Goal: Information Seeking & Learning: Learn about a topic

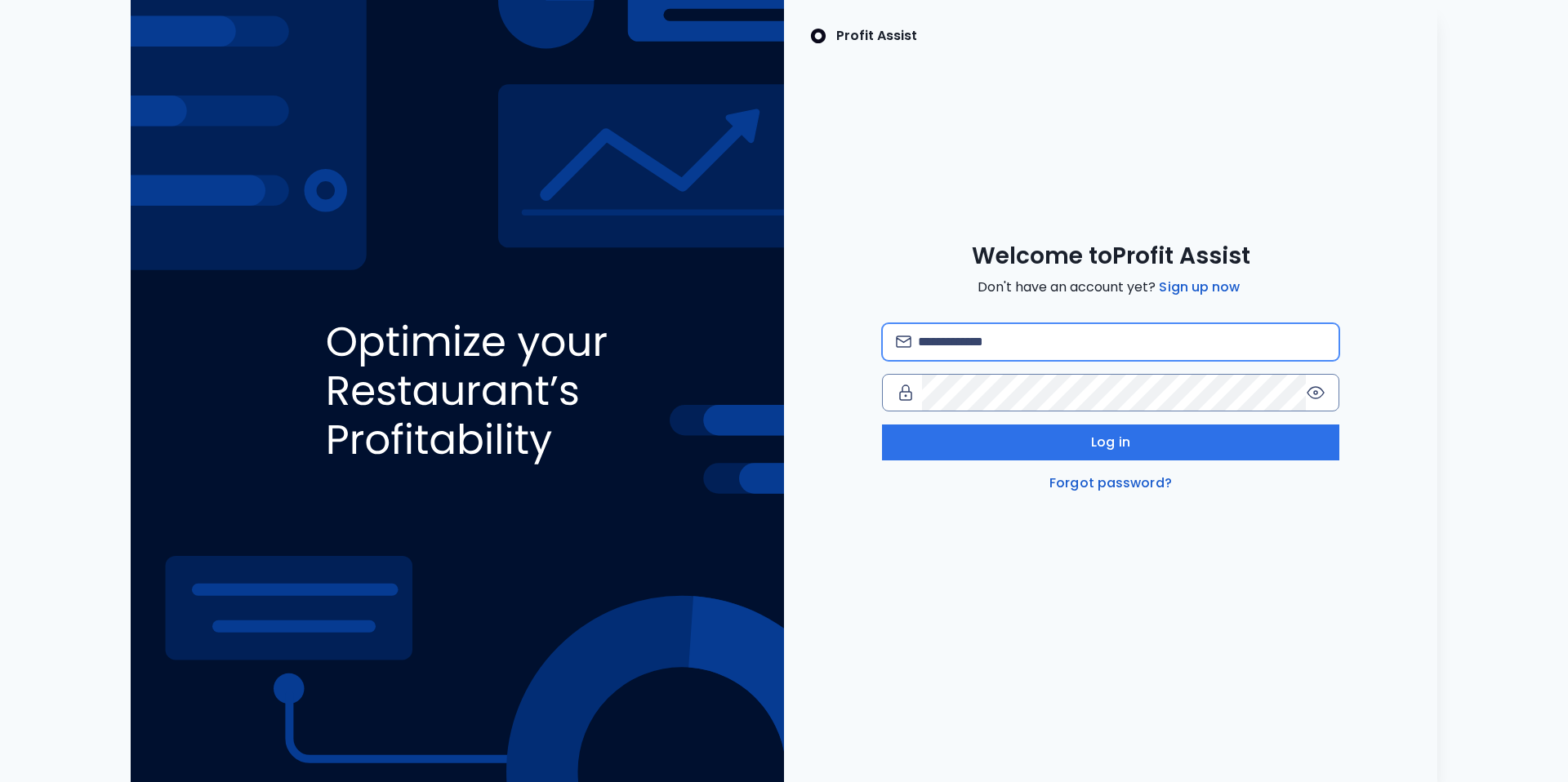
click at [1094, 338] on input "email" at bounding box center [1121, 342] width 408 height 36
type input "**********"
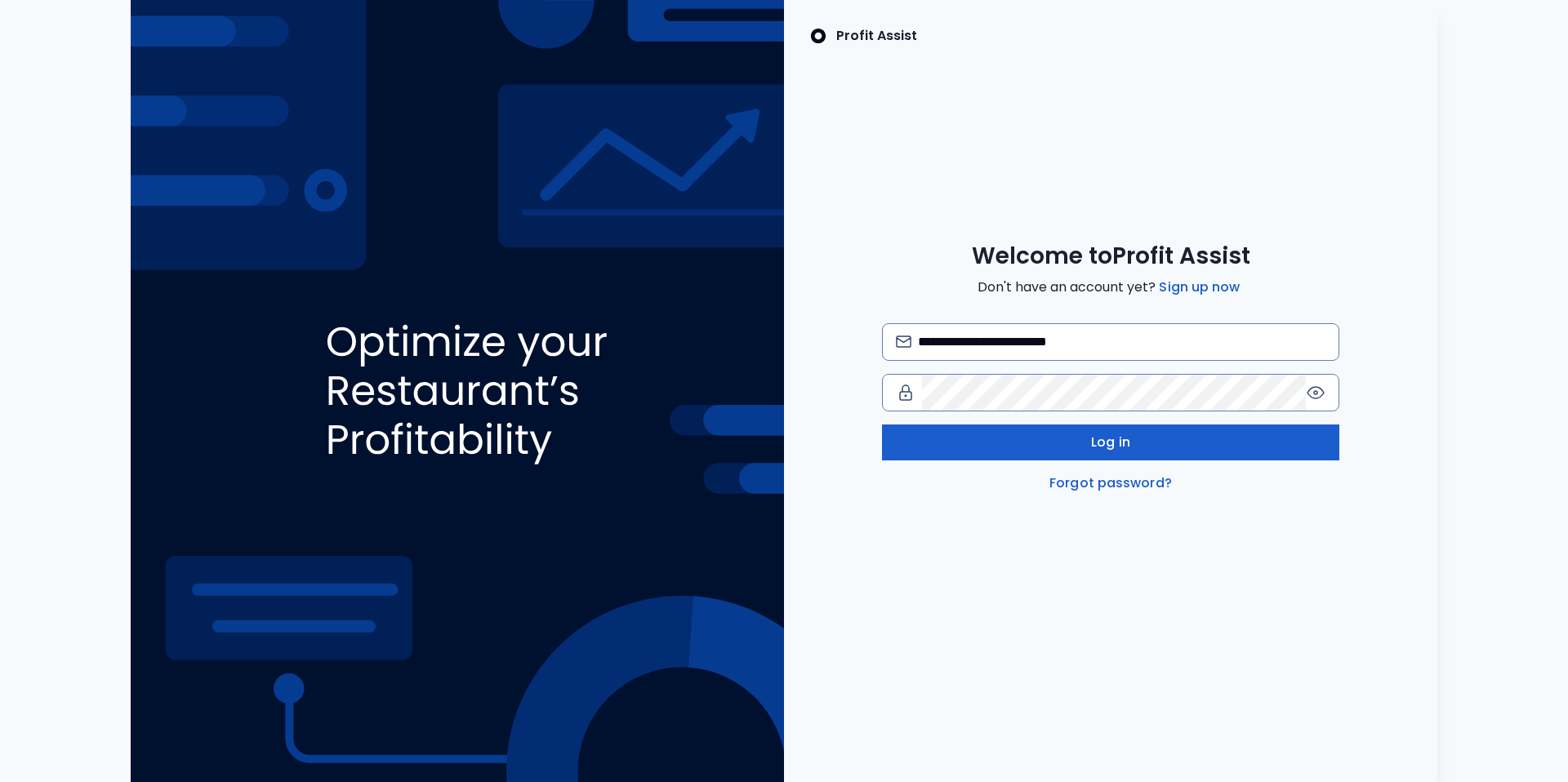
click at [1082, 446] on button "Log in" at bounding box center [1110, 442] width 457 height 36
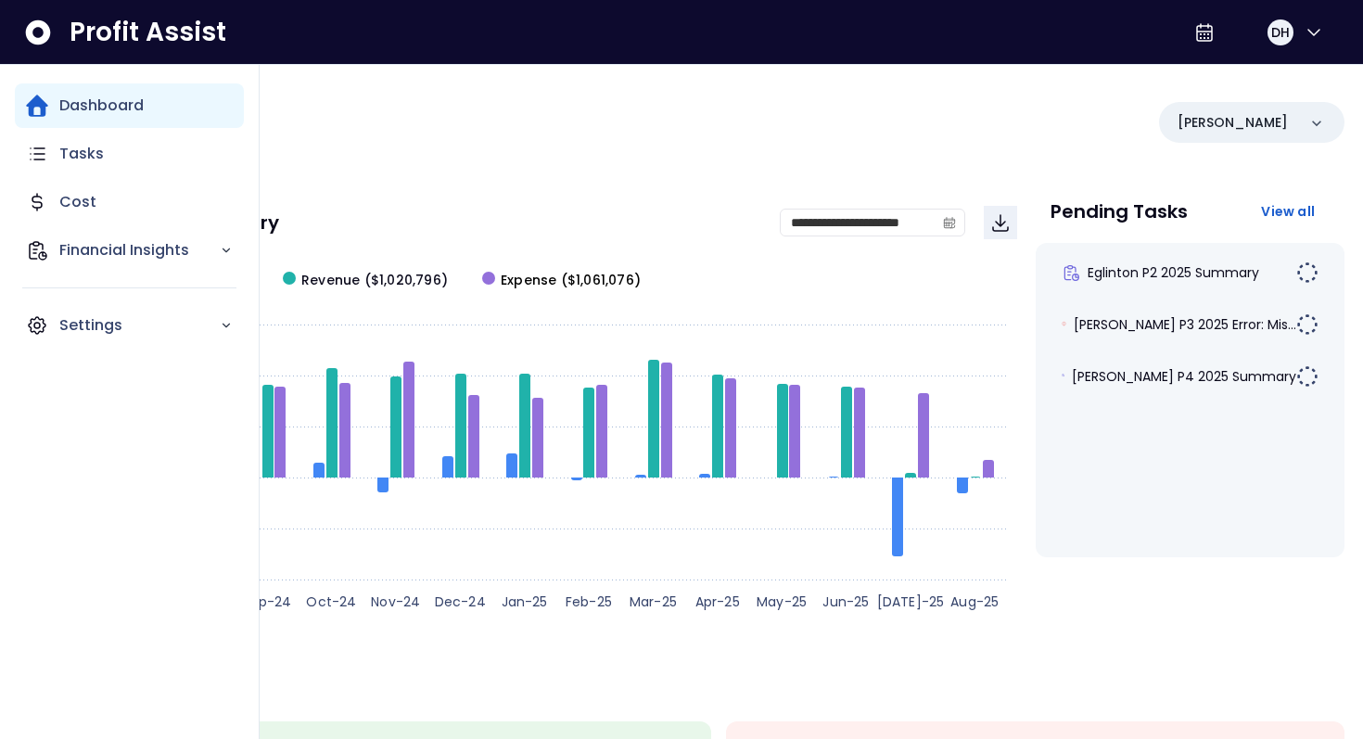
drag, startPoint x: 606, startPoint y: 281, endPoint x: 638, endPoint y: 282, distance: 31.5
click at [638, 281] on div "Created with Highcharts 11.4.8 Aug-24 Sep-24 Oct-24 Nov-24 Dec-24 Jan-25 Feb-25…" at bounding box center [556, 439] width 920 height 371
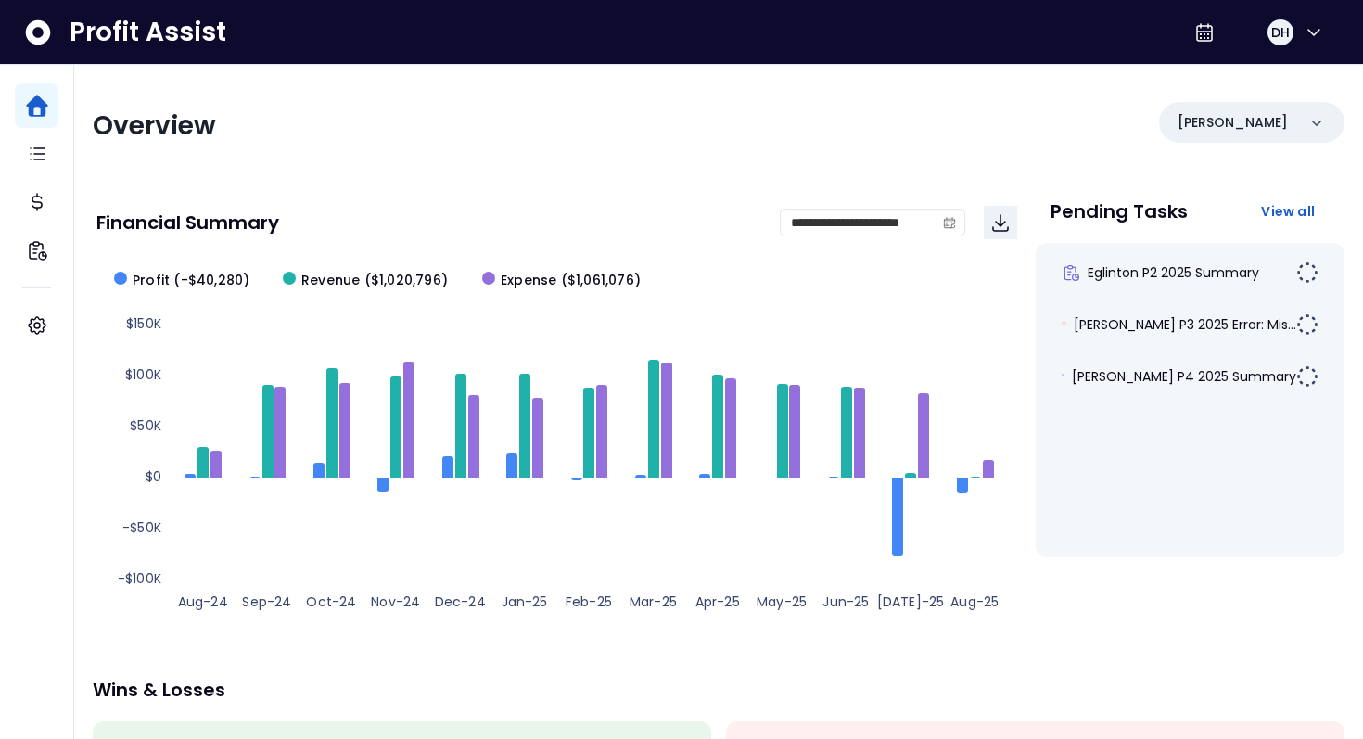
click at [344, 89] on div "**********" at bounding box center [718, 614] width 1289 height 1098
drag, startPoint x: 652, startPoint y: 280, endPoint x: 366, endPoint y: 159, distance: 309.9
click at [446, 182] on div "**********" at bounding box center [718, 614] width 1289 height 1098
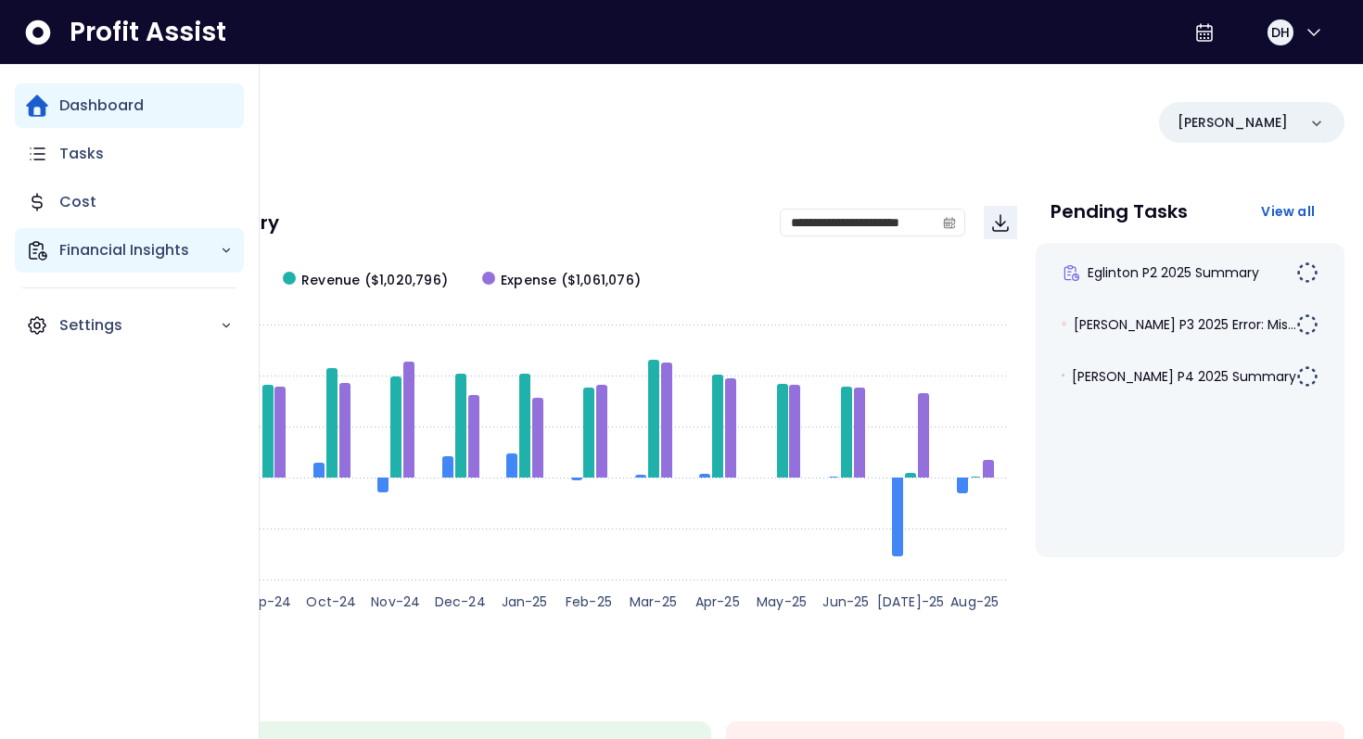
click at [73, 258] on p "Financial Insights" at bounding box center [139, 250] width 160 height 22
click at [115, 256] on p "Financial Insights" at bounding box center [139, 250] width 160 height 22
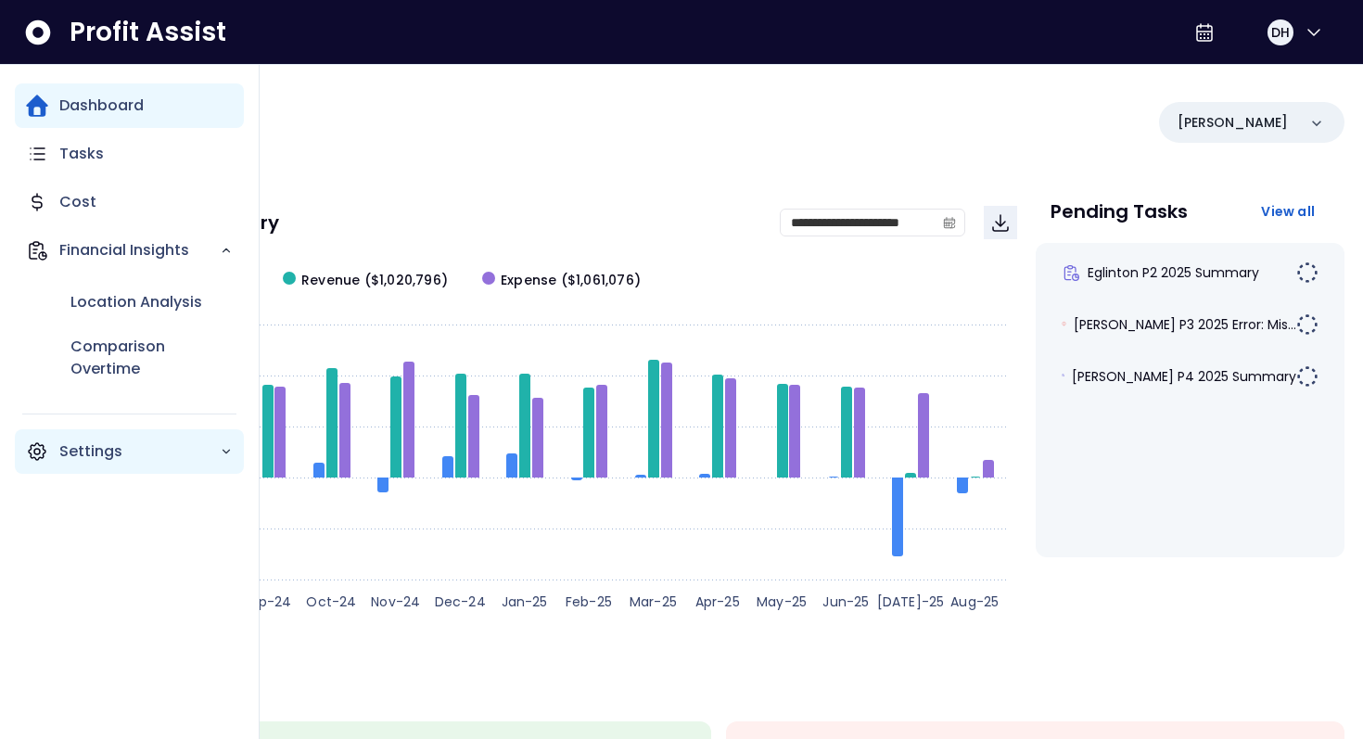
click at [85, 464] on div "Settings" at bounding box center [129, 451] width 229 height 44
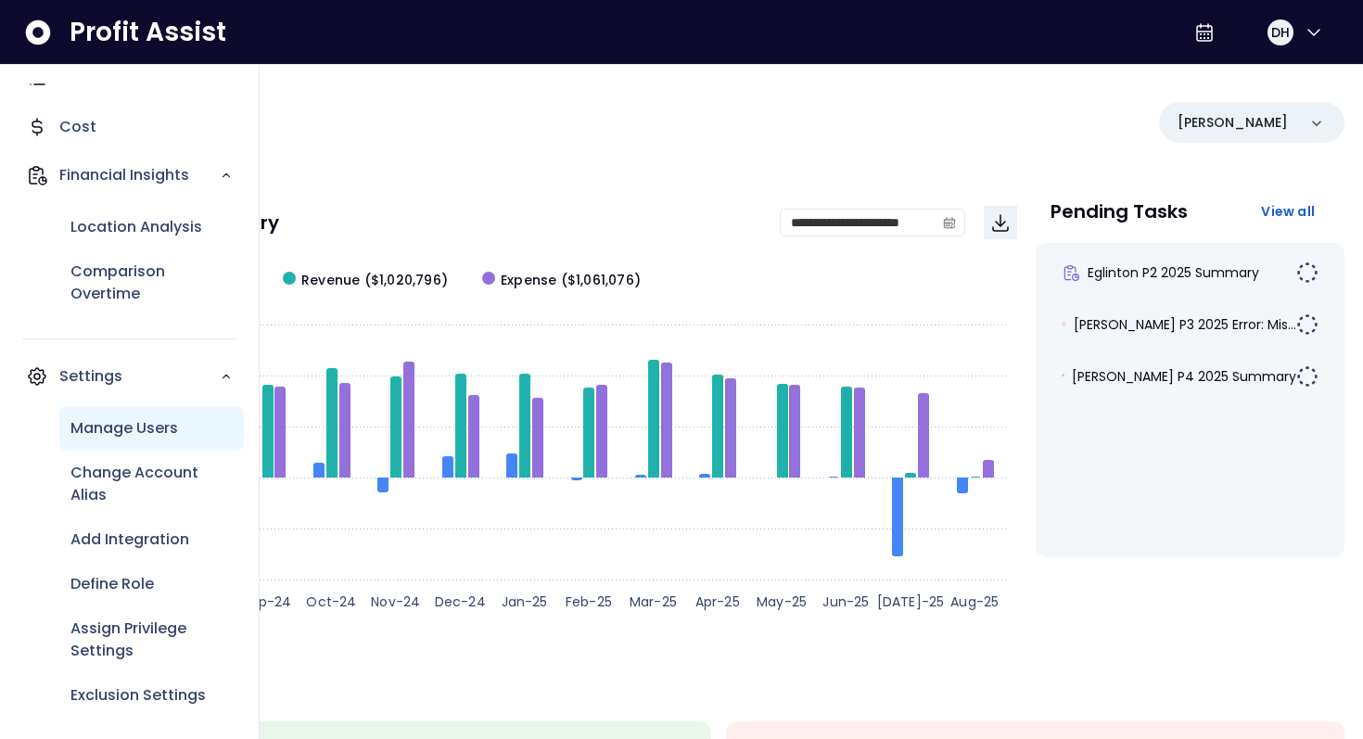
scroll to position [80, 0]
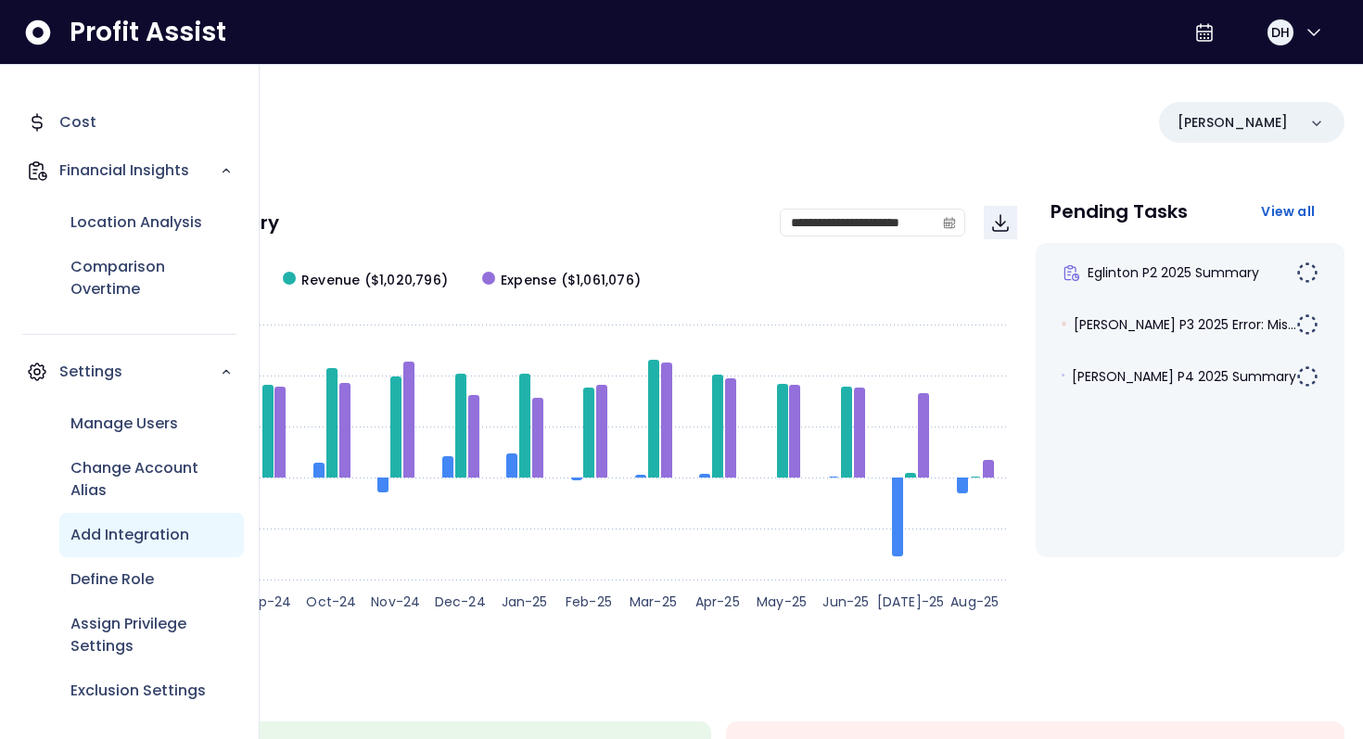
click at [118, 534] on p "Add Integration" at bounding box center [129, 535] width 119 height 22
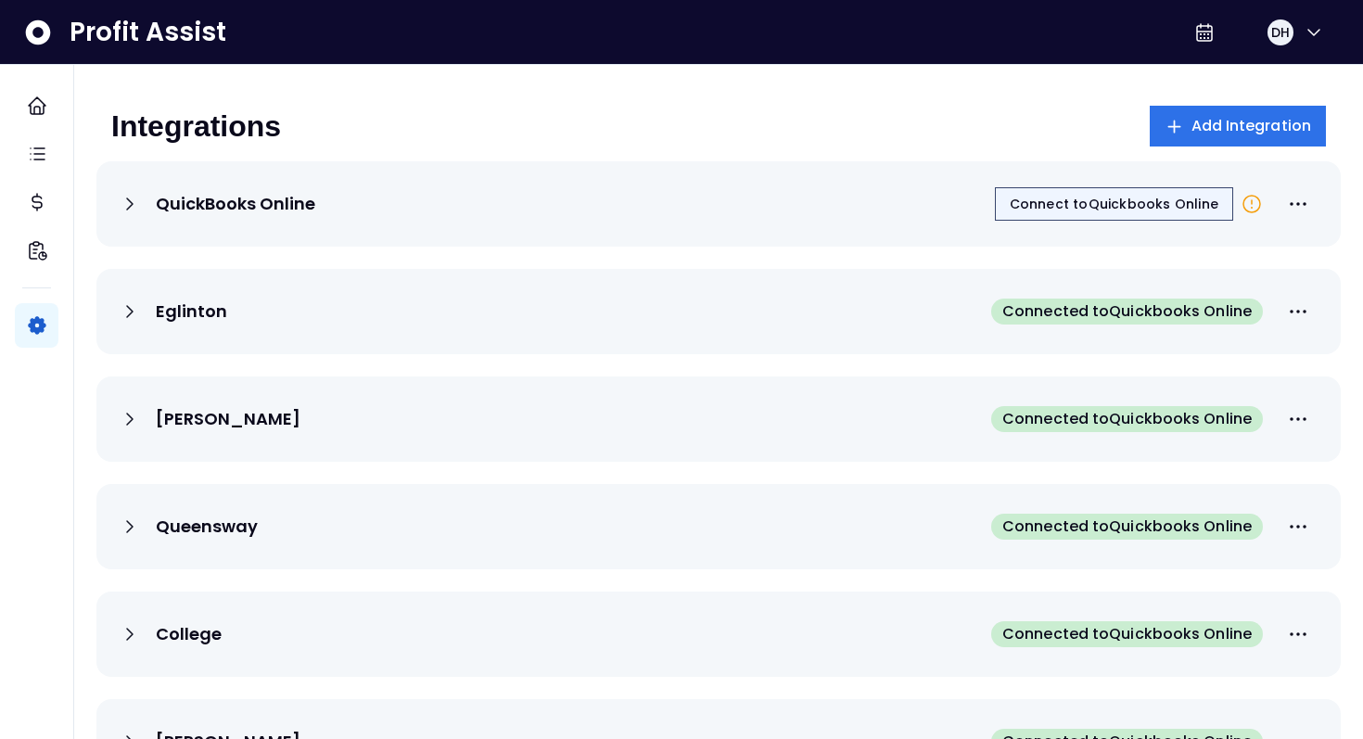
click at [1038, 199] on span "Connect to Quickbooks Online" at bounding box center [1114, 204] width 209 height 19
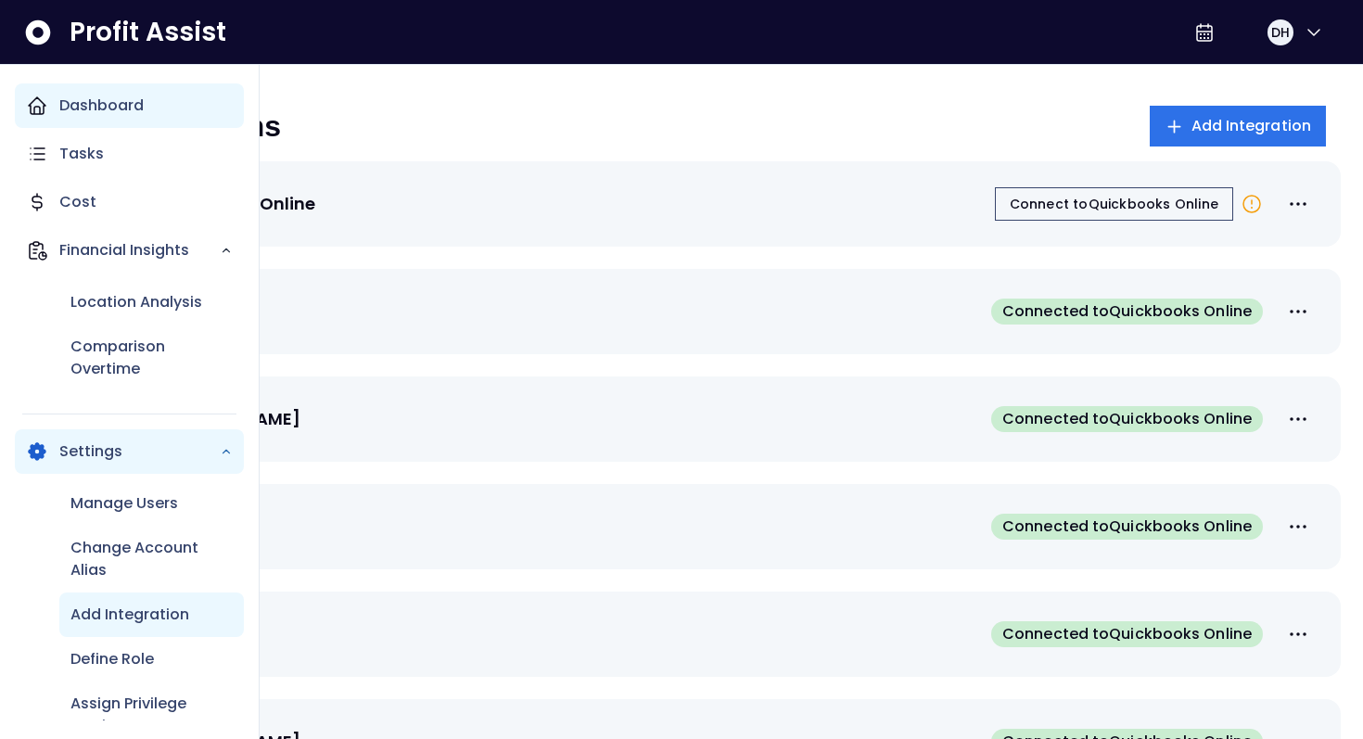
click at [34, 105] on icon "Main navigation" at bounding box center [37, 106] width 22 height 22
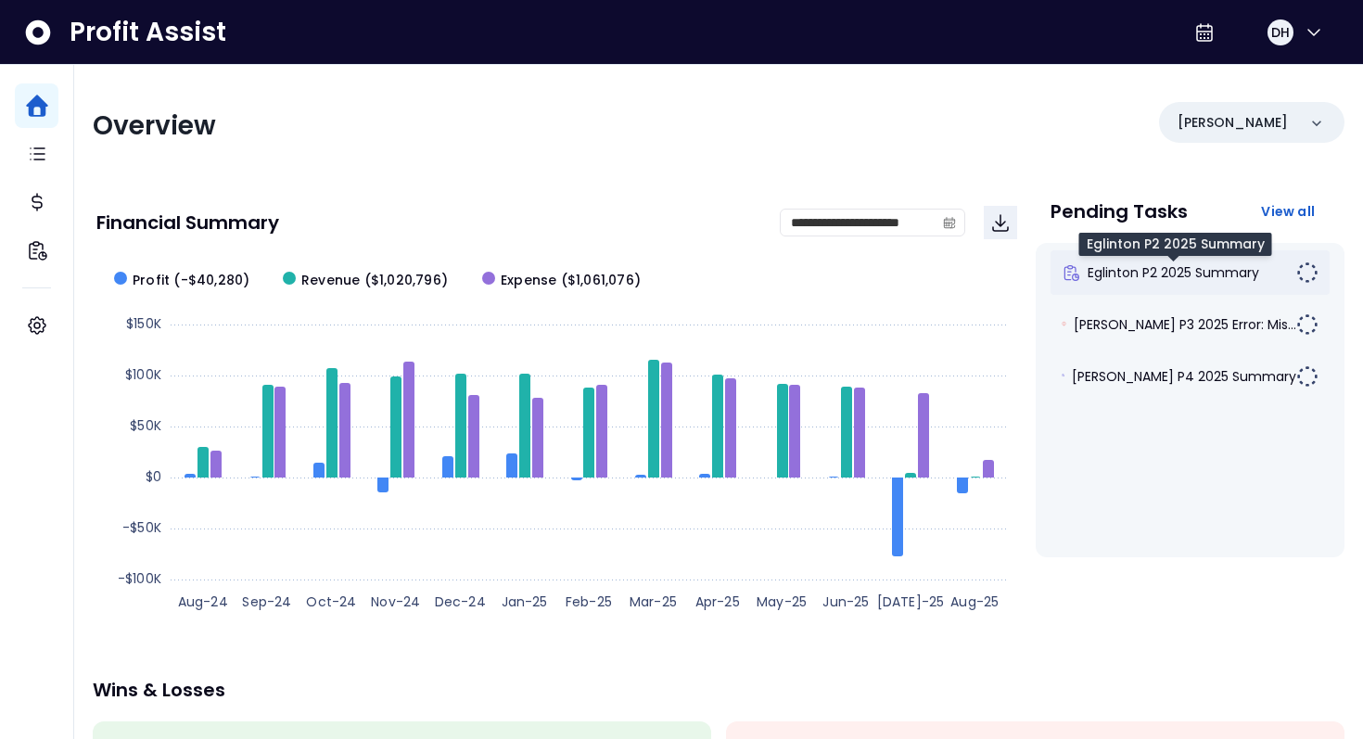
click at [1238, 281] on span "Eglinton P2 2025 Summary" at bounding box center [1173, 272] width 172 height 19
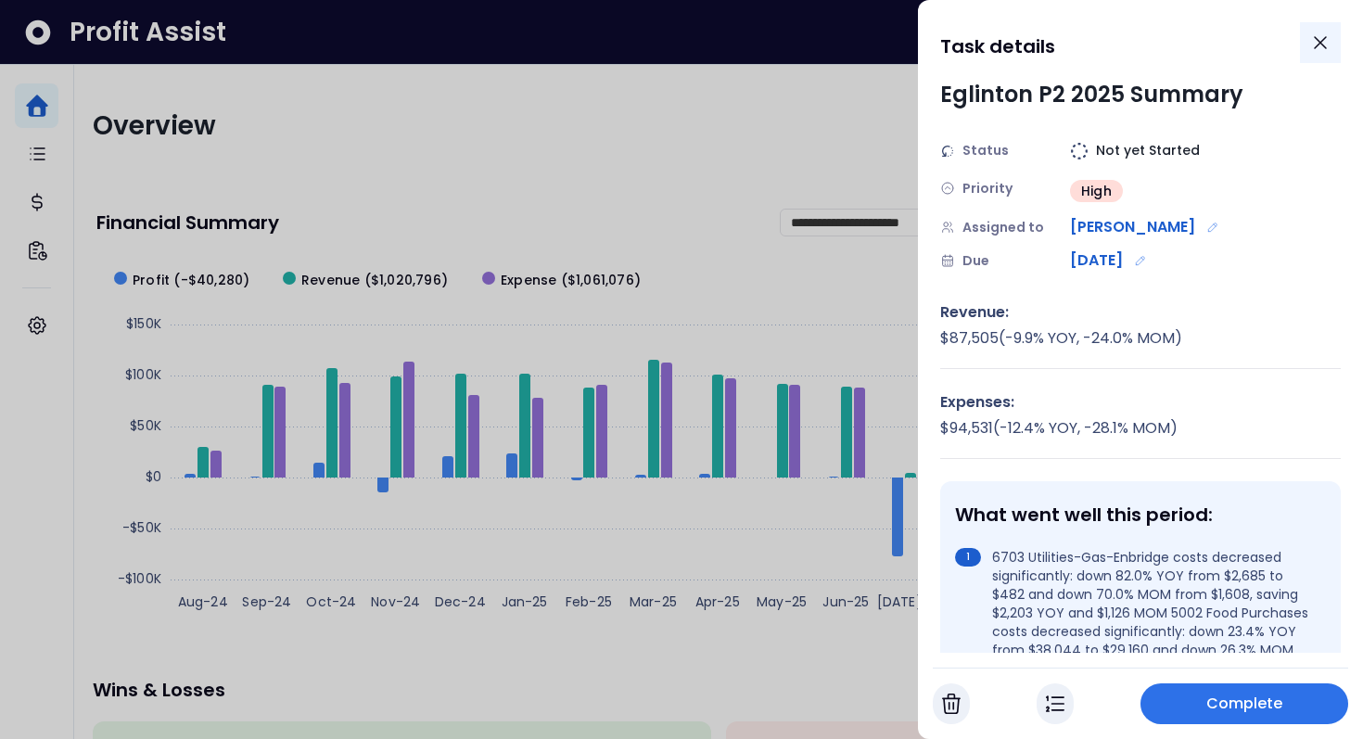
click at [1328, 51] on icon "Close" at bounding box center [1320, 43] width 22 height 22
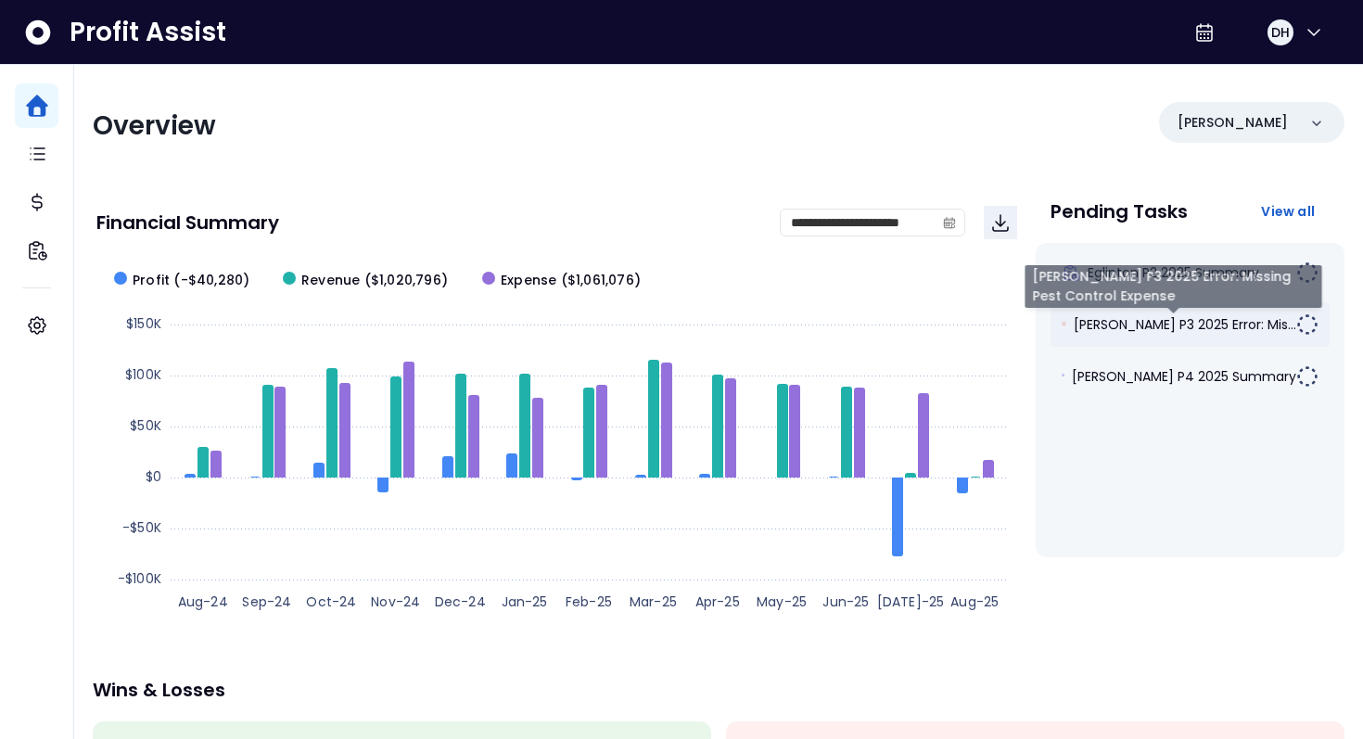
click at [1229, 317] on span "Duncan P3 2025 Error: Mis..." at bounding box center [1185, 324] width 222 height 19
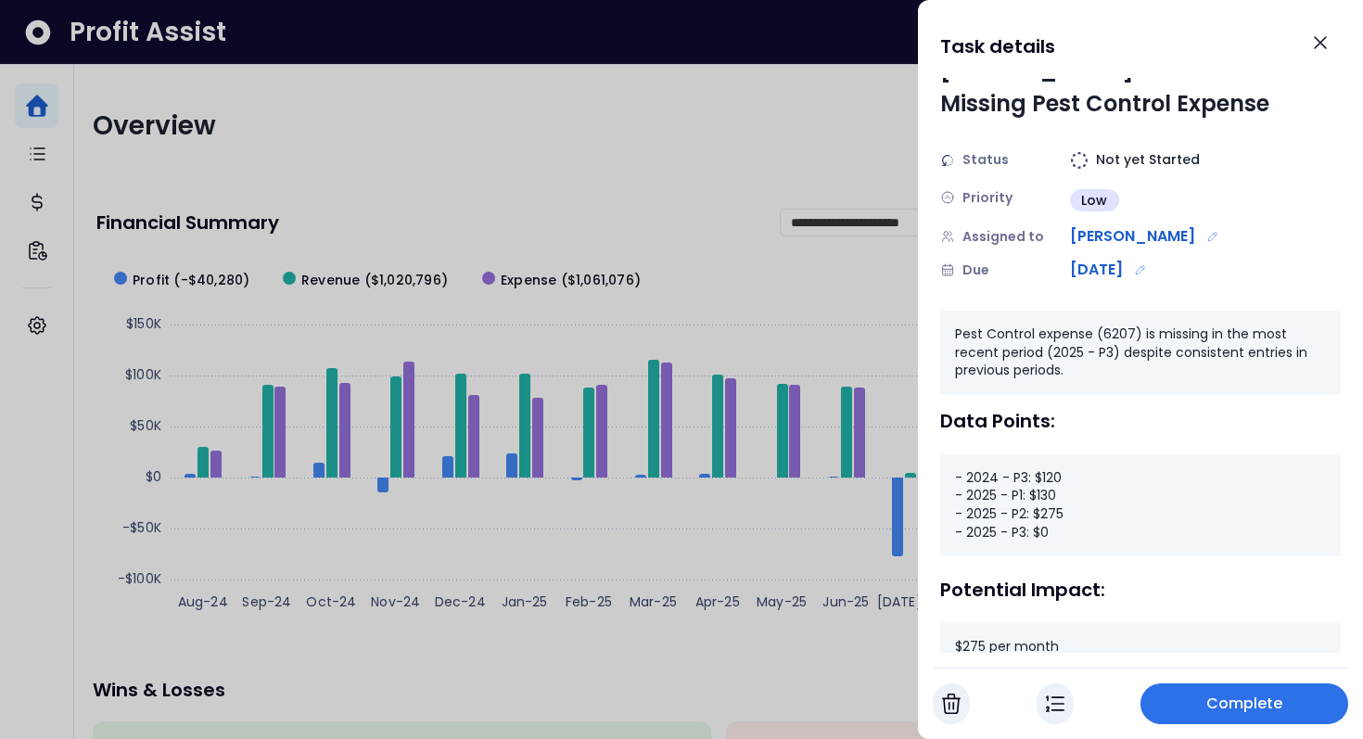
scroll to position [34, 0]
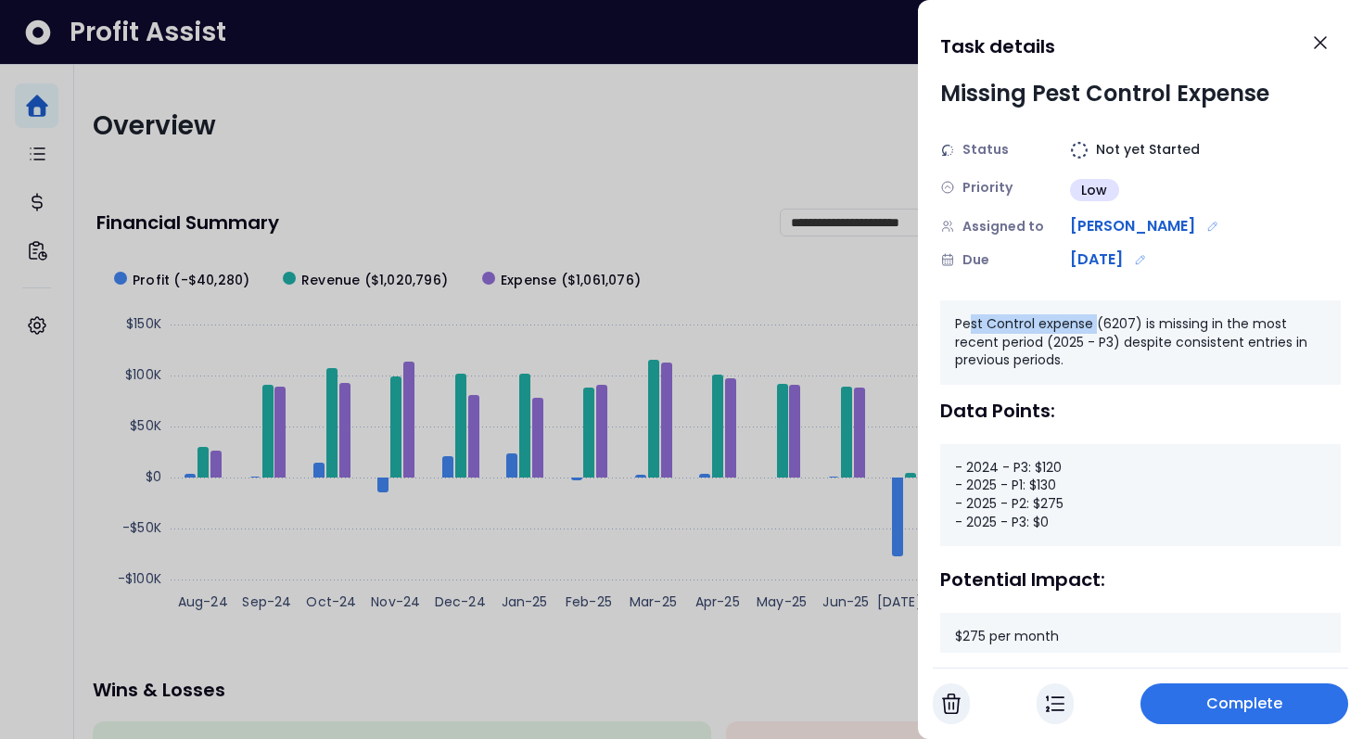
drag, startPoint x: 972, startPoint y: 325, endPoint x: 1094, endPoint y: 327, distance: 121.5
click at [1094, 327] on div "Pest Control expense (6207) is missing in the most recent period (2025 - P3) de…" at bounding box center [1140, 342] width 400 height 84
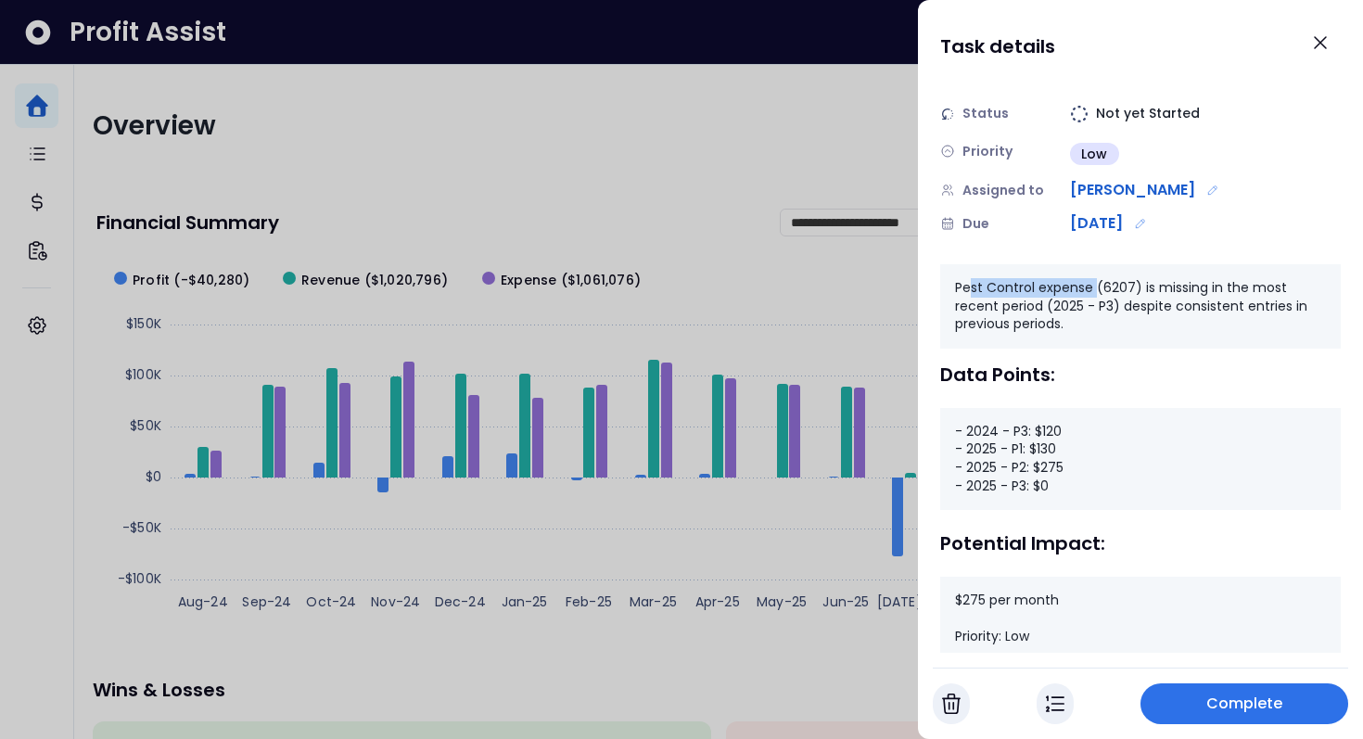
scroll to position [77, 0]
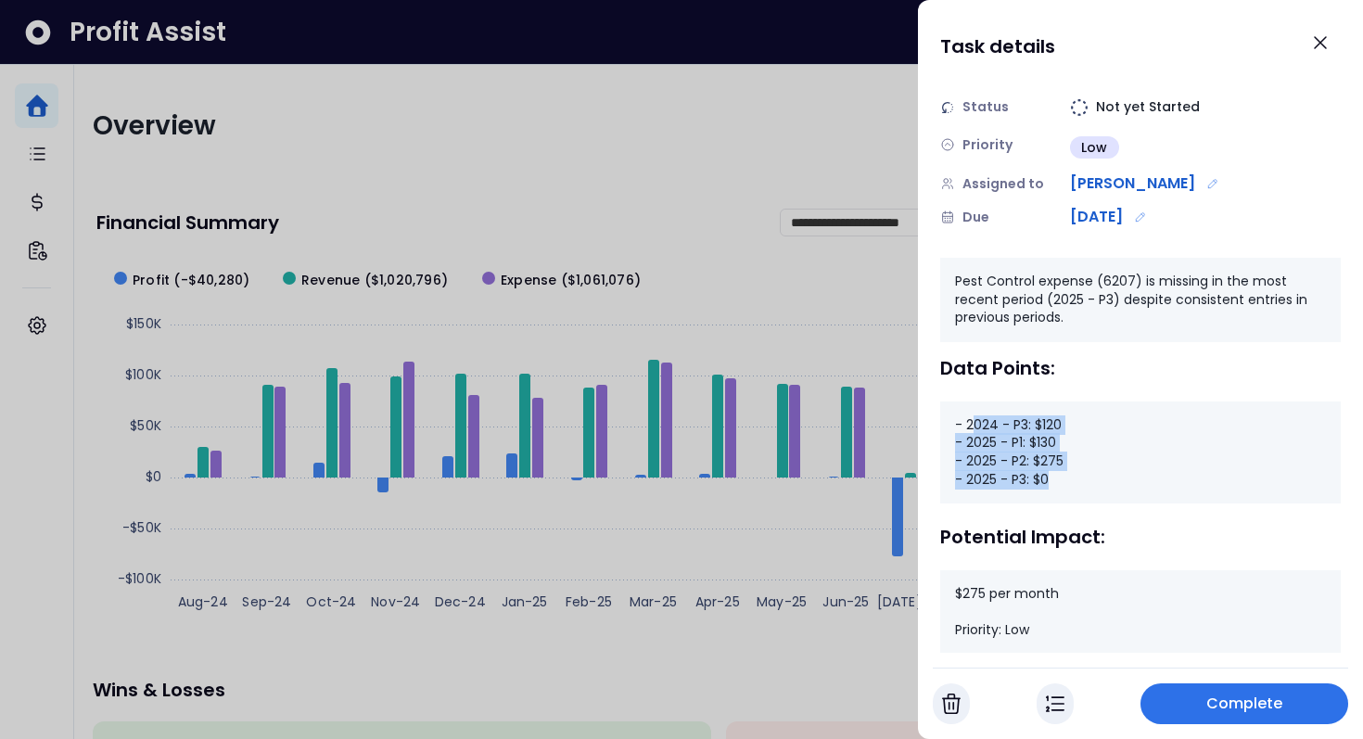
drag, startPoint x: 976, startPoint y: 425, endPoint x: 1058, endPoint y: 483, distance: 100.3
click at [1058, 483] on div "- 2024 - P3: $120 - 2025 - P1: $130 - 2025 - P2: $275 - 2025 - P3: $0" at bounding box center [1140, 452] width 400 height 102
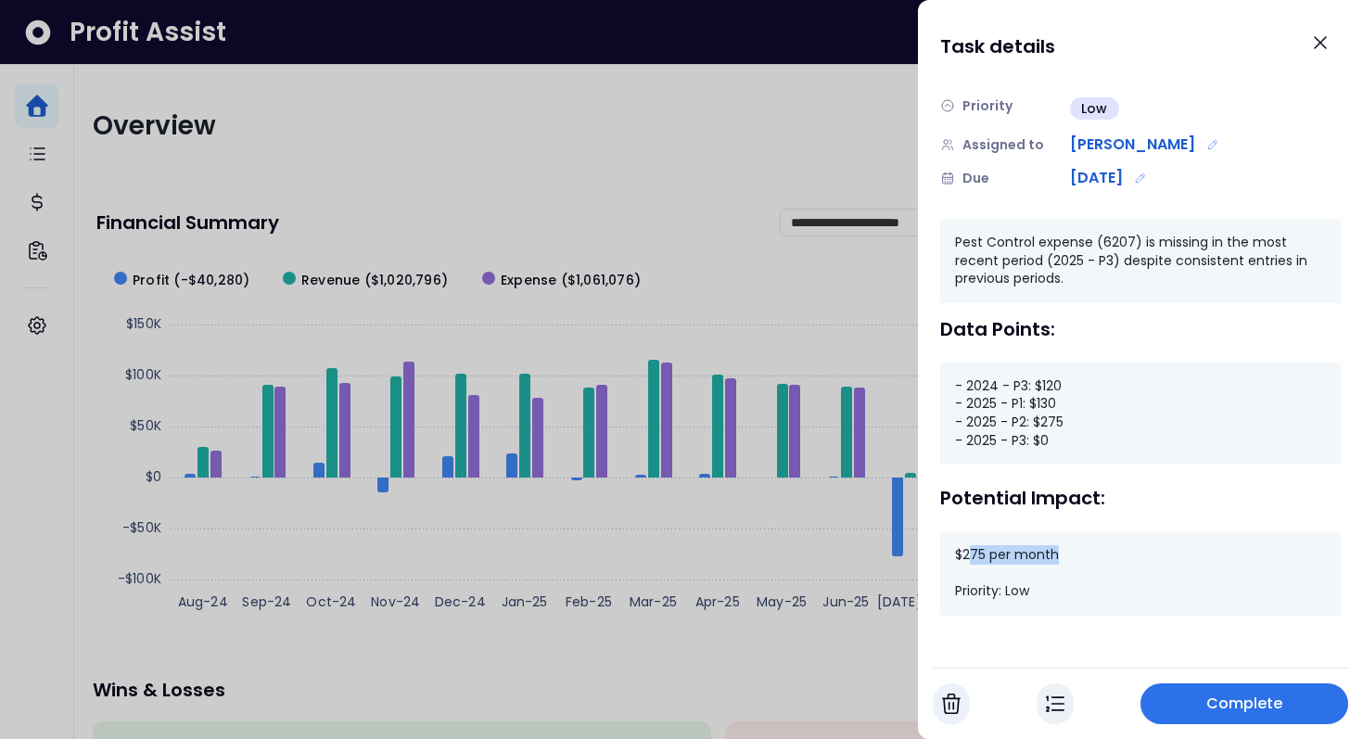
drag, startPoint x: 970, startPoint y: 556, endPoint x: 1082, endPoint y: 553, distance: 112.2
click at [1082, 553] on div "$275 per month Priority: Low" at bounding box center [1140, 573] width 400 height 84
click at [1319, 48] on icon "Close" at bounding box center [1320, 43] width 22 height 22
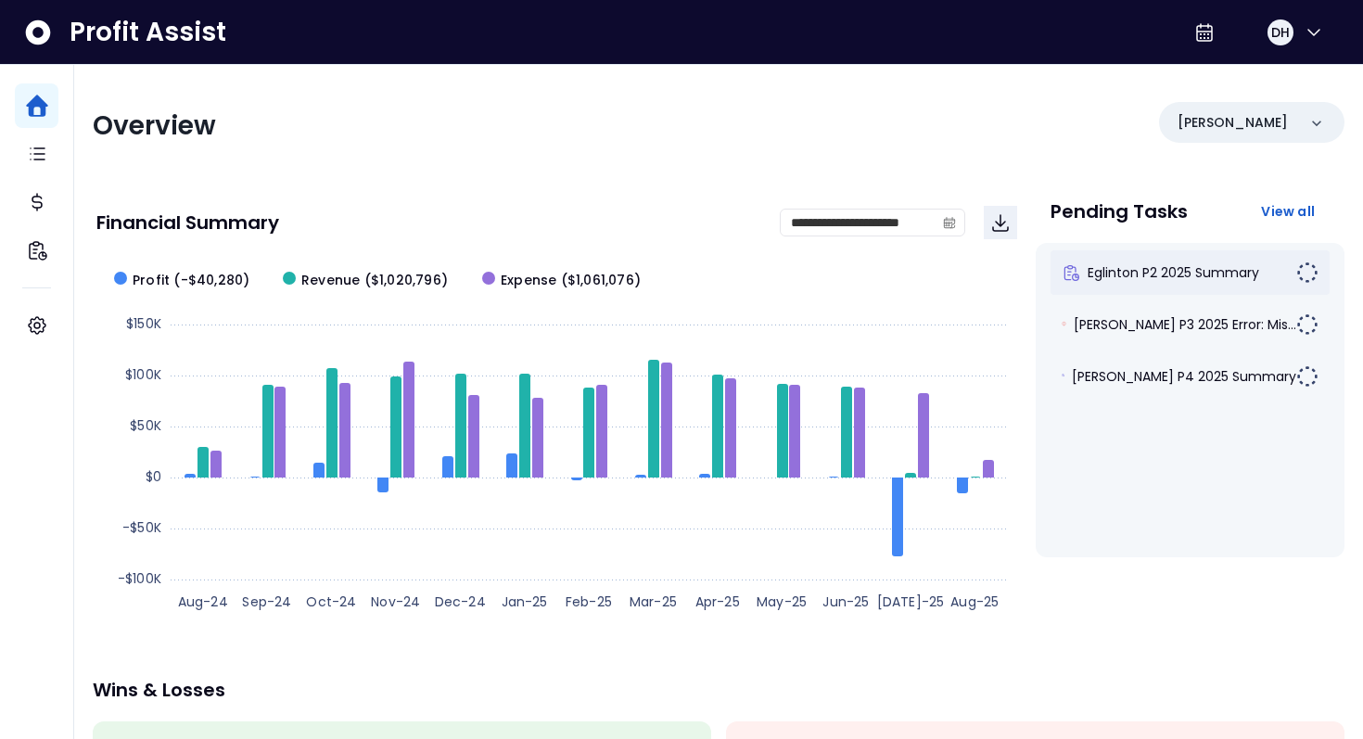
click at [1126, 282] on div "Eglinton P2 2025 Summary" at bounding box center [1190, 272] width 280 height 44
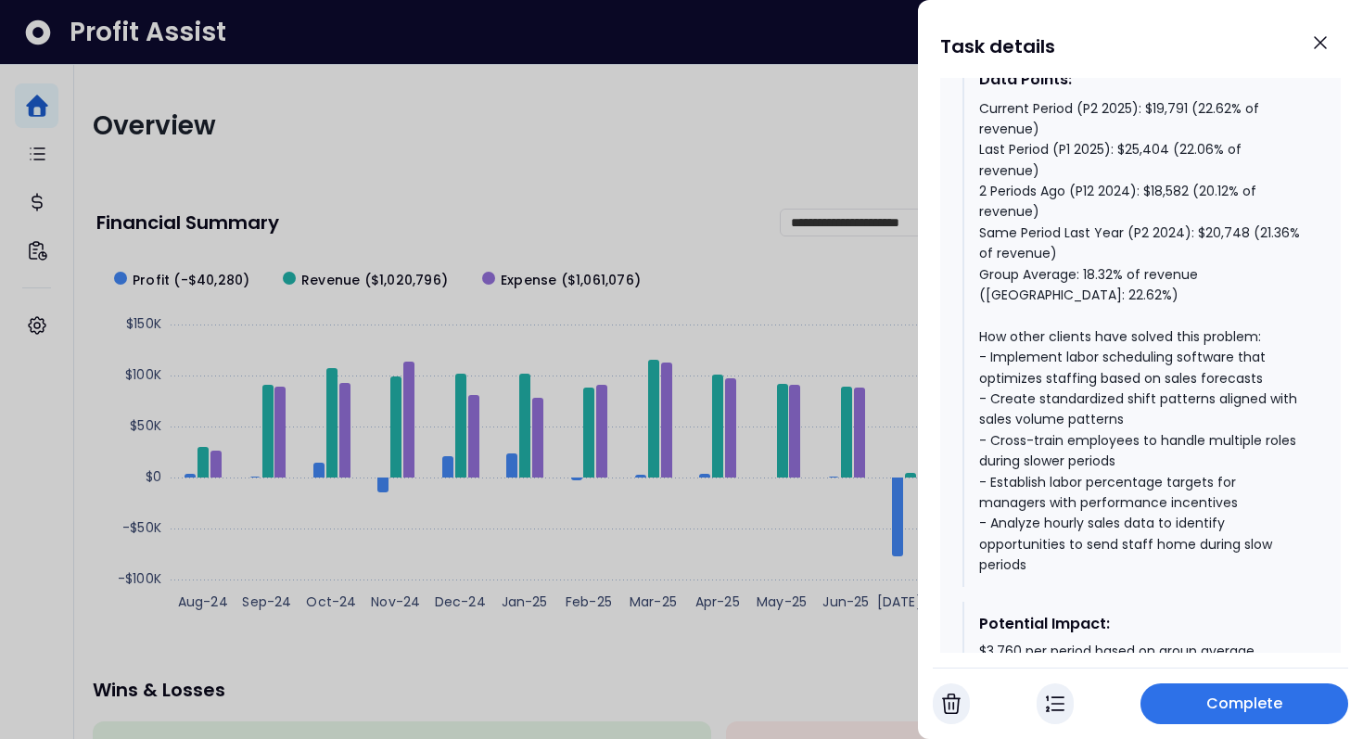
scroll to position [1148, 0]
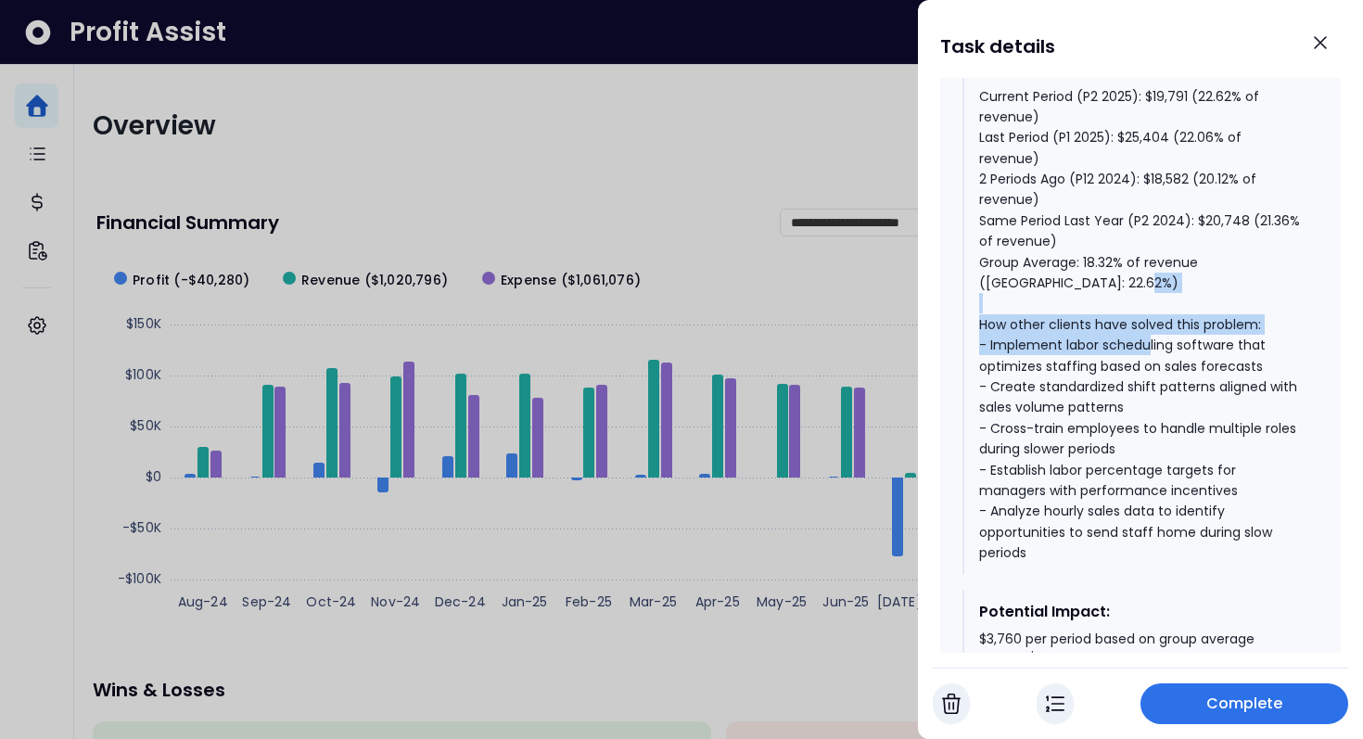
drag, startPoint x: 1001, startPoint y: 302, endPoint x: 1200, endPoint y: 326, distance: 199.8
click at [1200, 326] on div "Current Period (P2 2025): $19,791 (22.62% of revenue) Last Period (P1 2025): $2…" at bounding box center [1141, 324] width 324 height 477
drag, startPoint x: 979, startPoint y: 302, endPoint x: 1268, endPoint y: 305, distance: 289.3
click at [1268, 305] on div "Current Period (P2 2025): $19,791 (22.62% of revenue) Last Period (P1 2025): $2…" at bounding box center [1141, 324] width 324 height 477
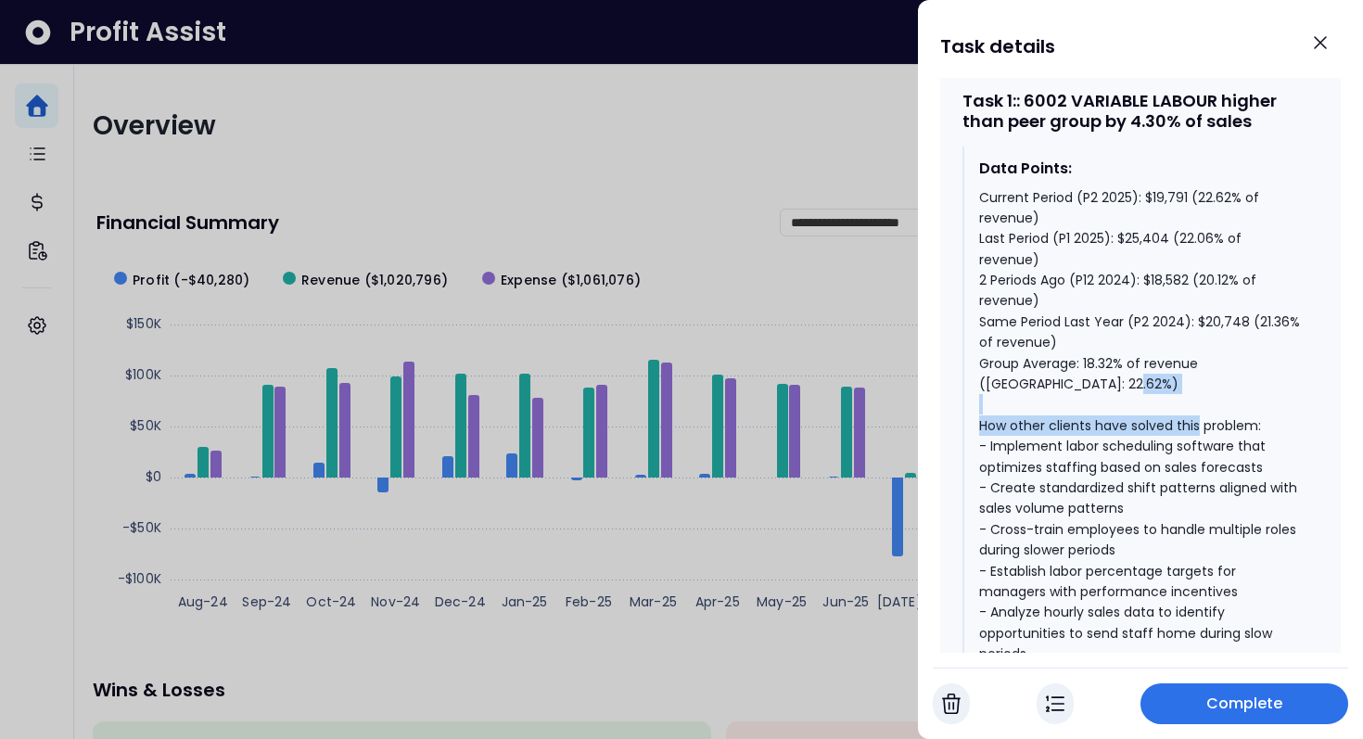
scroll to position [1044, 0]
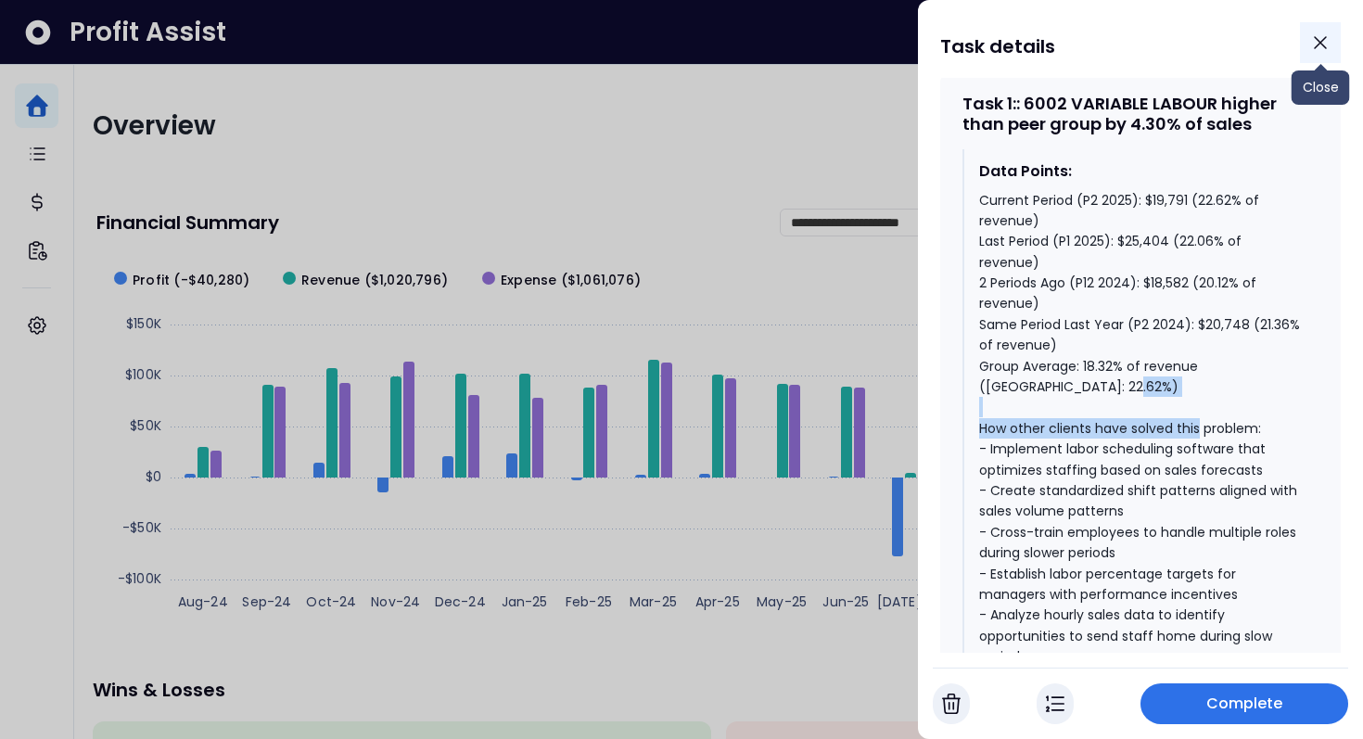
click at [1306, 43] on button "Close" at bounding box center [1320, 42] width 41 height 41
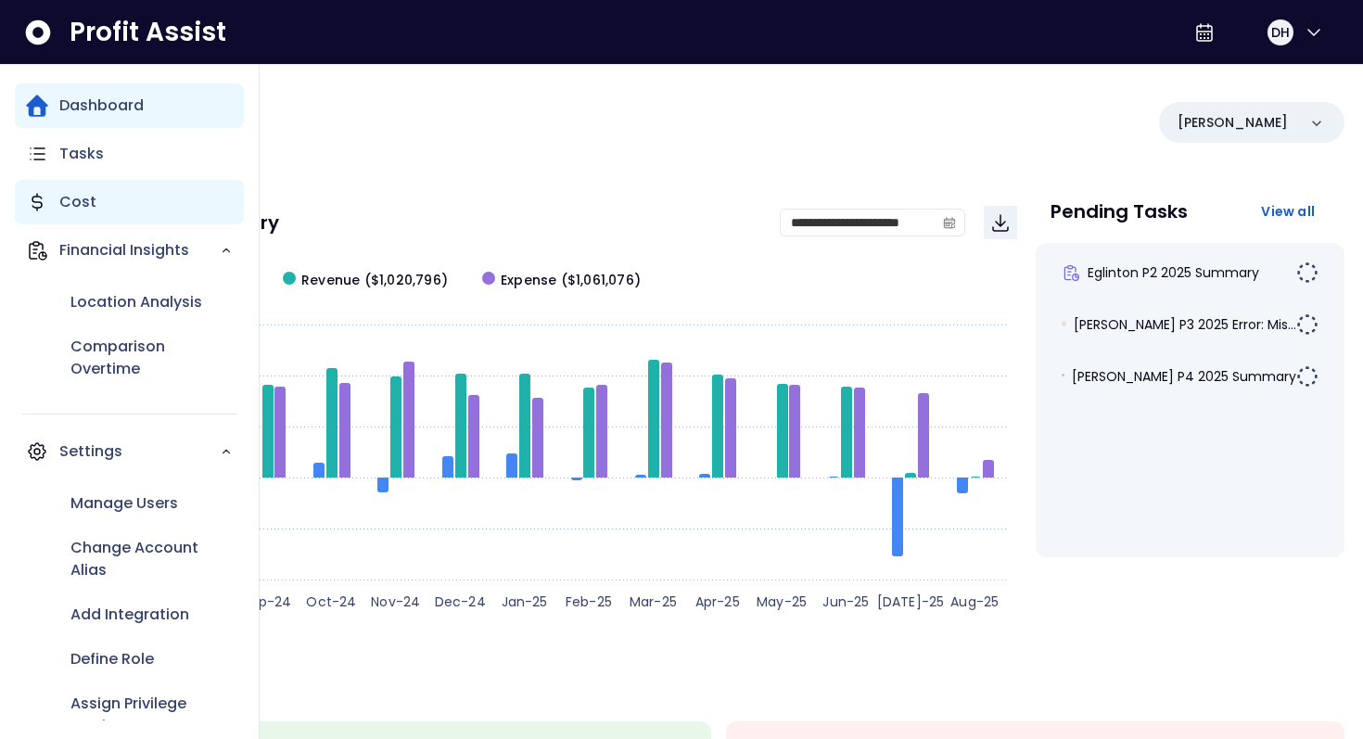
click at [79, 208] on p "Cost" at bounding box center [77, 202] width 37 height 22
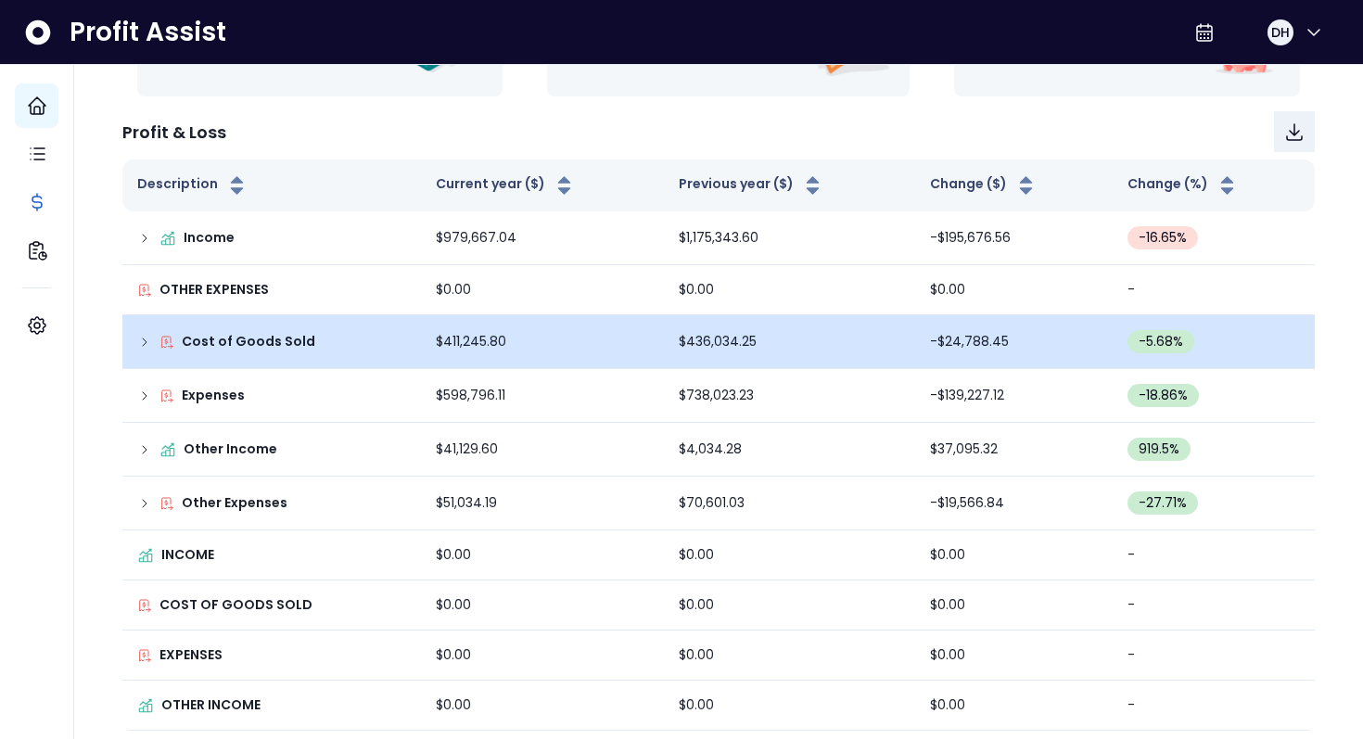
scroll to position [207, 0]
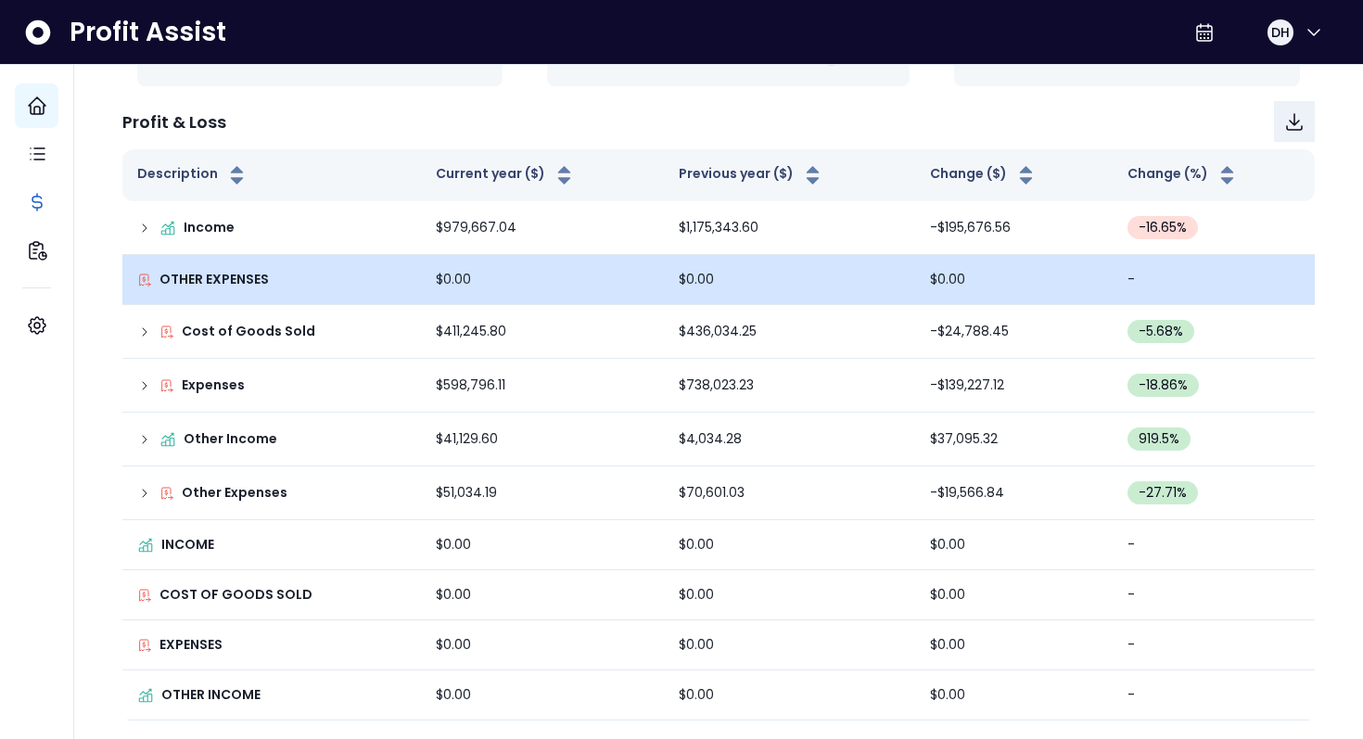
click at [228, 291] on td "OTHER EXPENSES" at bounding box center [271, 280] width 299 height 50
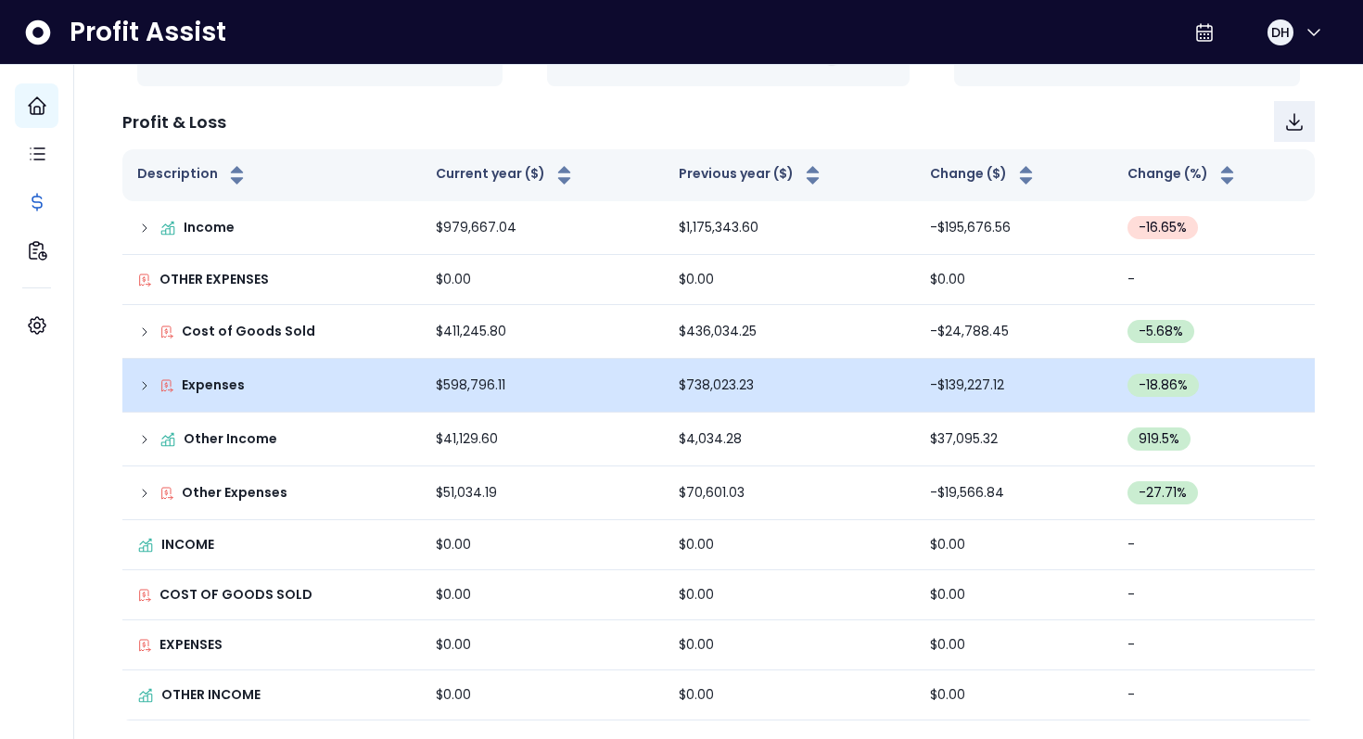
click at [133, 388] on td "Expenses" at bounding box center [271, 386] width 299 height 54
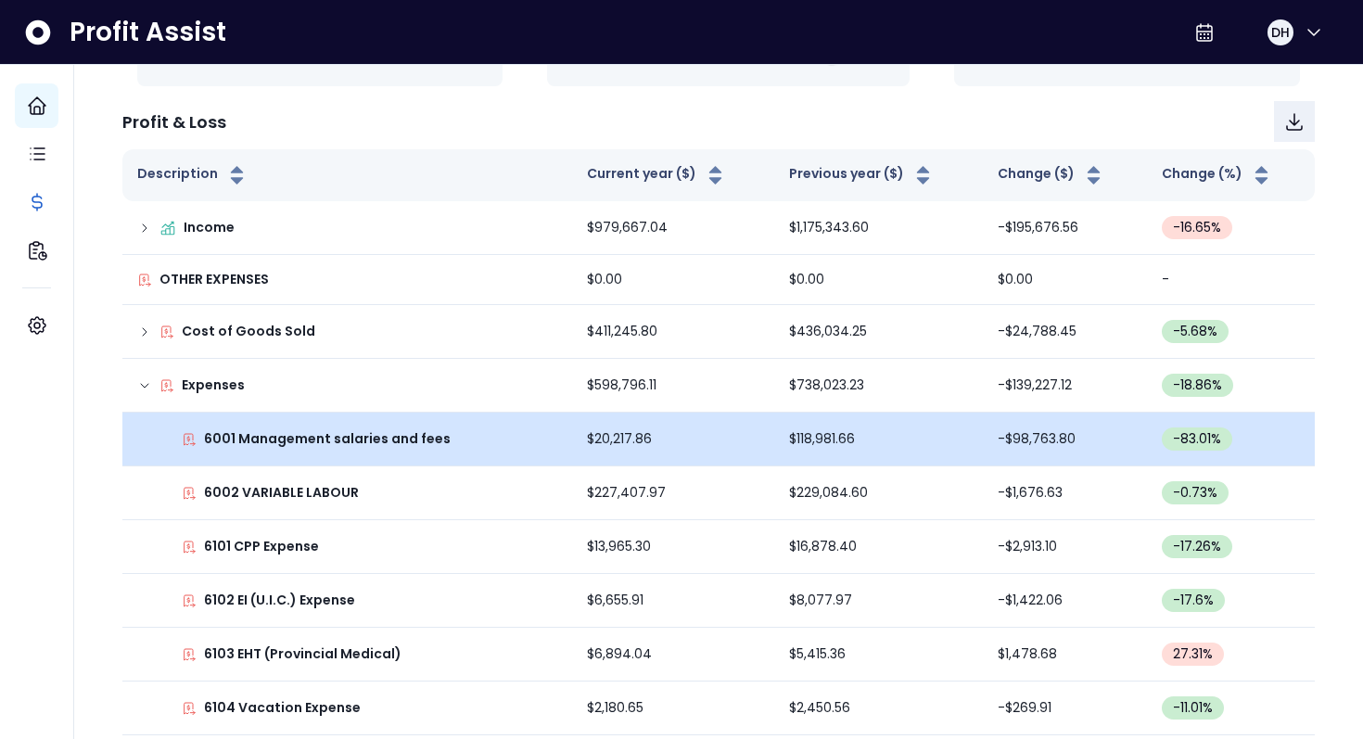
scroll to position [319, 0]
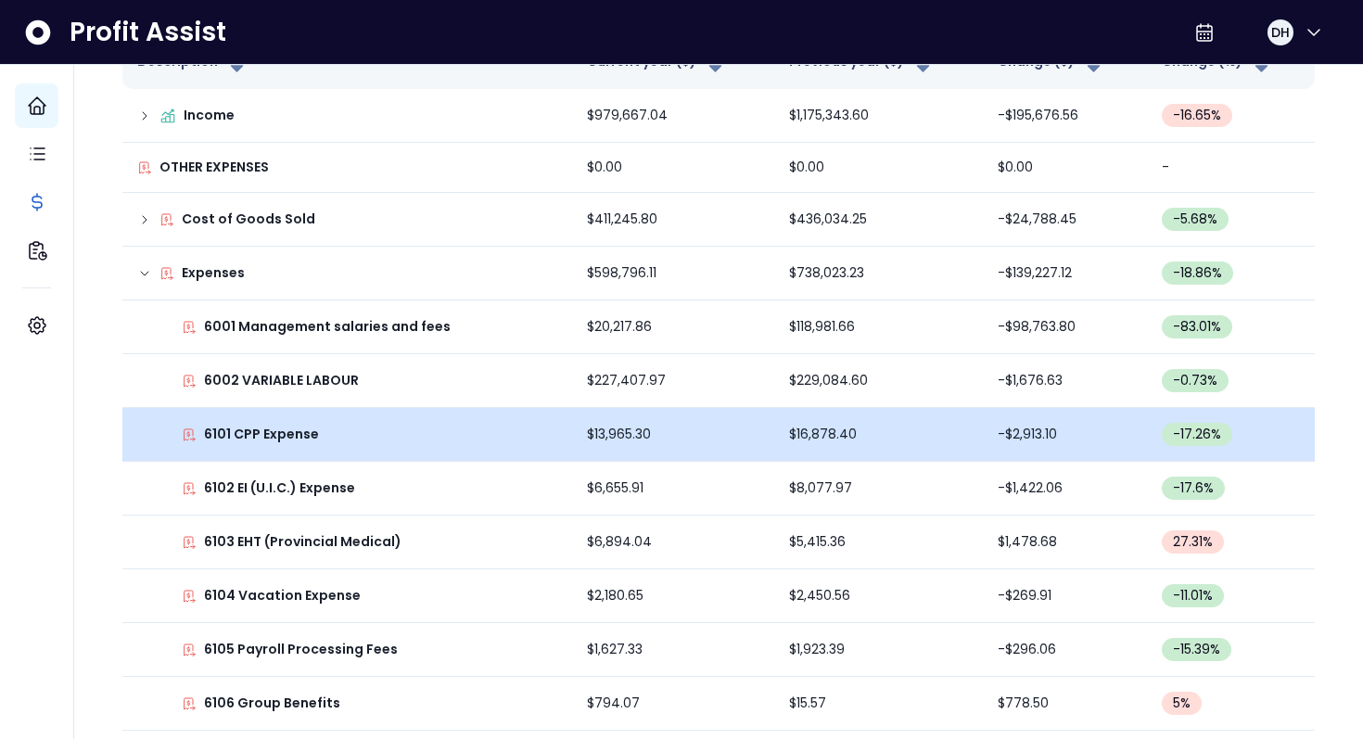
click at [281, 418] on td "6101 CPP Expense" at bounding box center [347, 435] width 450 height 54
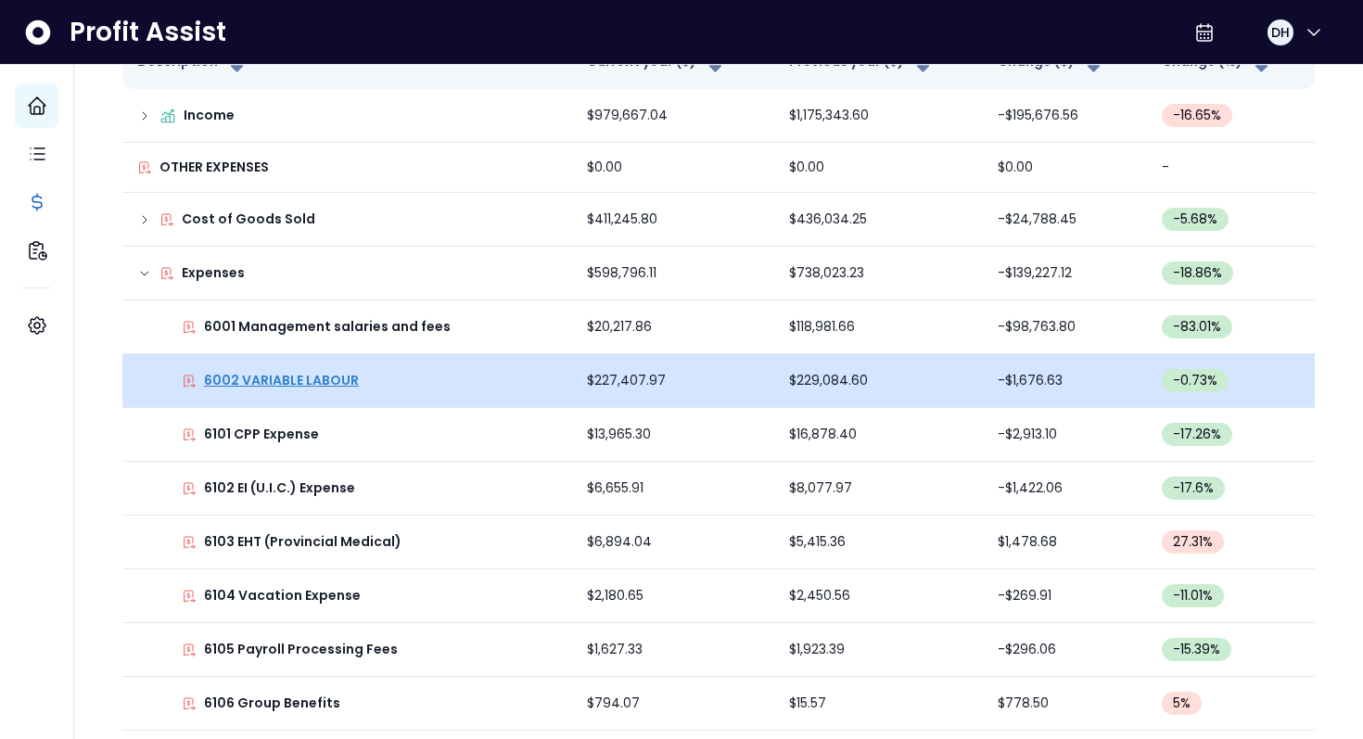
click at [323, 382] on p "6002 VARIABLE LABOUR" at bounding box center [281, 380] width 155 height 19
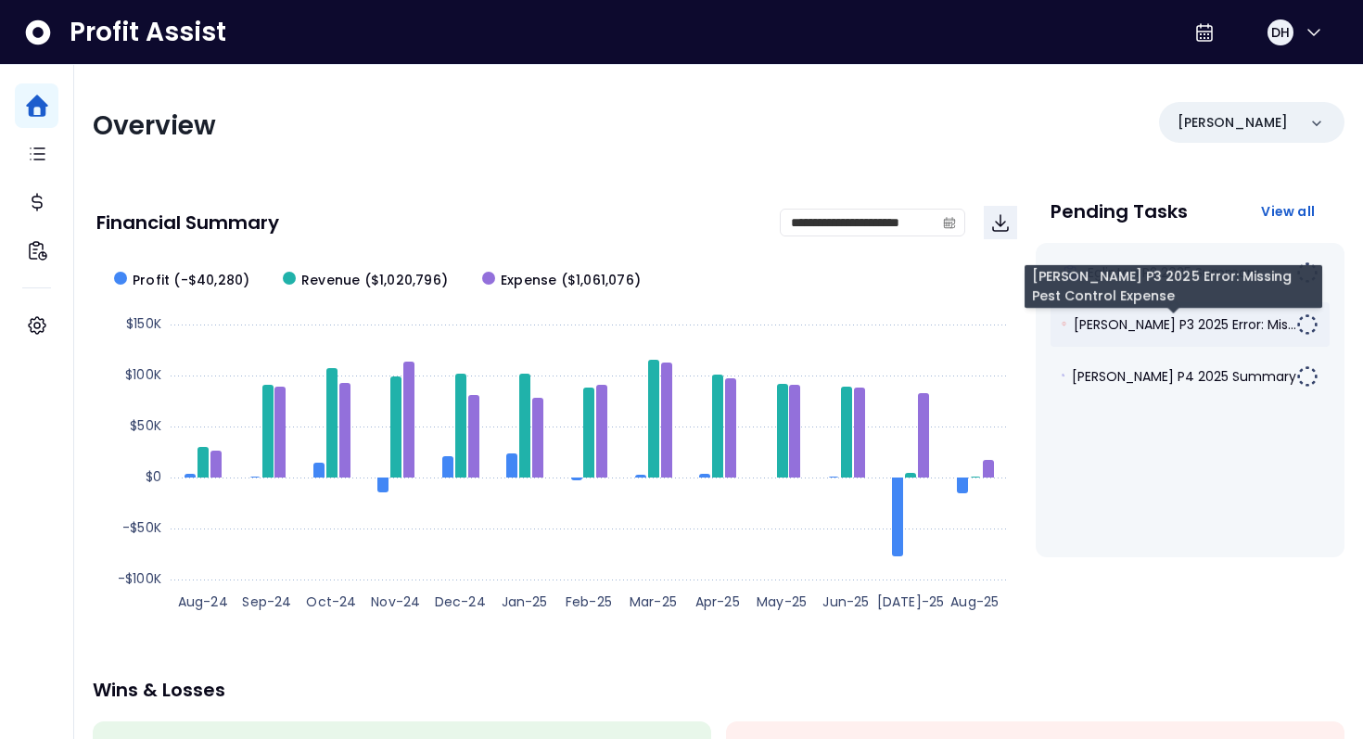
click at [1219, 319] on span "Duncan P3 2025 Error: Mis..." at bounding box center [1185, 324] width 222 height 19
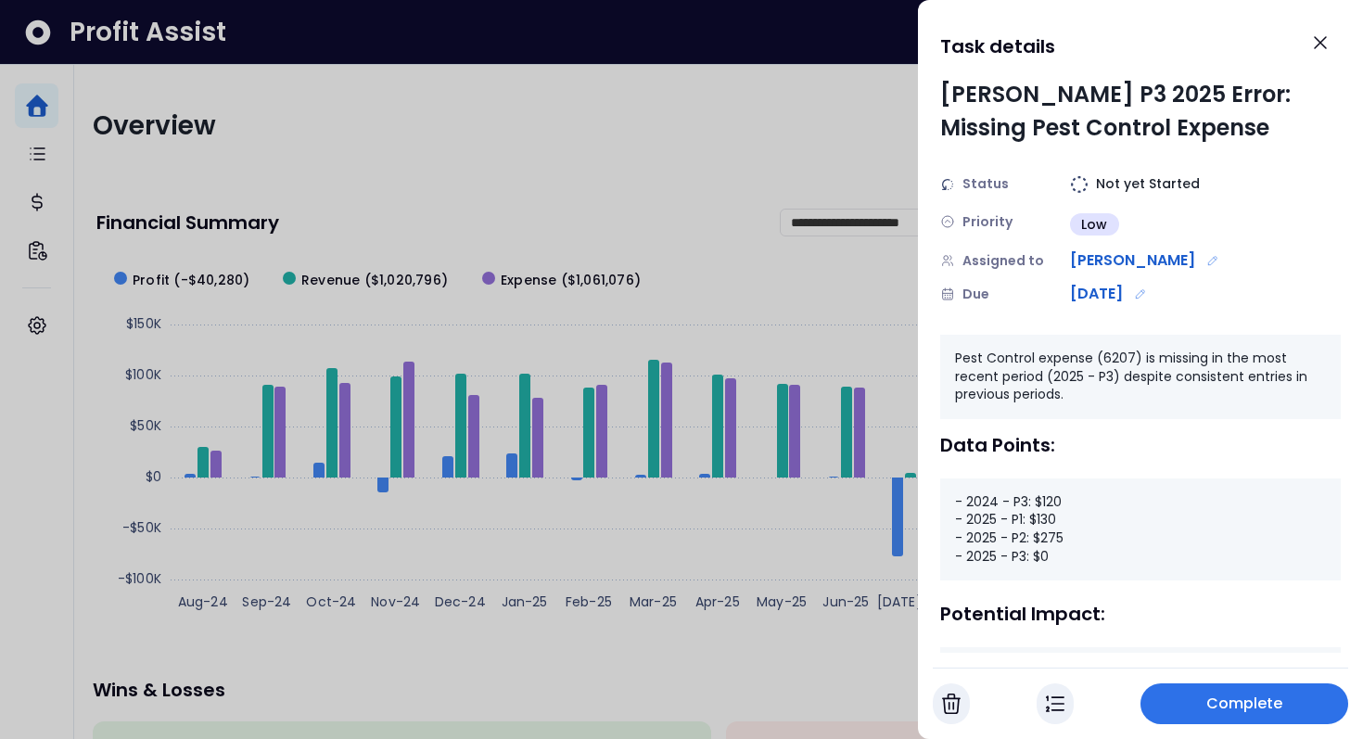
scroll to position [116, 0]
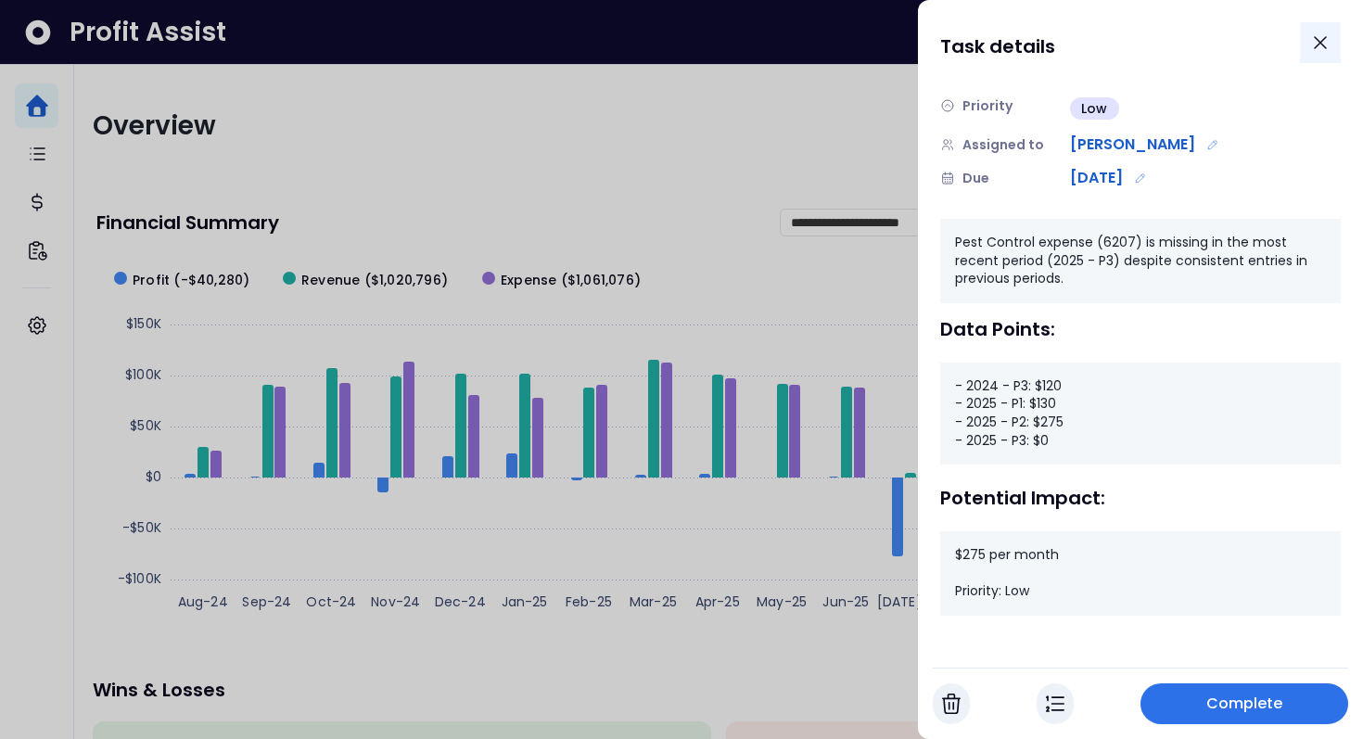
click at [1325, 40] on icon "Close" at bounding box center [1320, 43] width 22 height 22
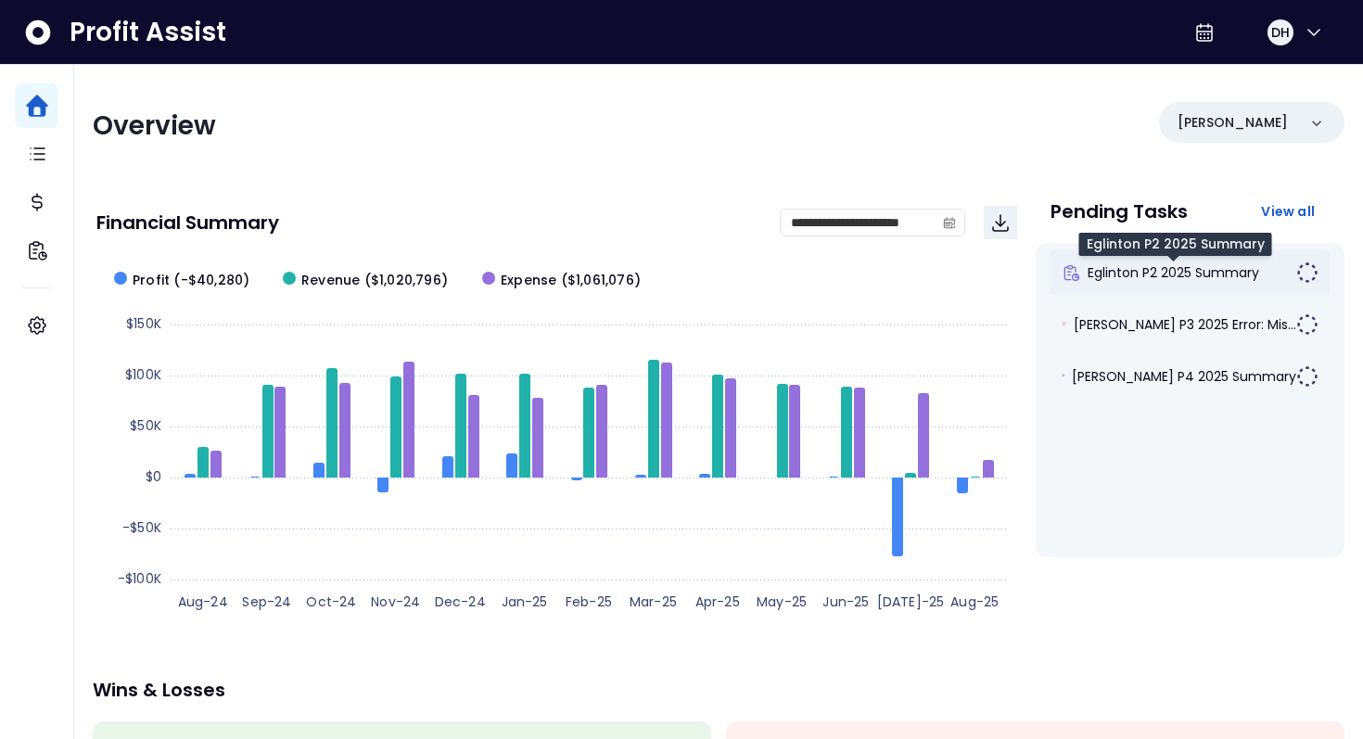
click at [1151, 273] on span "Eglinton P2 2025 Summary" at bounding box center [1173, 272] width 172 height 19
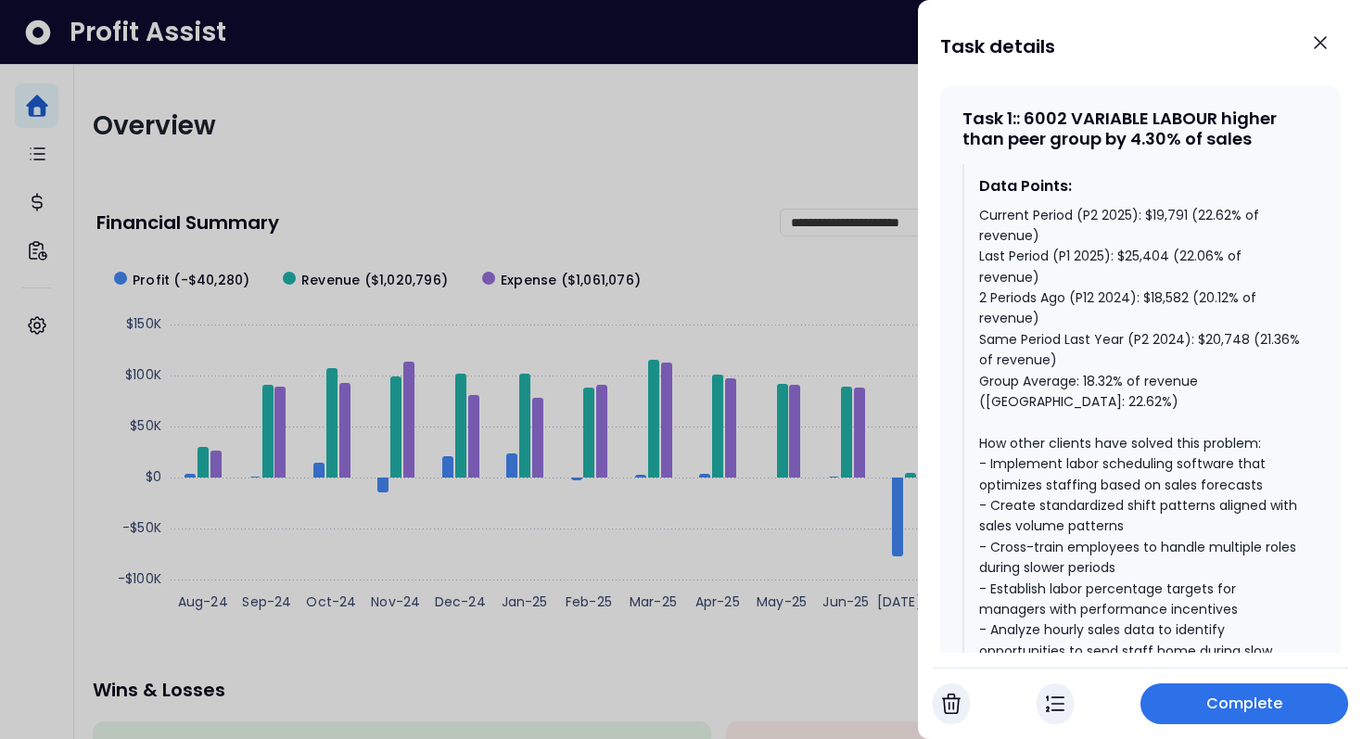
scroll to position [1023, 0]
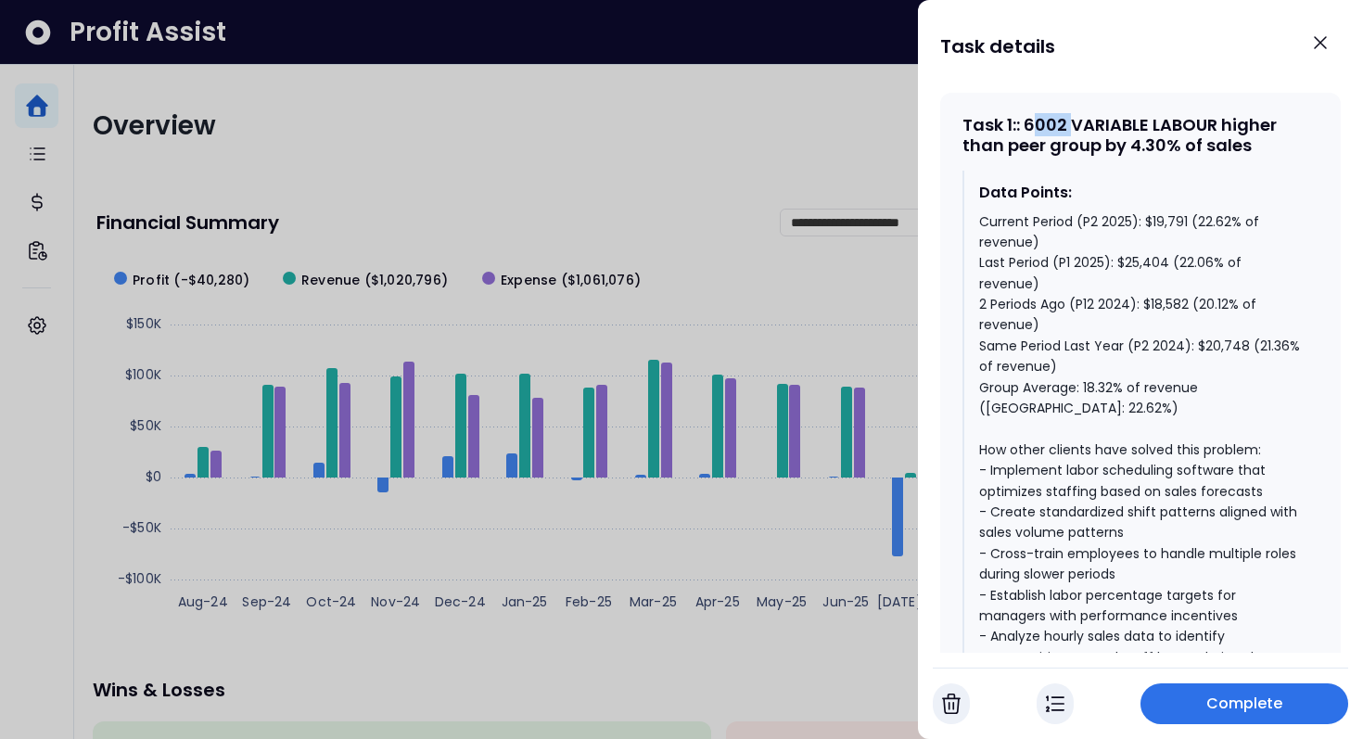
drag, startPoint x: 1035, startPoint y: 124, endPoint x: 1062, endPoint y: 125, distance: 27.8
click at [1074, 125] on div "Task 1 : : 6002 VARIABLE LABOUR higher than peer group by 4.30% of sales" at bounding box center [1140, 135] width 356 height 40
drag, startPoint x: 1051, startPoint y: 124, endPoint x: 1250, endPoint y: 118, distance: 198.5
click at [1250, 118] on div "Task 1 : : 6002 VARIABLE LABOUR higher than peer group by 4.30% of sales" at bounding box center [1140, 135] width 356 height 40
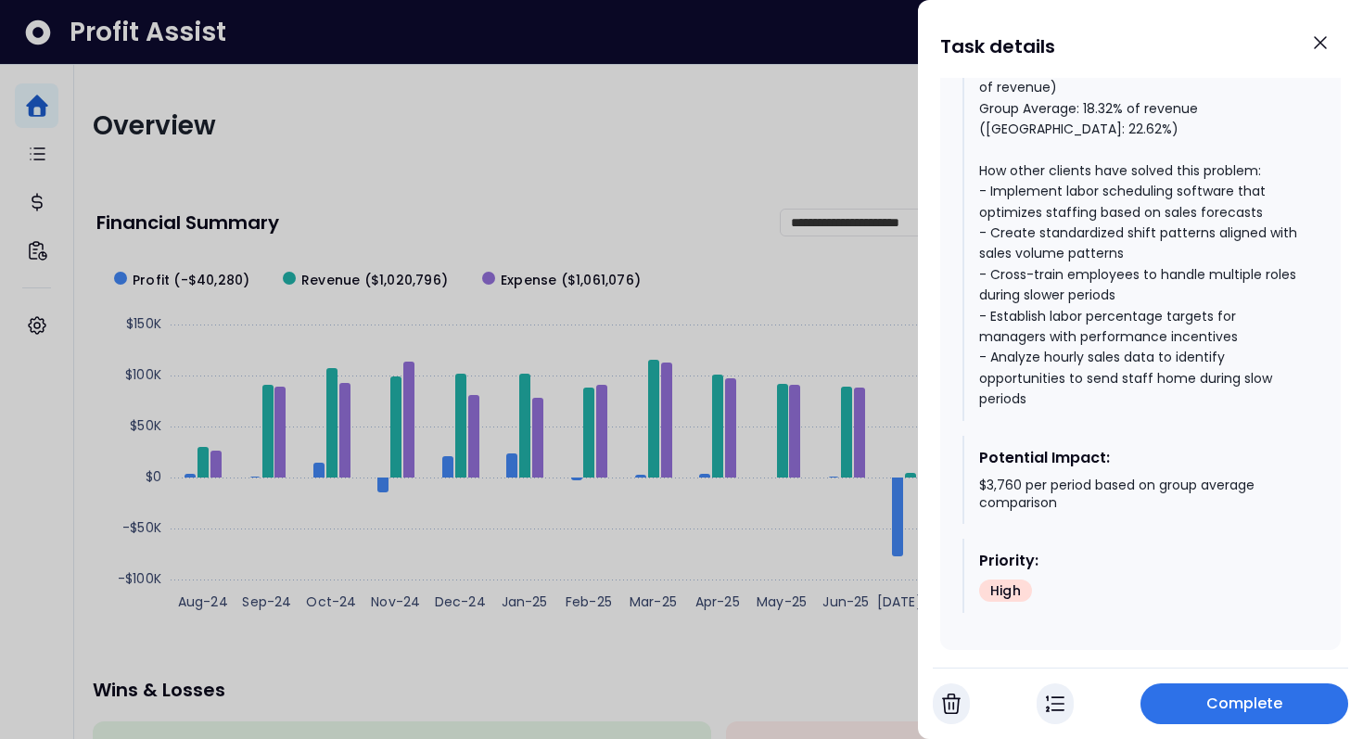
scroll to position [1304, 0]
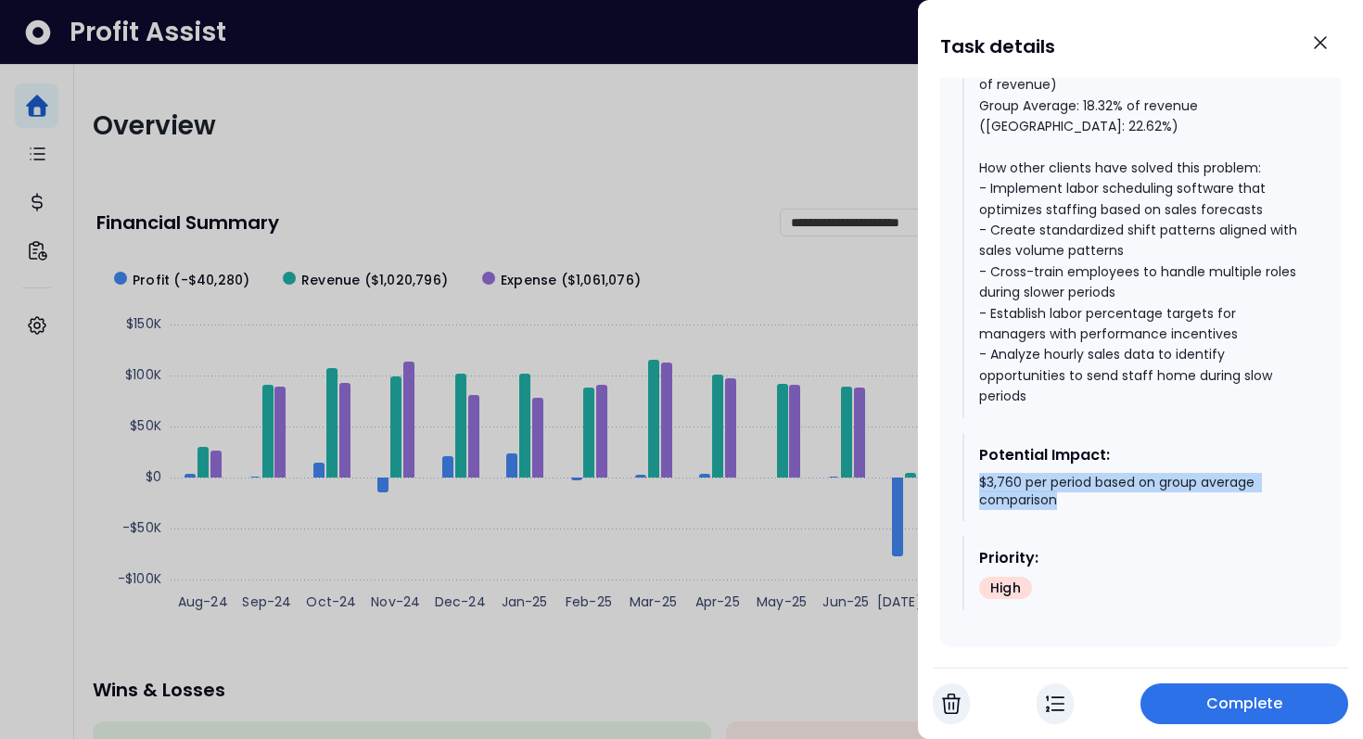
drag, startPoint x: 977, startPoint y: 465, endPoint x: 1218, endPoint y: 477, distance: 241.3
click at [1218, 477] on div "Potential Impact: $3,760 per period based on group average comparison" at bounding box center [1140, 477] width 356 height 88
click at [1218, 477] on div "$3,760 per period based on group average comparison" at bounding box center [1141, 492] width 324 height 36
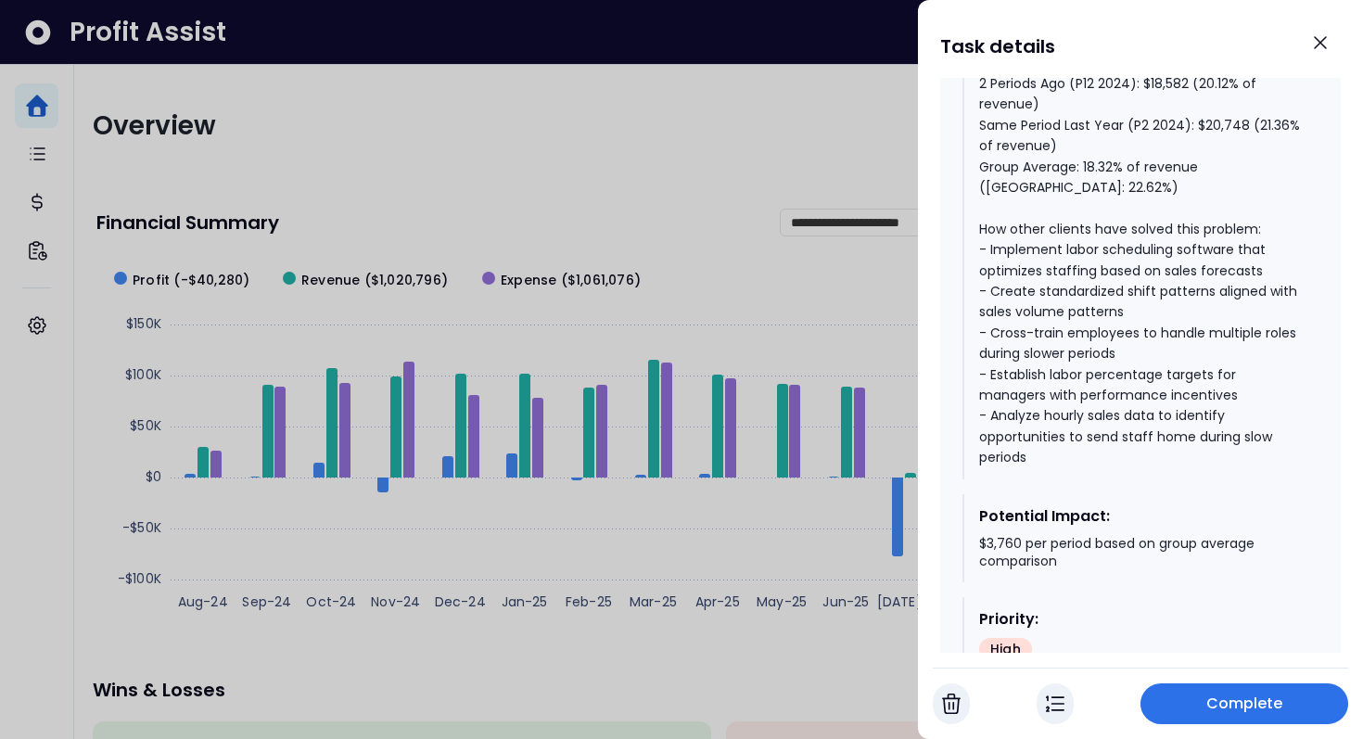
scroll to position [1238, 0]
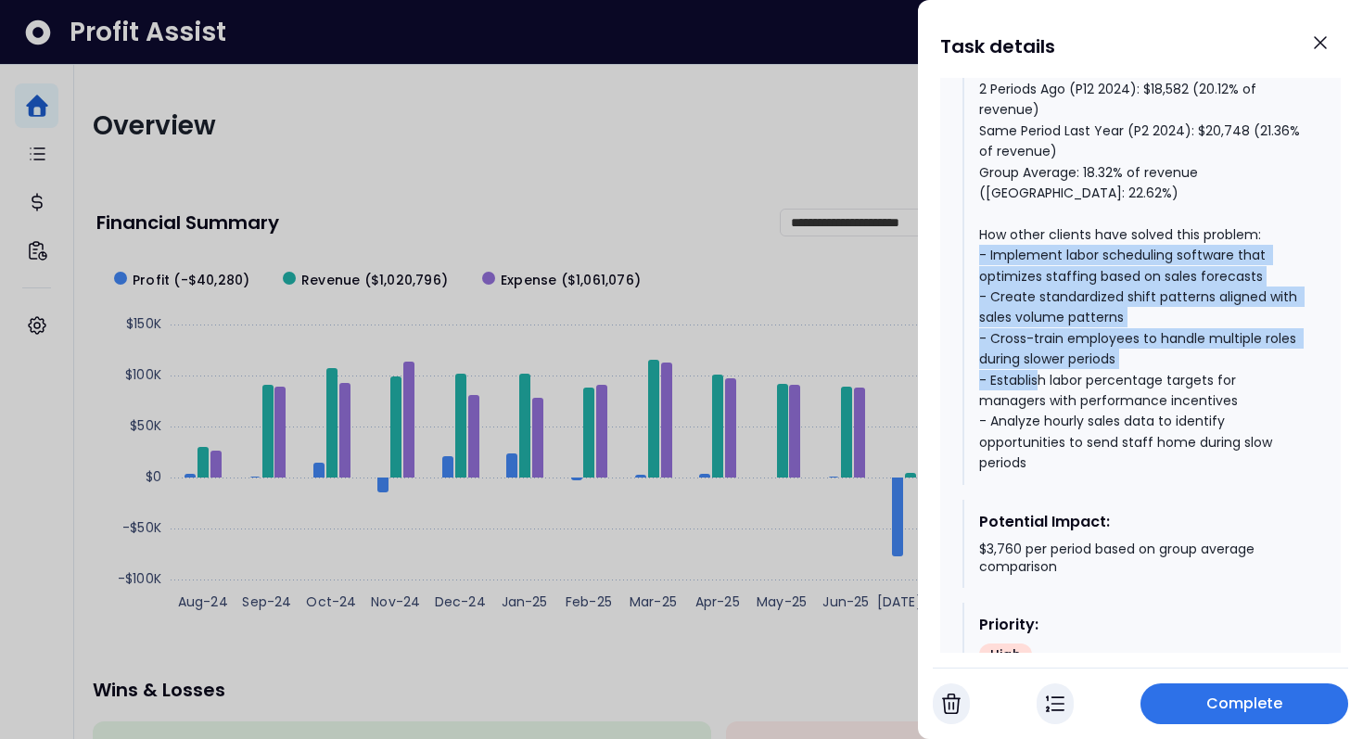
drag, startPoint x: 1045, startPoint y: 236, endPoint x: 1095, endPoint y: 368, distance: 140.8
click at [1095, 368] on div "Current Period (P2 2025): $19,791 (22.62% of revenue) Last Period (P1 2025): $2…" at bounding box center [1141, 234] width 324 height 477
click at [1099, 317] on div "Current Period (P2 2025): $19,791 (22.62% of revenue) Last Period (P1 2025): $2…" at bounding box center [1141, 234] width 324 height 477
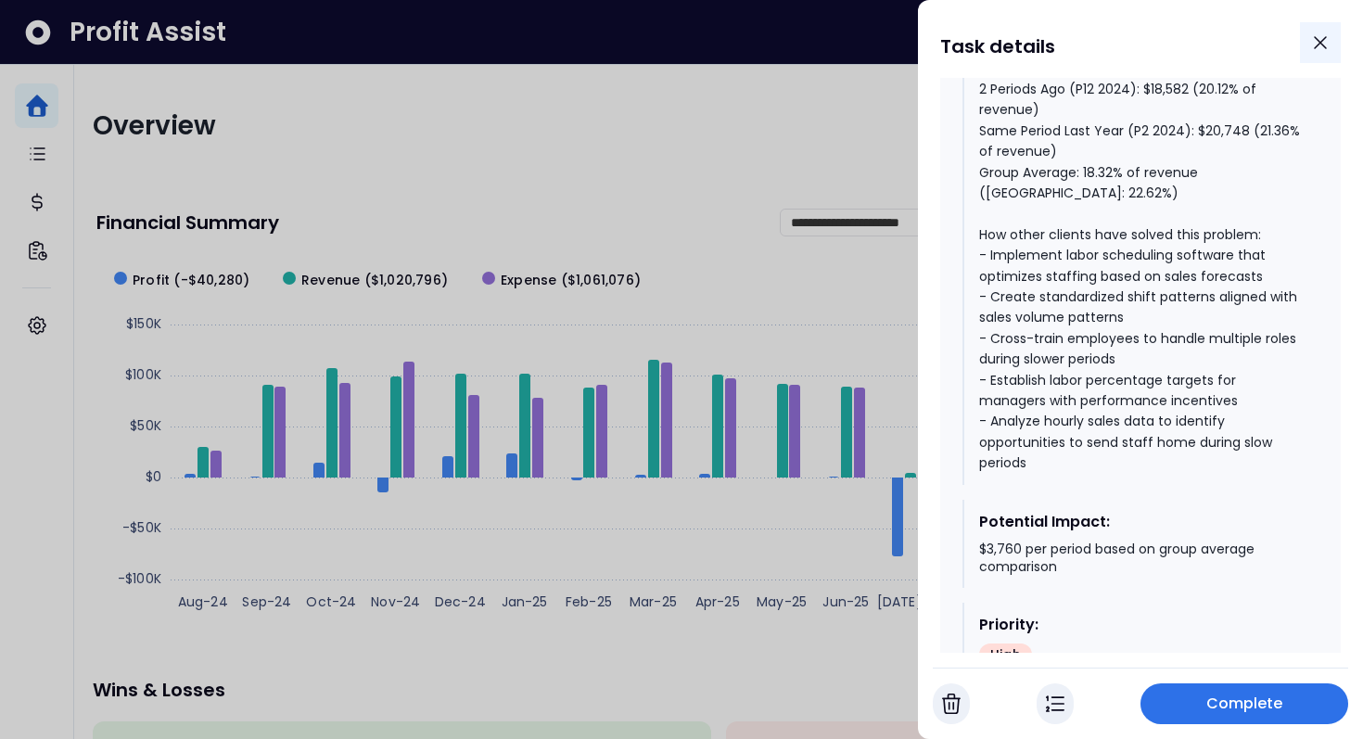
click at [1324, 50] on icon "Close" at bounding box center [1320, 43] width 22 height 22
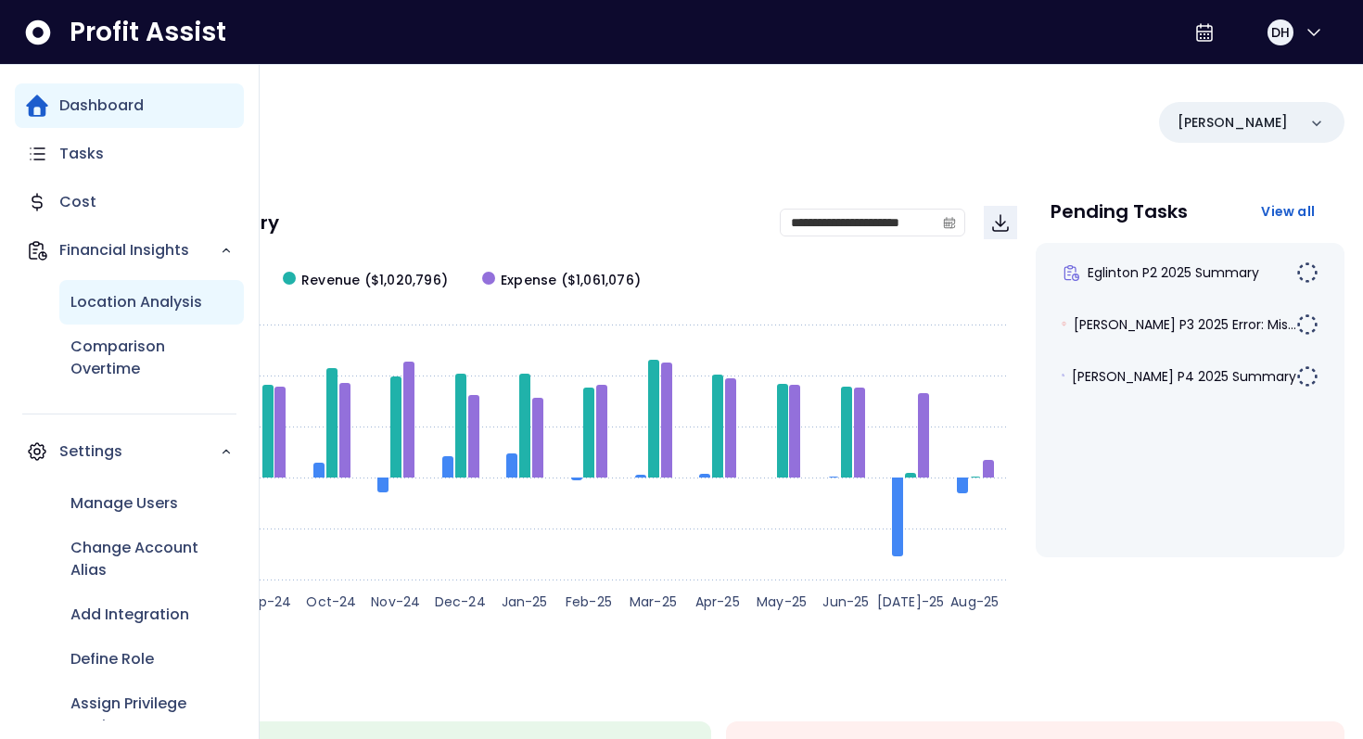
click at [140, 312] on p "Location Analysis" at bounding box center [136, 302] width 132 height 22
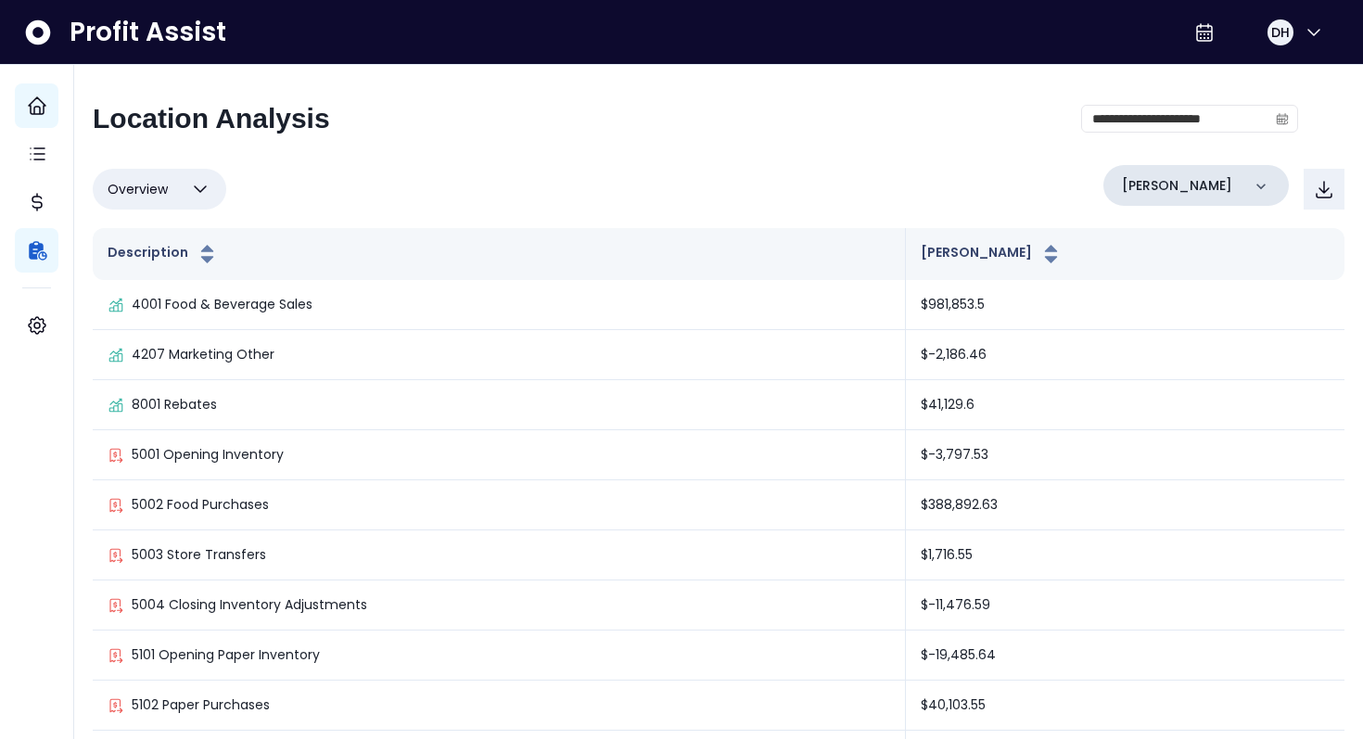
click at [1171, 189] on p "Danforth" at bounding box center [1177, 185] width 110 height 19
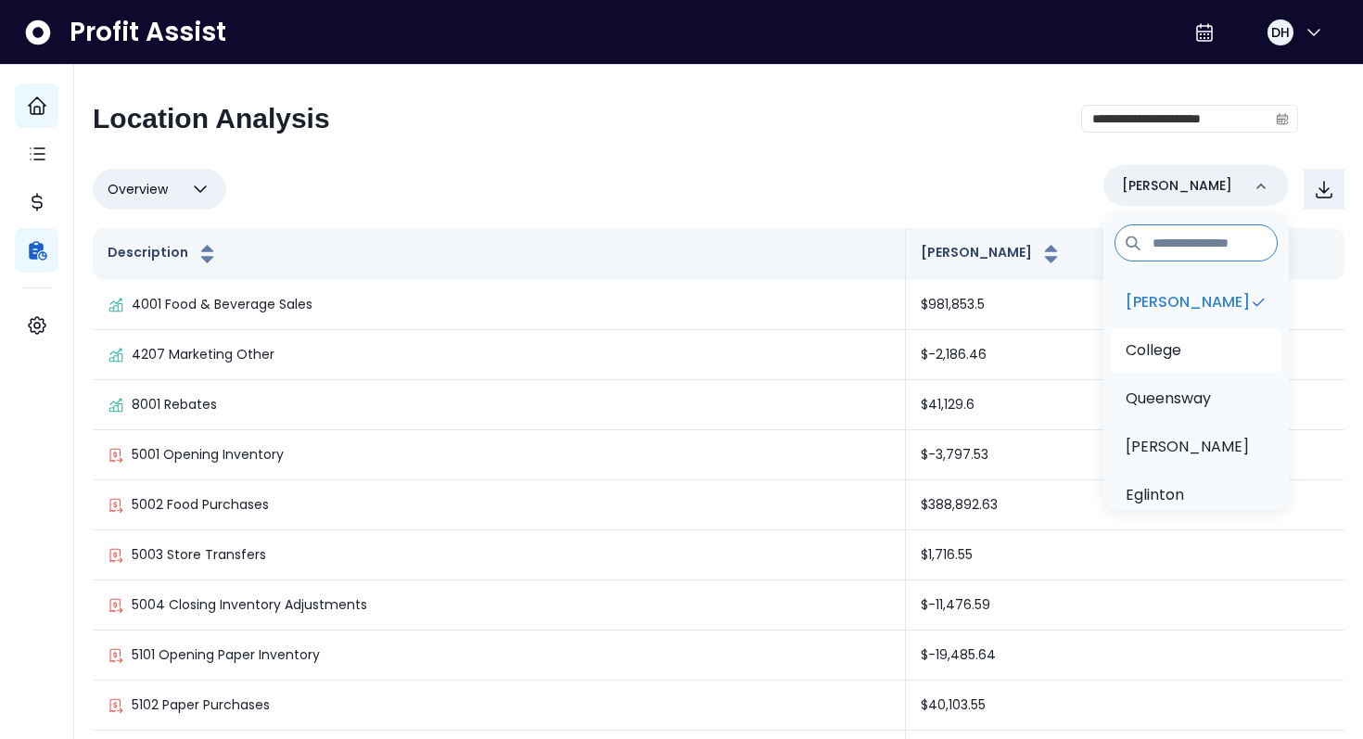
click at [1167, 354] on p "College" at bounding box center [1153, 350] width 56 height 22
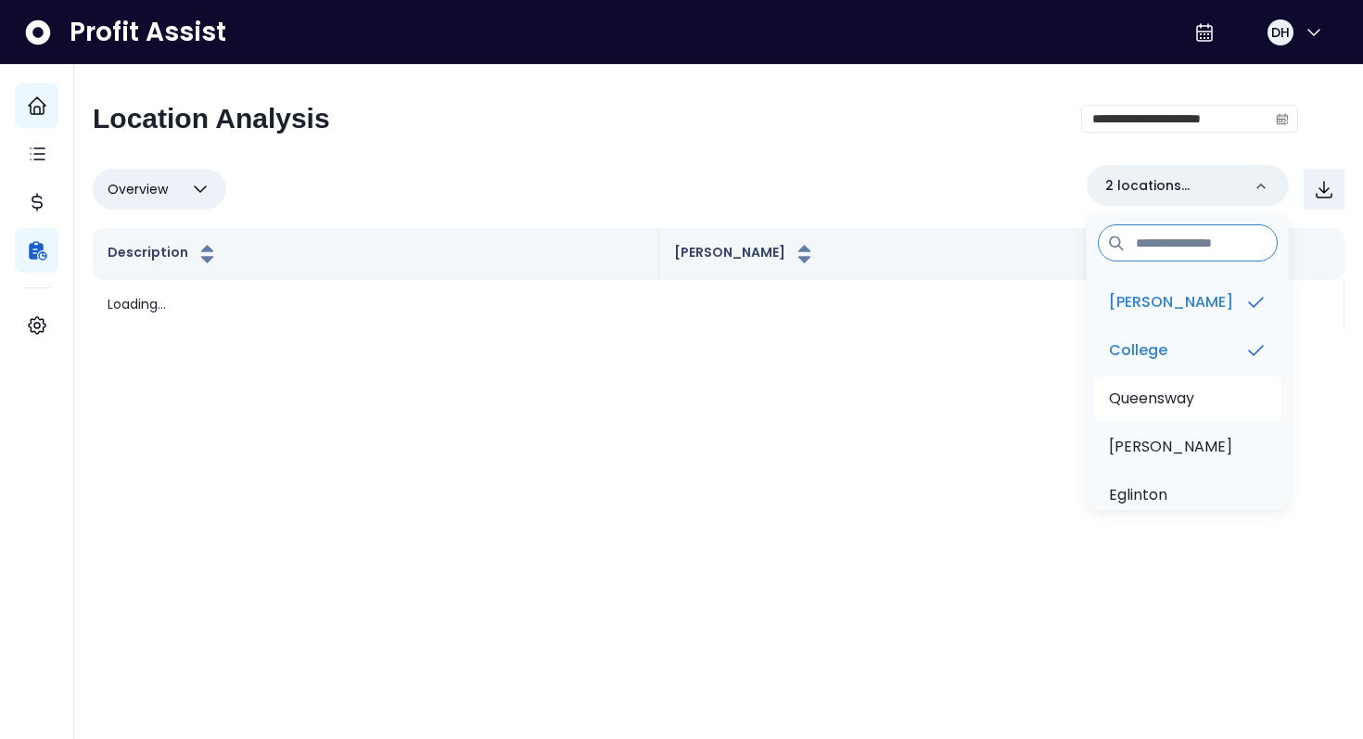
click at [1167, 403] on p "Queensway" at bounding box center [1151, 399] width 85 height 22
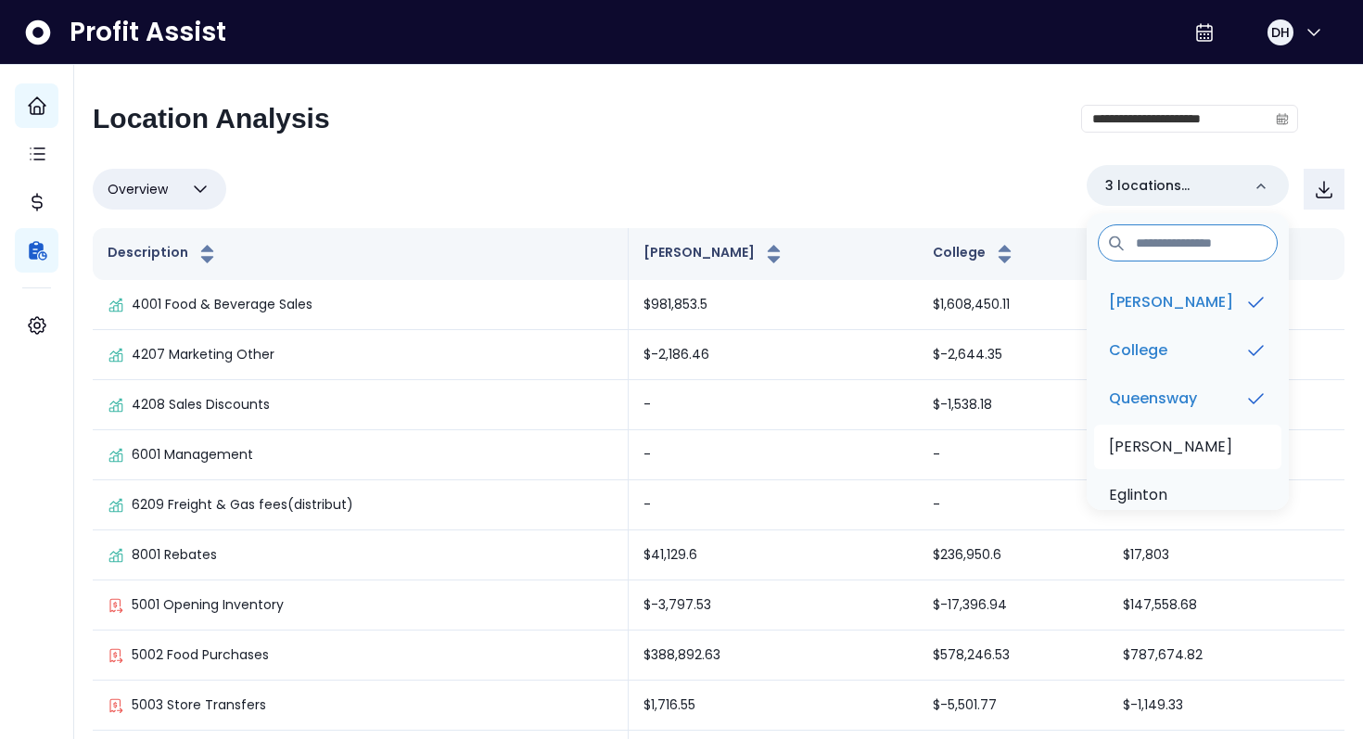
click at [1225, 444] on li "Duncan" at bounding box center [1187, 447] width 187 height 44
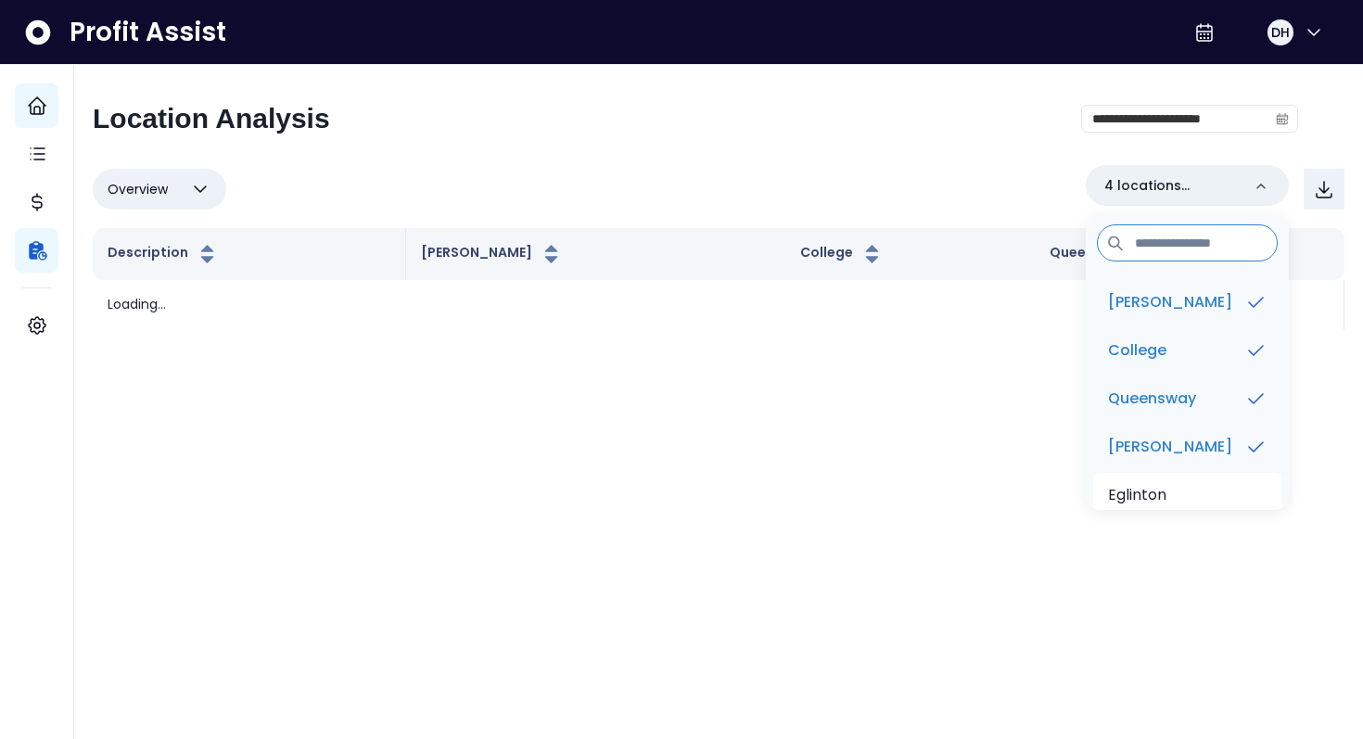
click at [1165, 489] on p "Eglinton" at bounding box center [1137, 495] width 58 height 22
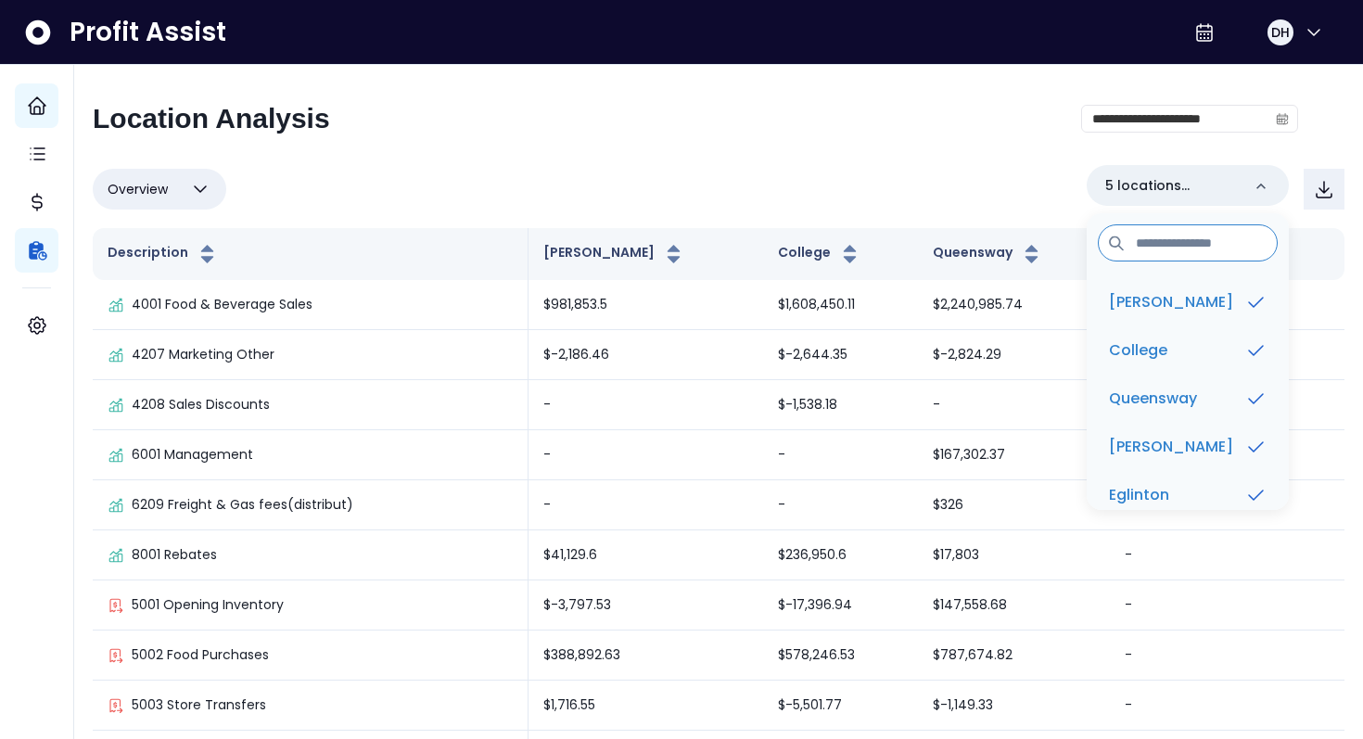
click at [945, 143] on div "**********" at bounding box center [695, 126] width 1205 height 48
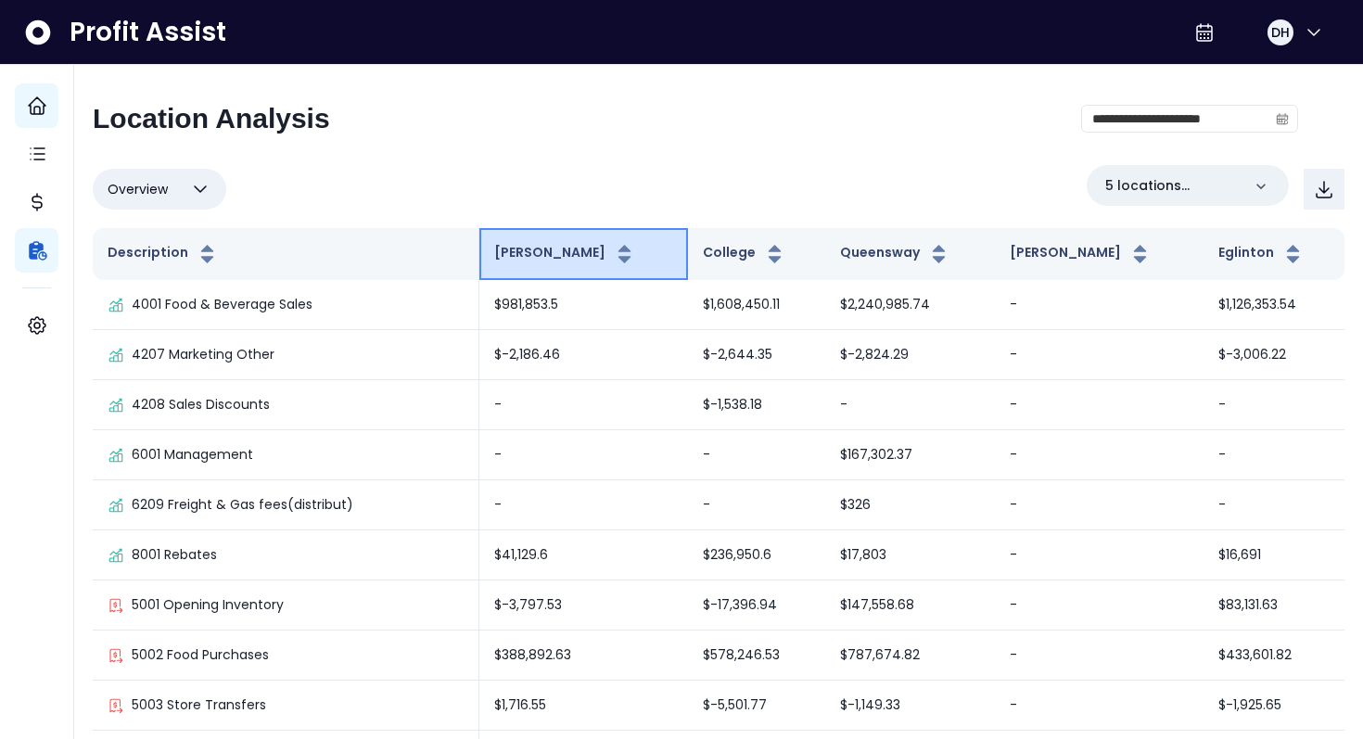
click at [613, 254] on icon "button" at bounding box center [624, 254] width 23 height 22
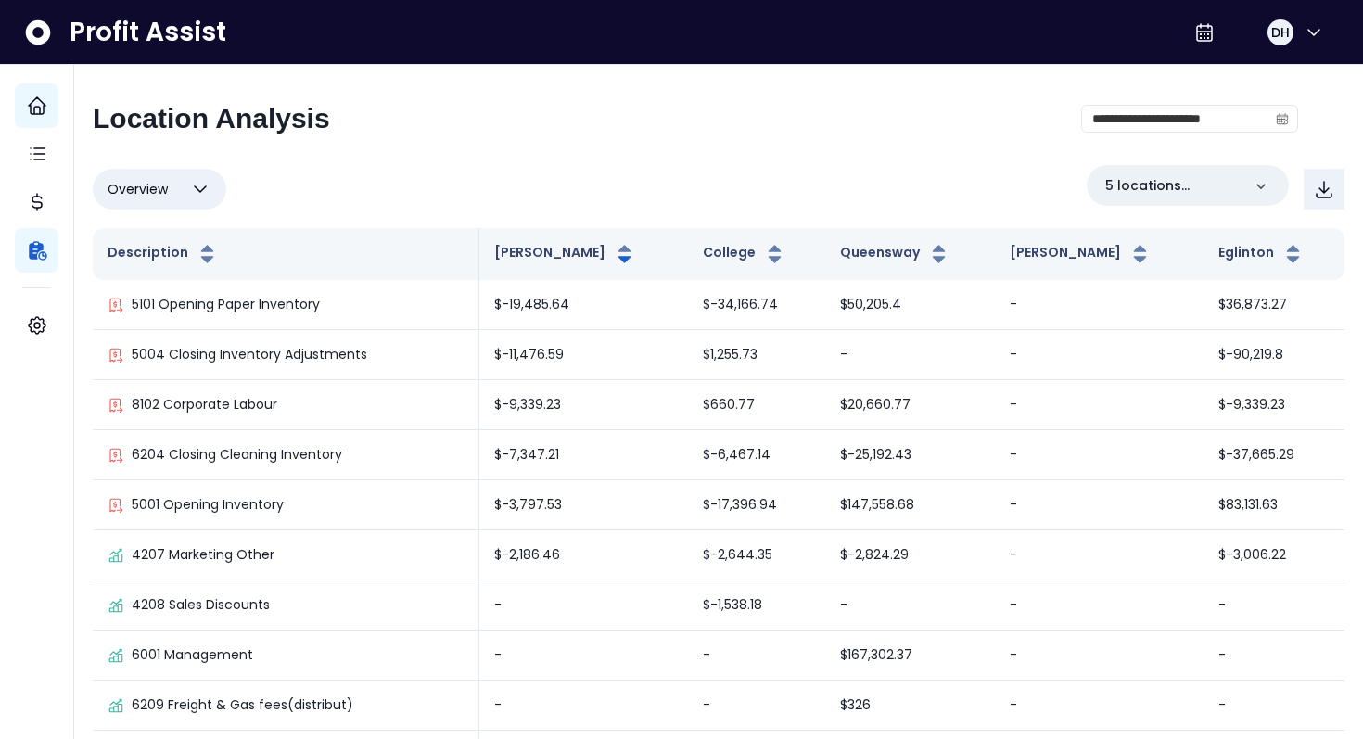
click at [177, 186] on button "Overview" at bounding box center [159, 189] width 133 height 41
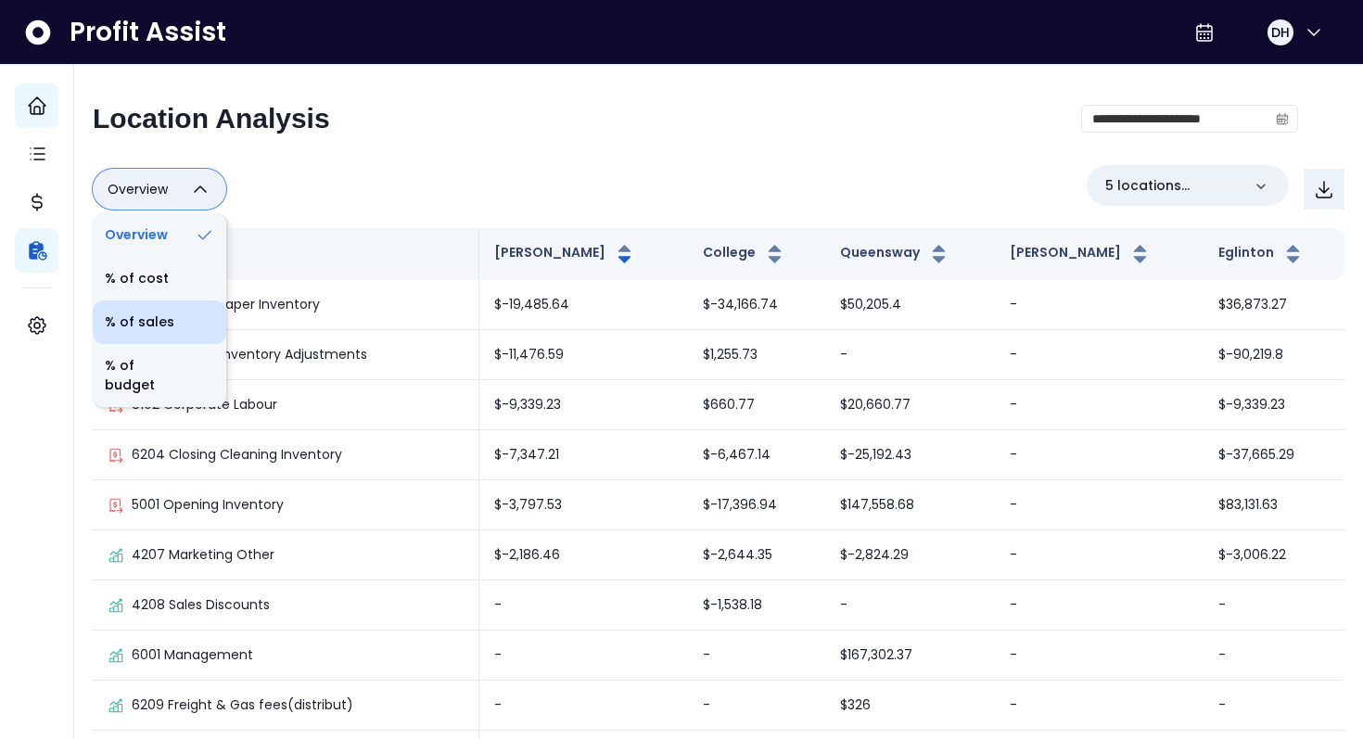
click at [153, 328] on li "% of sales" at bounding box center [159, 322] width 133 height 44
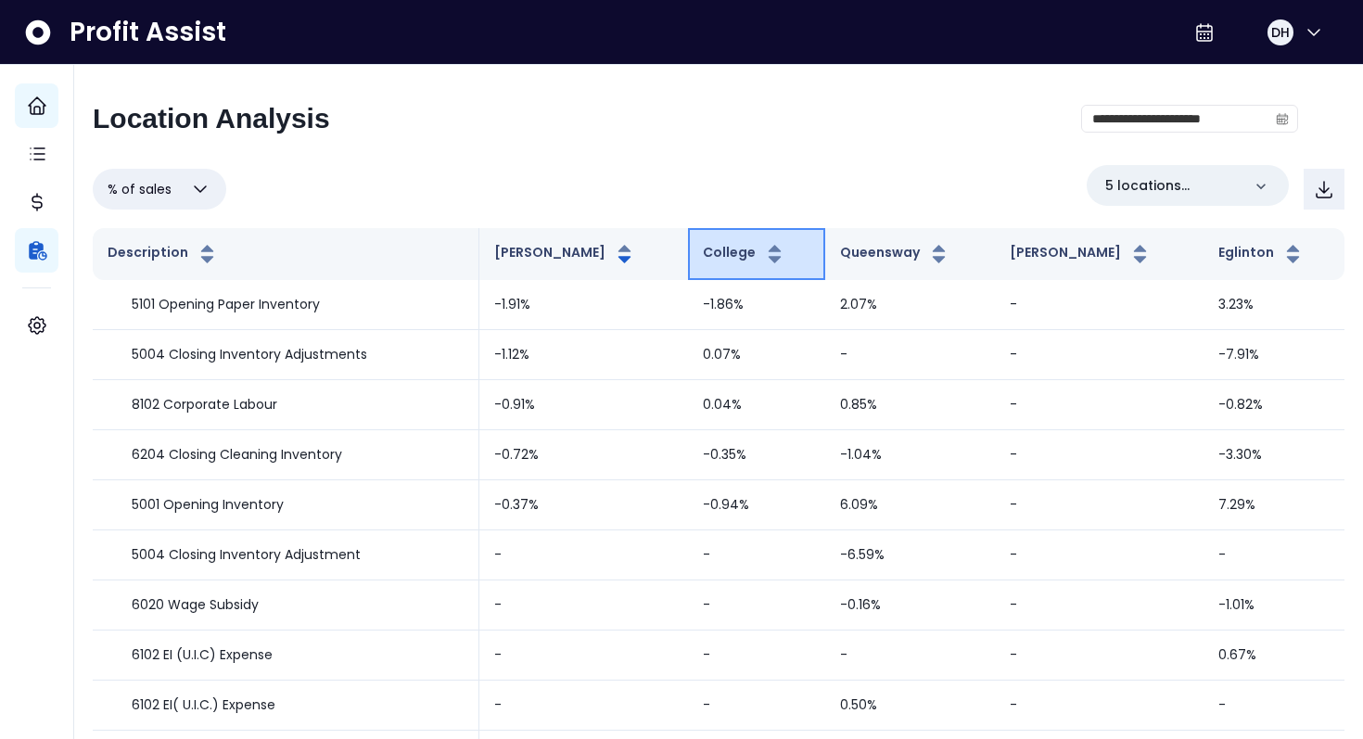
click at [736, 254] on button "College" at bounding box center [744, 254] width 83 height 22
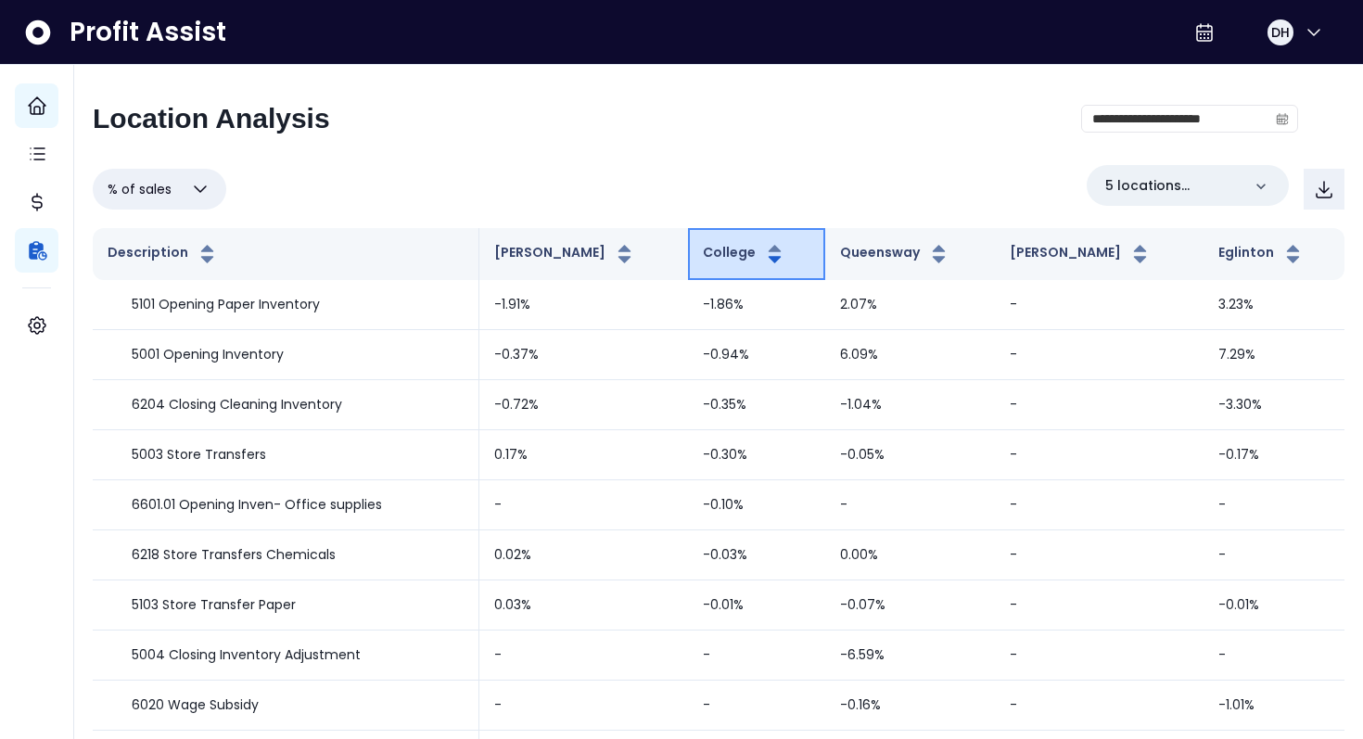
click at [734, 254] on button "College" at bounding box center [744, 254] width 83 height 22
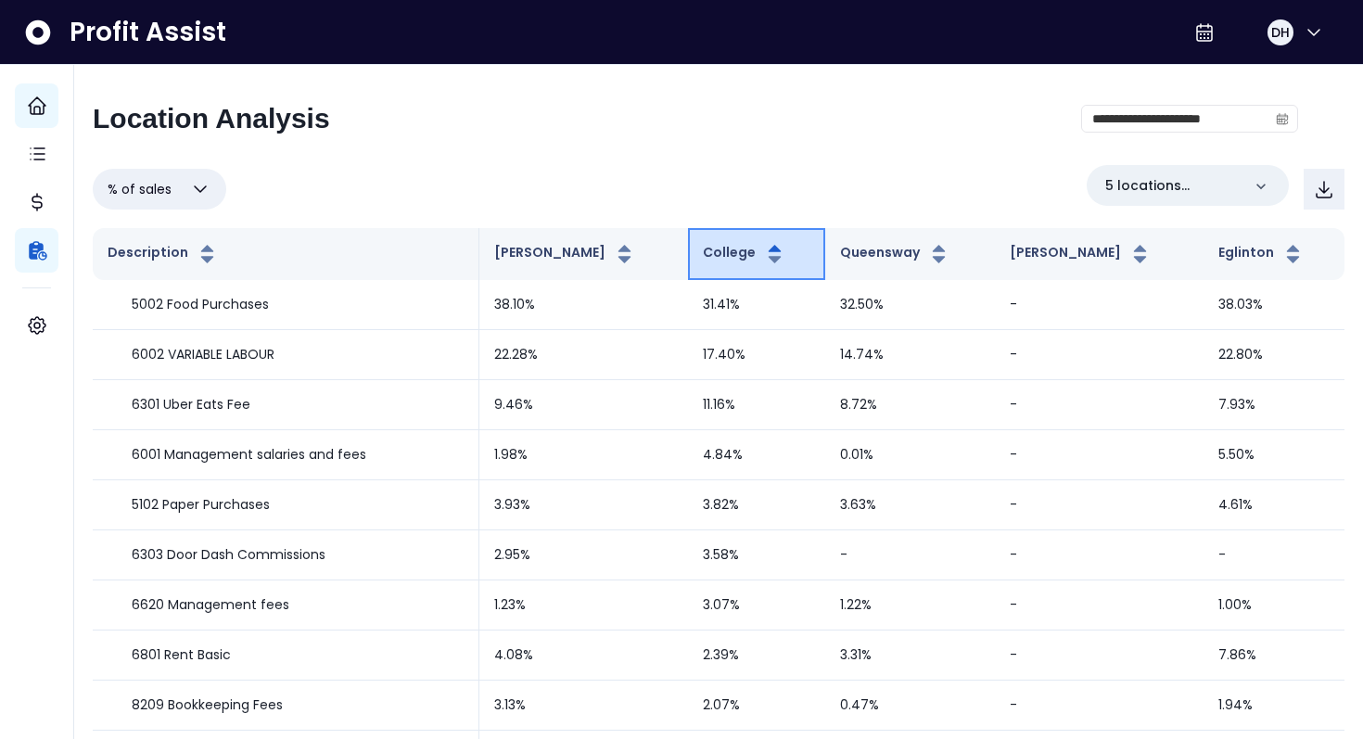
click at [734, 254] on button "College" at bounding box center [744, 254] width 83 height 22
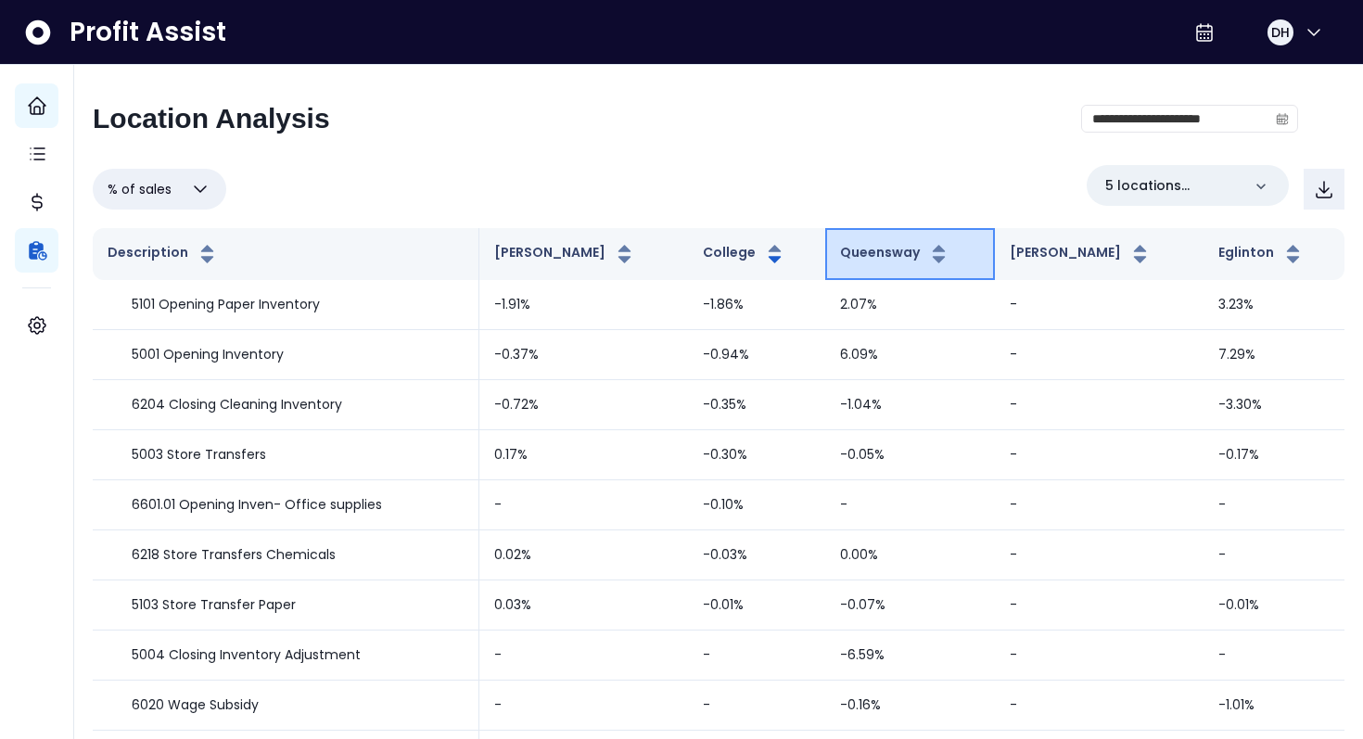
click at [869, 259] on button "Queensway" at bounding box center [895, 254] width 110 height 22
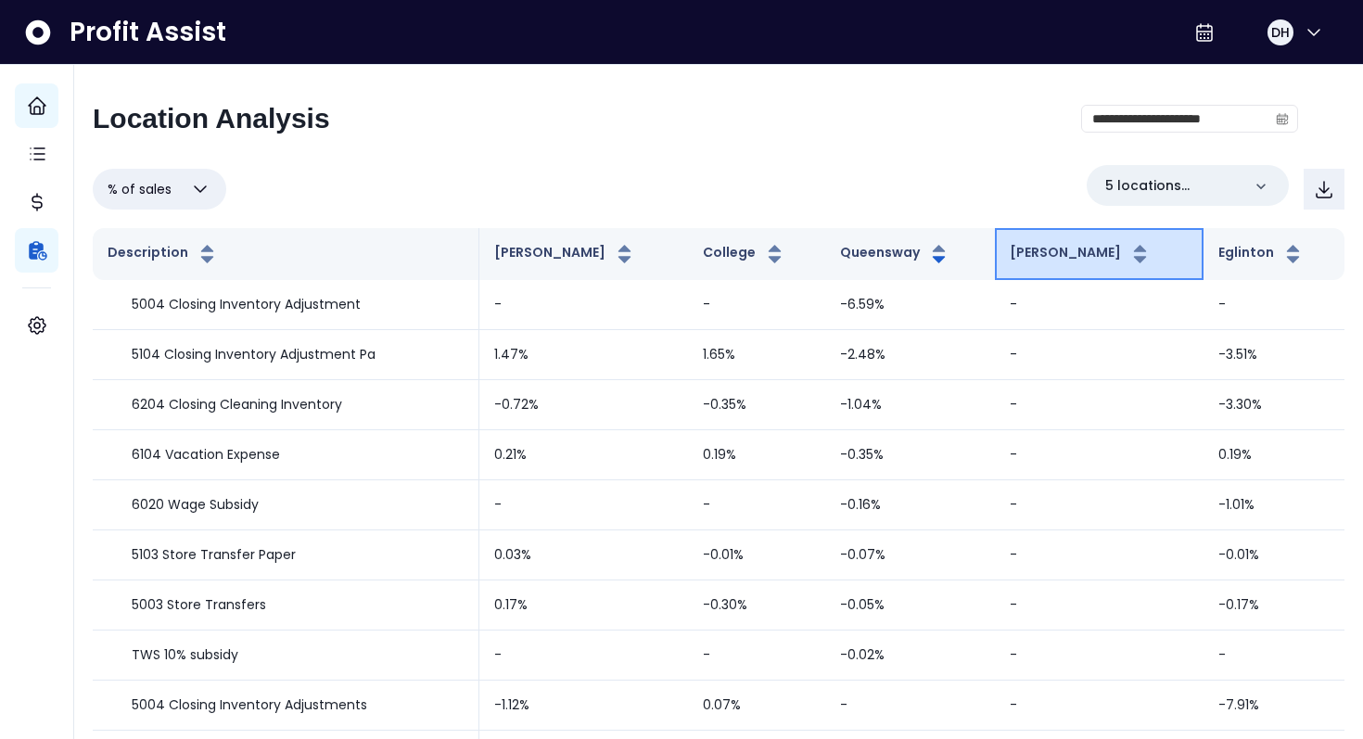
click at [1095, 254] on button "Duncan" at bounding box center [1081, 254] width 142 height 22
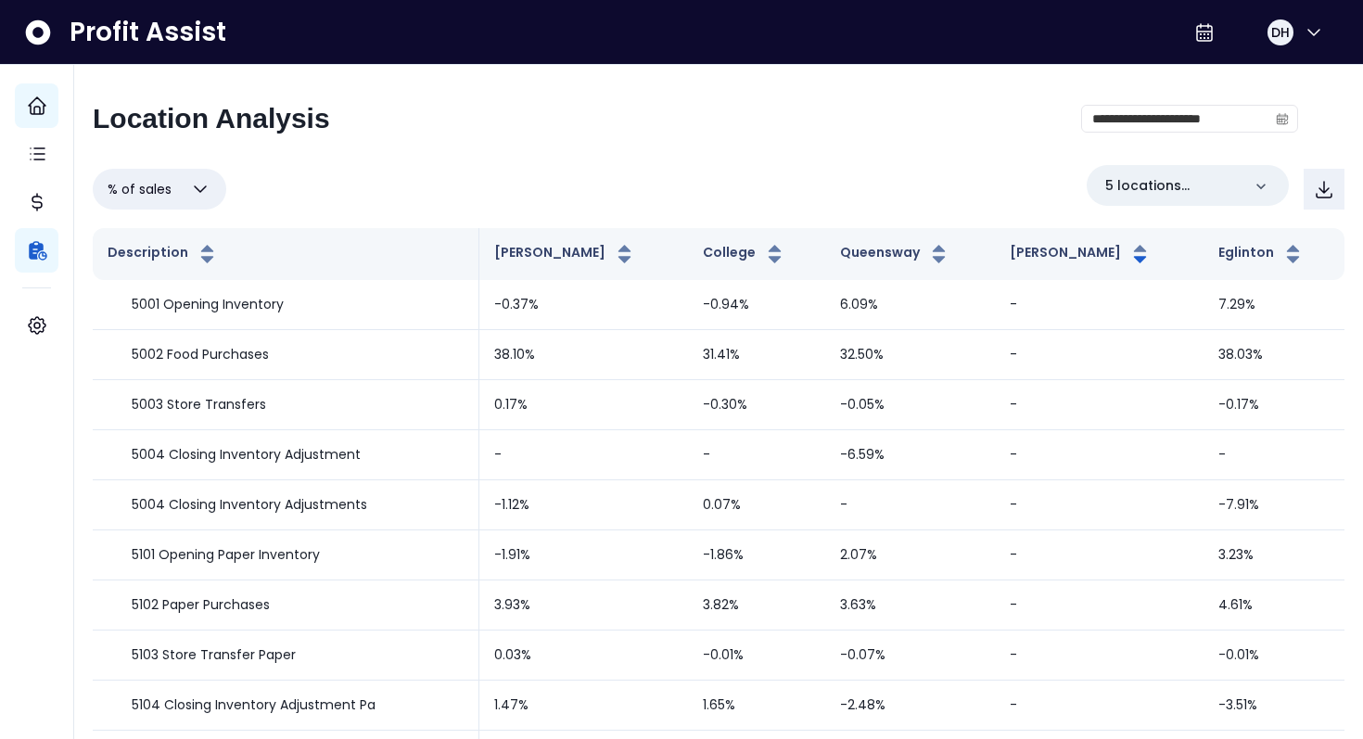
click at [180, 197] on button "% of sales" at bounding box center [159, 189] width 133 height 41
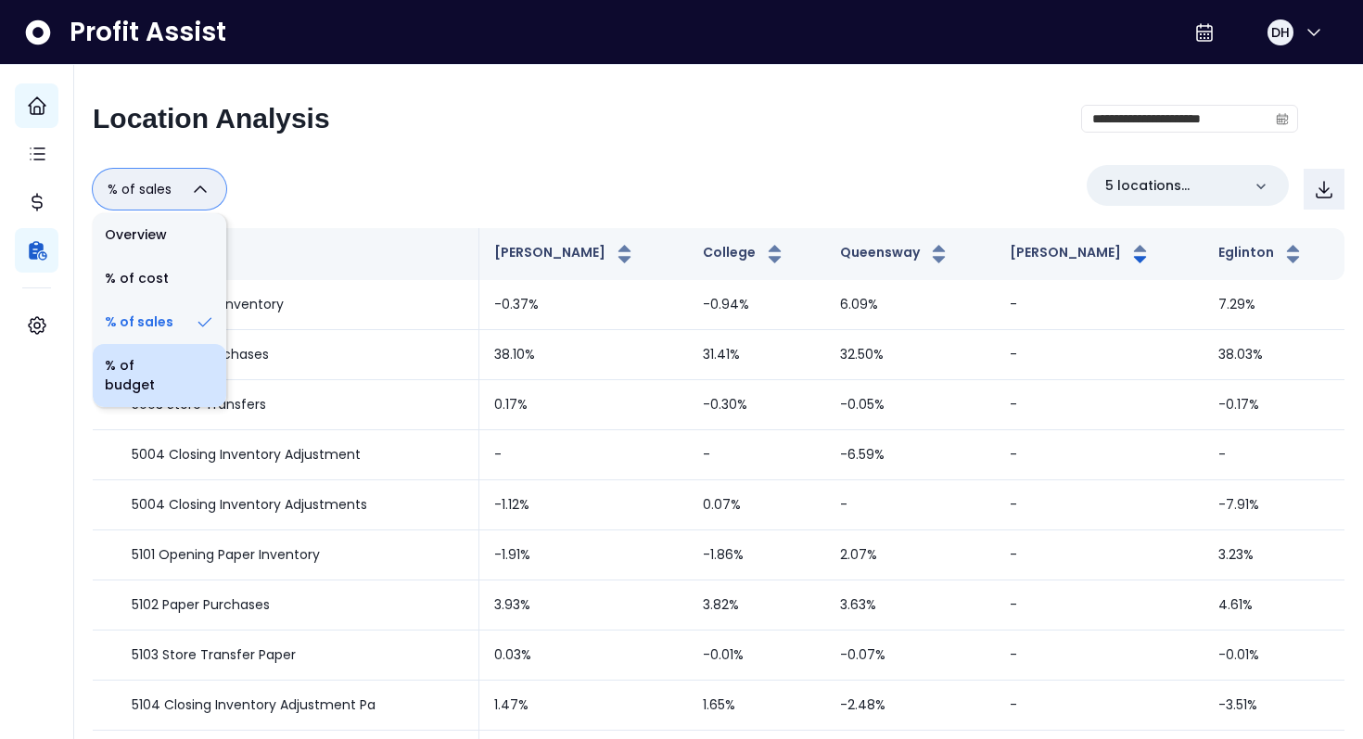
click at [167, 371] on li "% of budget" at bounding box center [159, 375] width 133 height 63
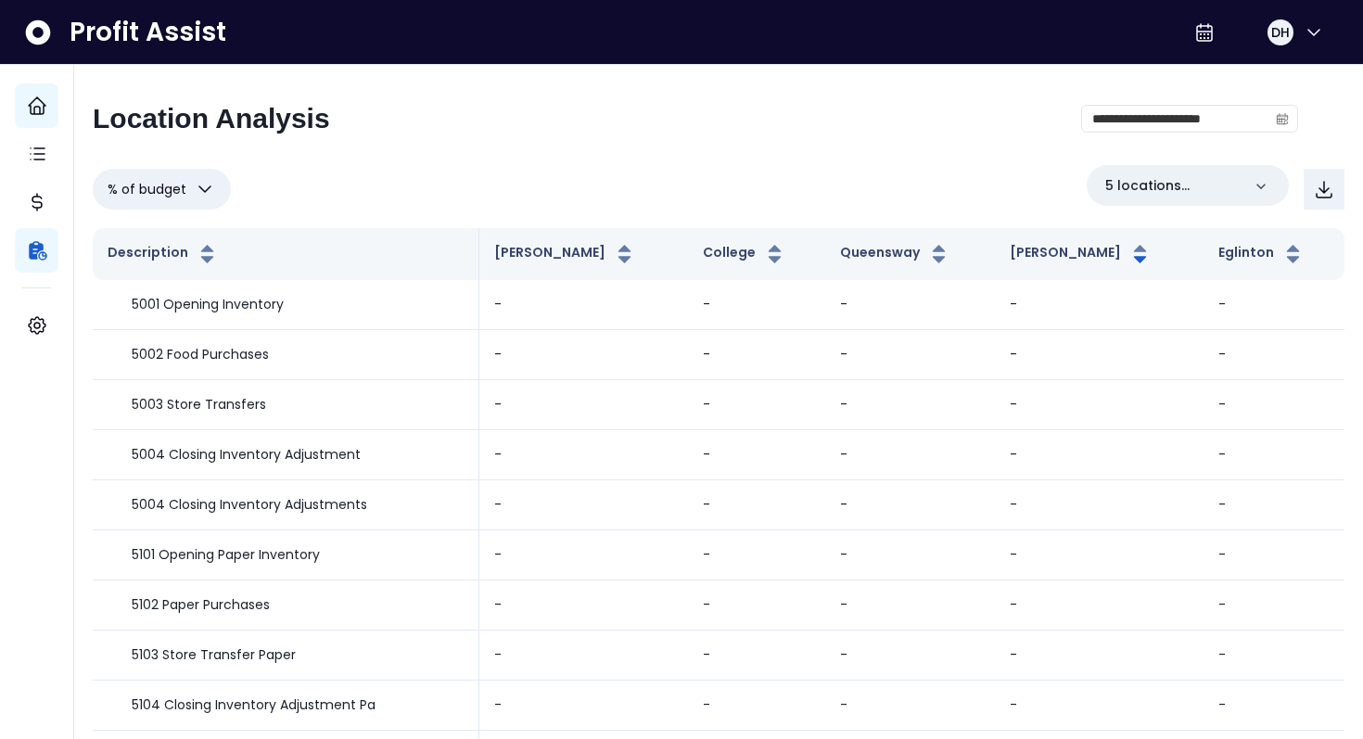
click at [179, 184] on span "% of budget" at bounding box center [147, 189] width 79 height 22
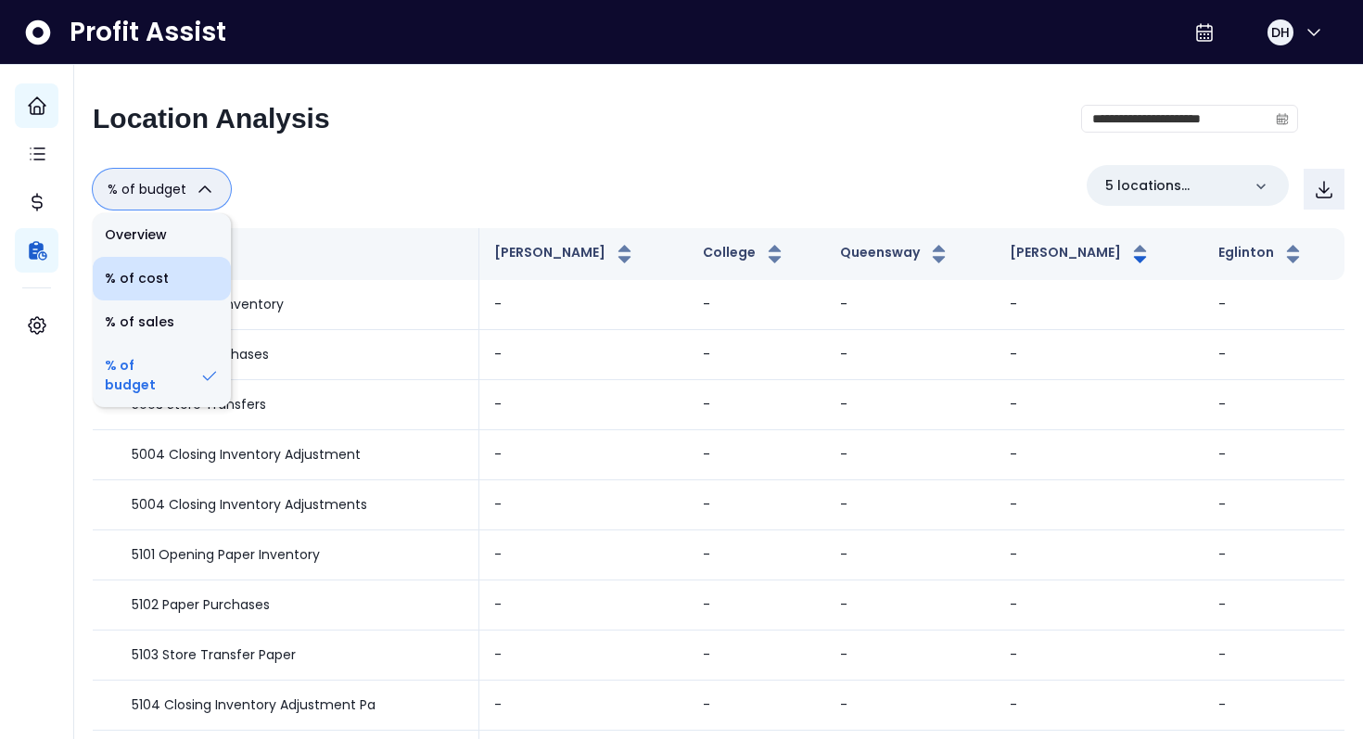
click at [170, 283] on li "% of cost" at bounding box center [162, 279] width 138 height 44
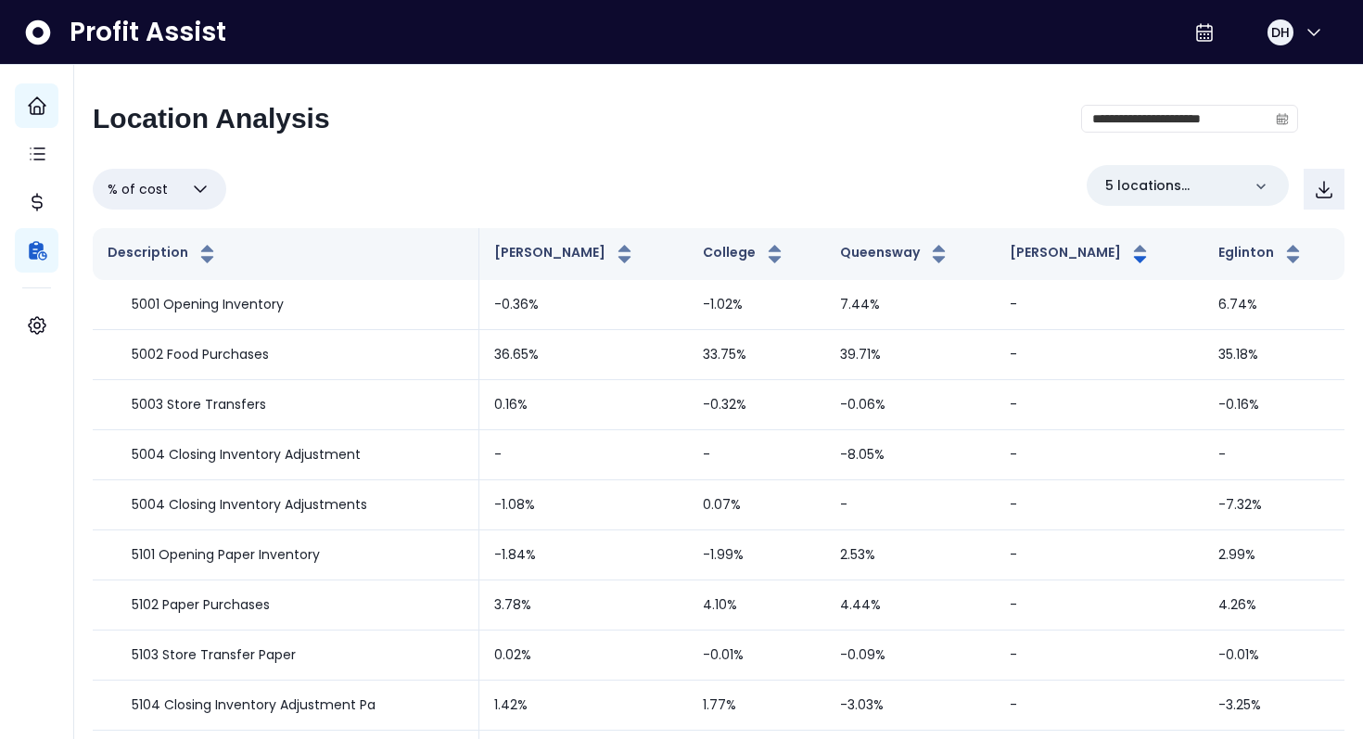
click at [195, 193] on icon "button" at bounding box center [200, 189] width 22 height 22
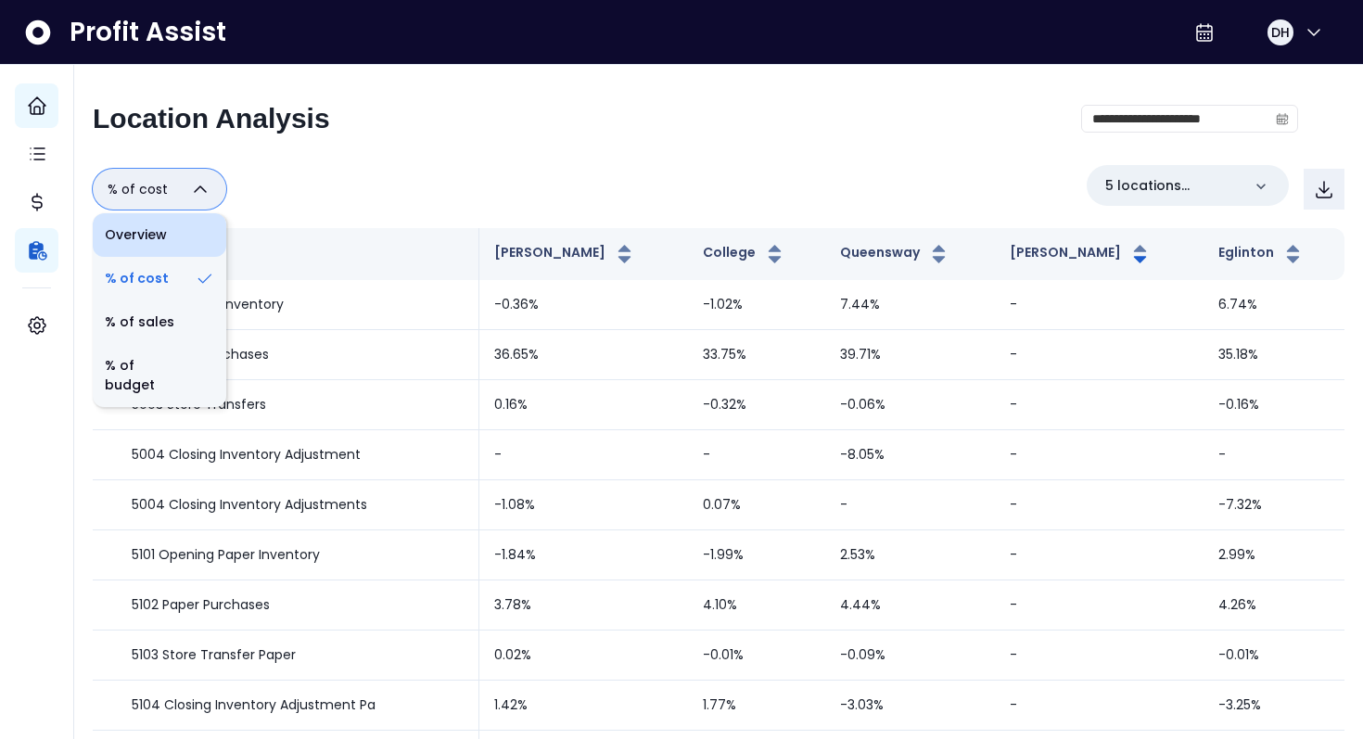
click at [190, 241] on li "Overview" at bounding box center [159, 235] width 133 height 44
type input "********"
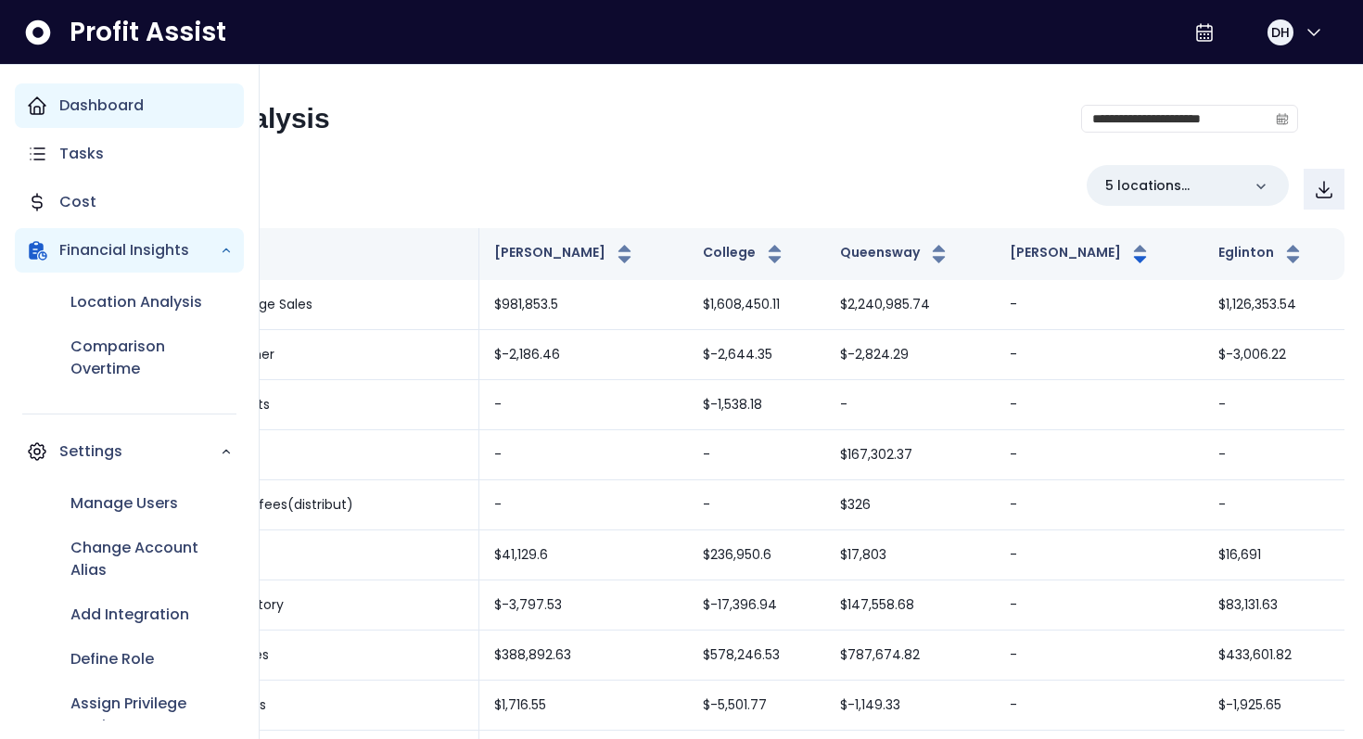
click at [95, 103] on p "Dashboard" at bounding box center [101, 106] width 84 height 22
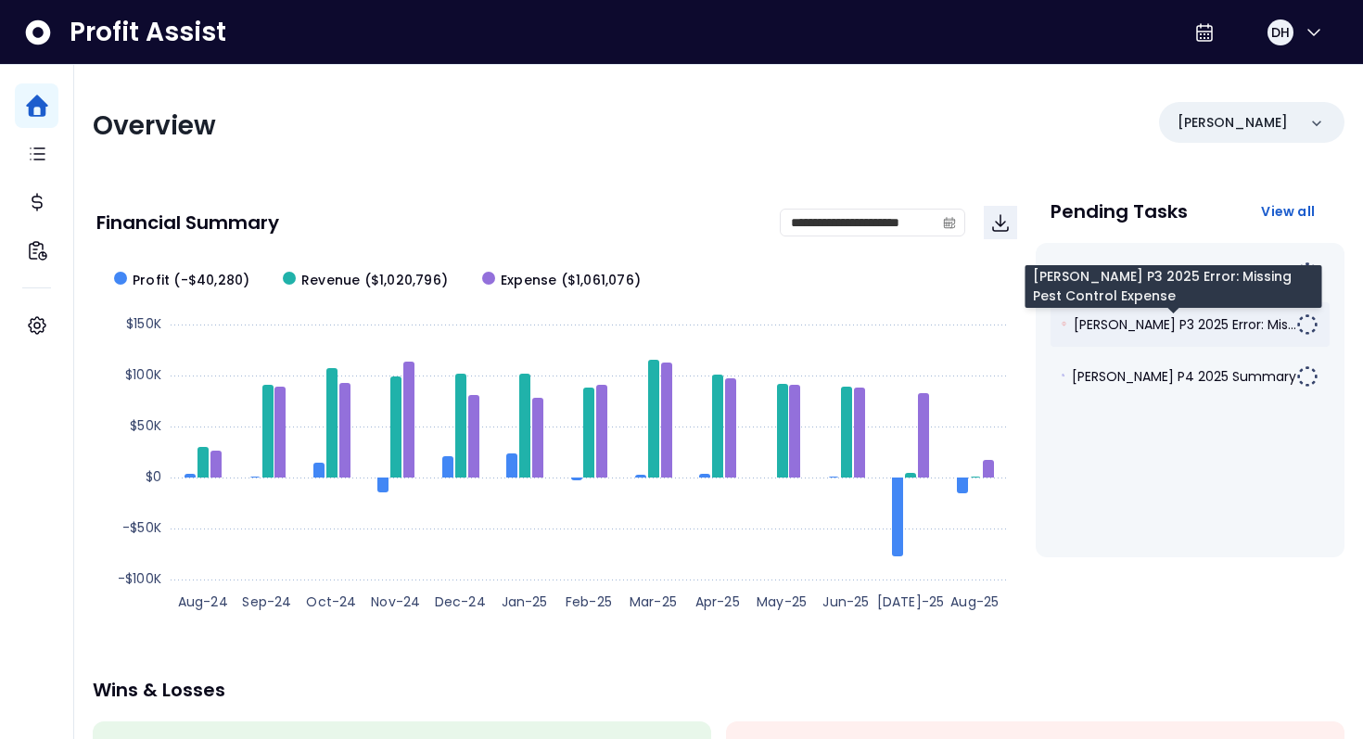
click at [1243, 329] on span "Duncan P3 2025 Error: Mis..." at bounding box center [1185, 324] width 222 height 19
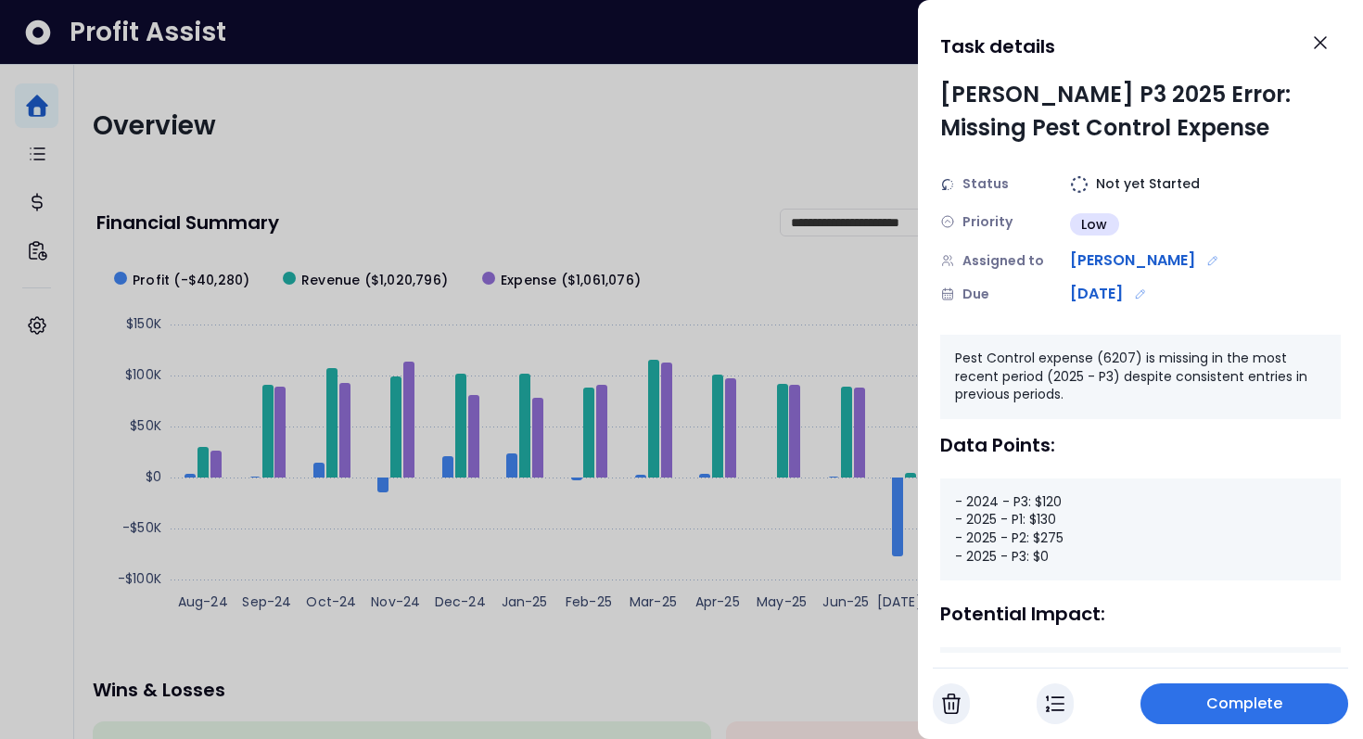
scroll to position [116, 0]
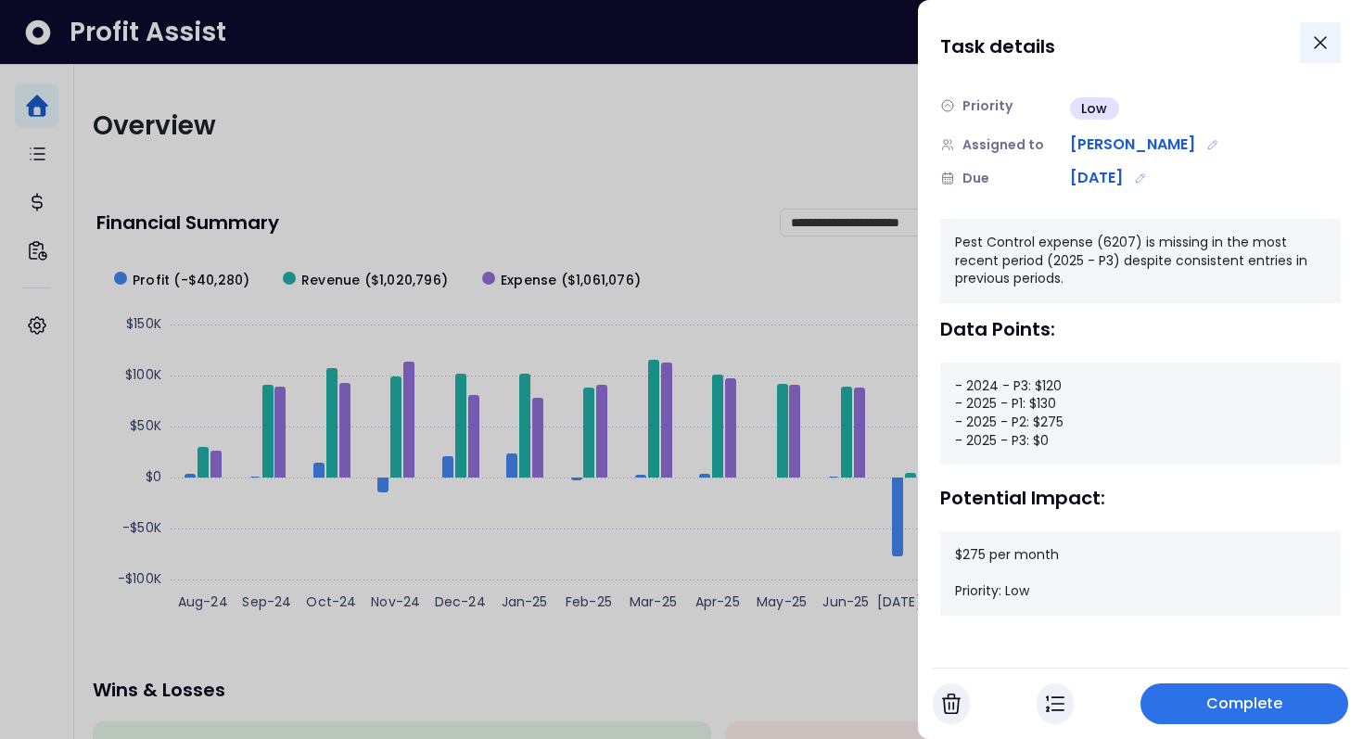
click at [1320, 37] on icon "Close" at bounding box center [1320, 43] width 22 height 22
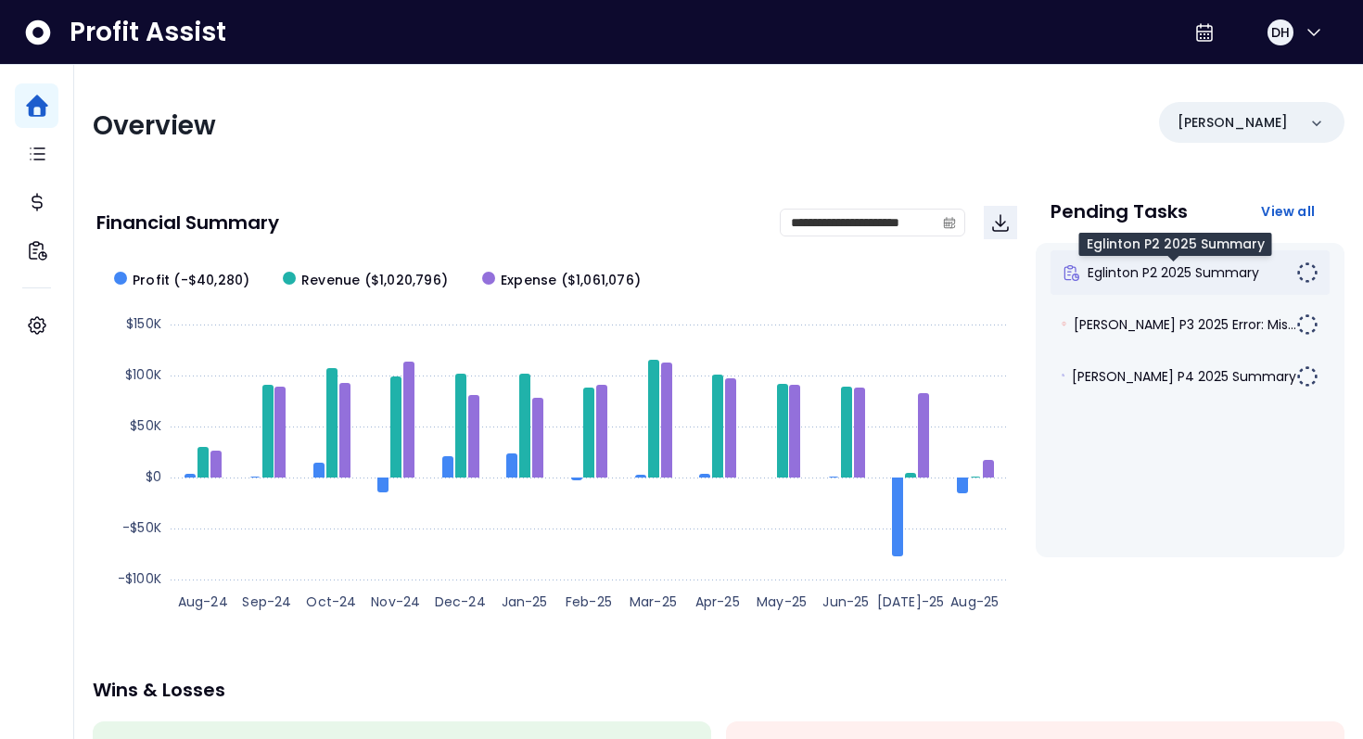
click at [1175, 267] on span "Eglinton P2 2025 Summary" at bounding box center [1173, 272] width 172 height 19
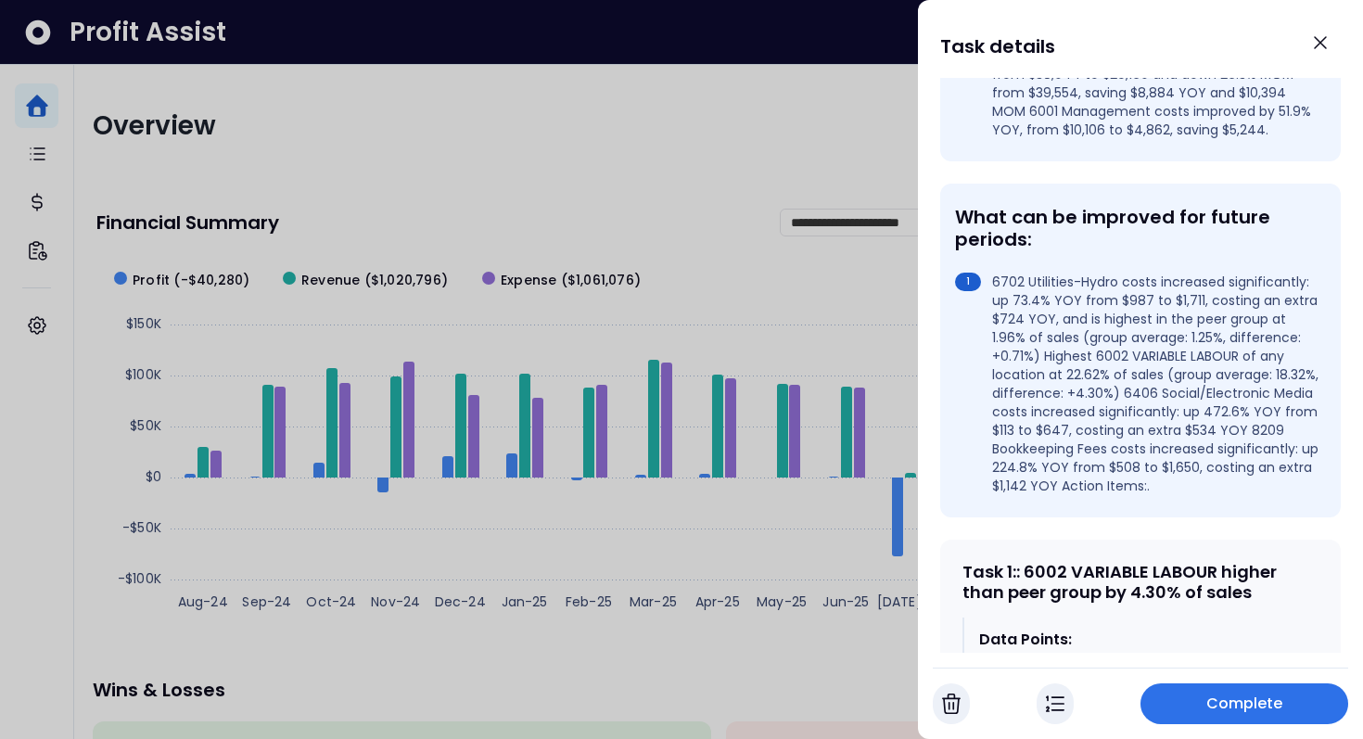
scroll to position [559, 0]
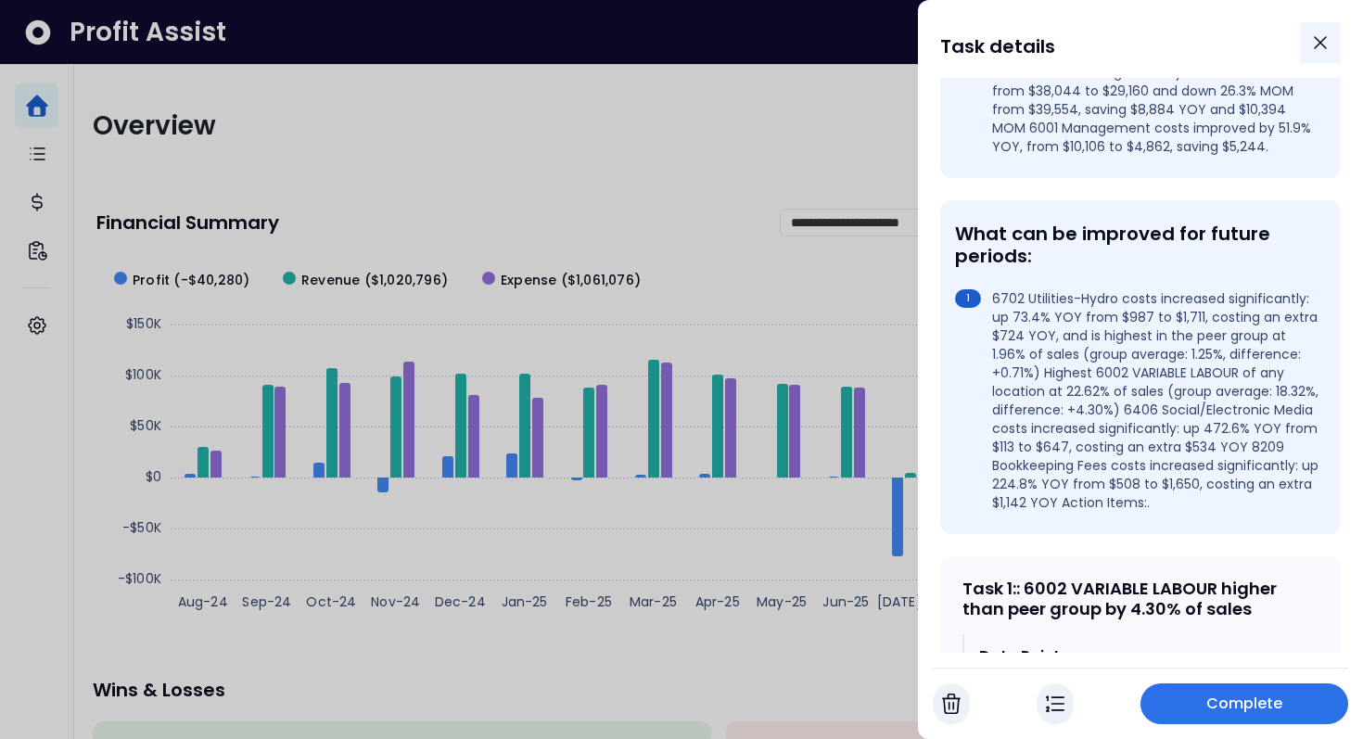
click at [1325, 33] on icon "Close" at bounding box center [1320, 43] width 22 height 22
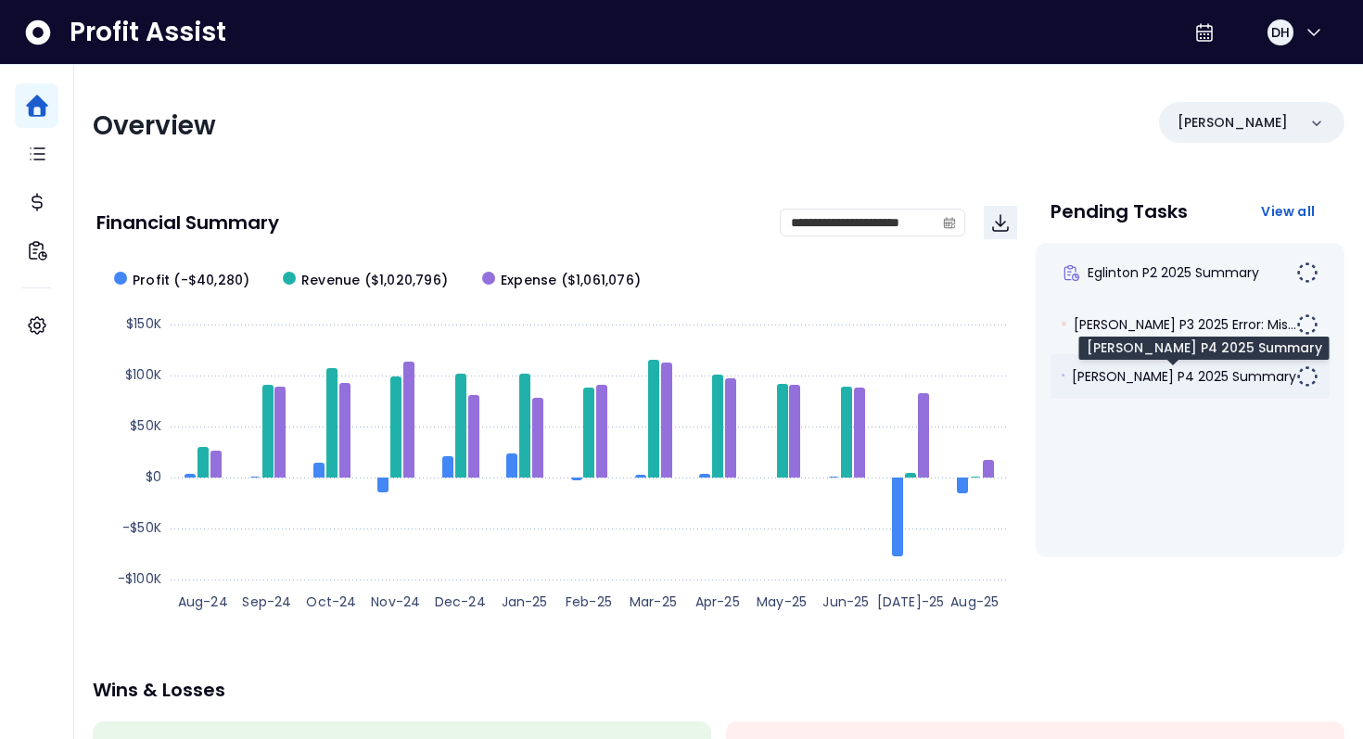
click at [1138, 375] on span "Duncan P4 2025 Summary" at bounding box center [1184, 376] width 224 height 19
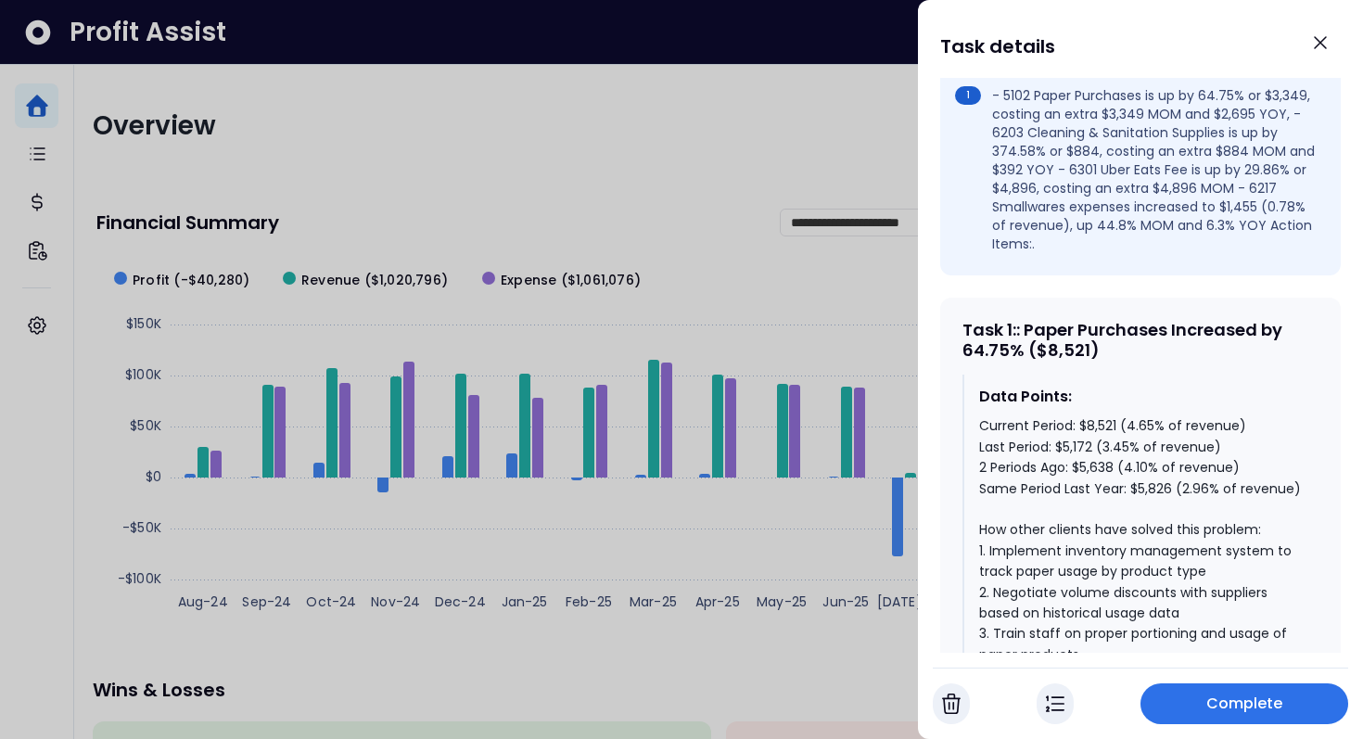
scroll to position [633, 0]
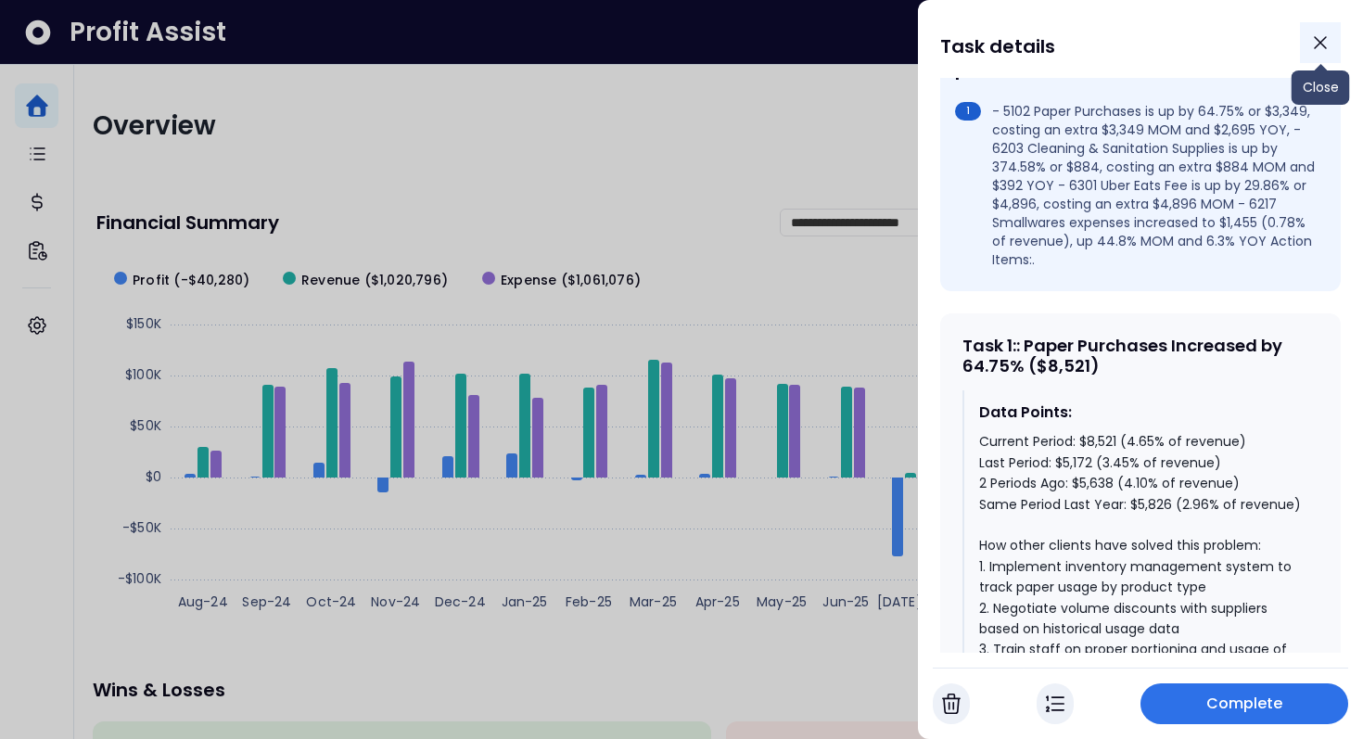
click at [1315, 42] on icon "Close" at bounding box center [1320, 43] width 22 height 22
